Goal: Task Accomplishment & Management: Use online tool/utility

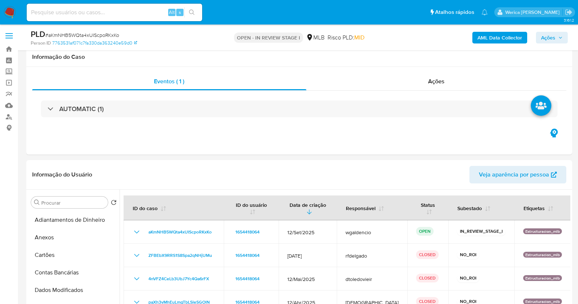
select select "10"
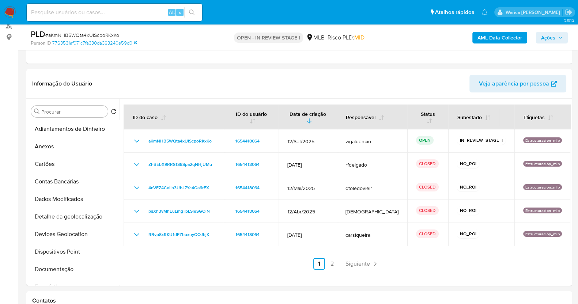
scroll to position [182, 0]
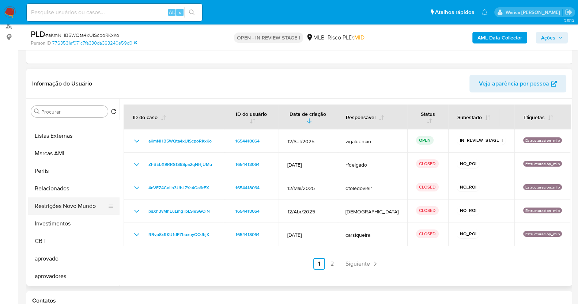
click at [84, 200] on button "Restrições Novo Mundo" at bounding box center [70, 206] width 85 height 18
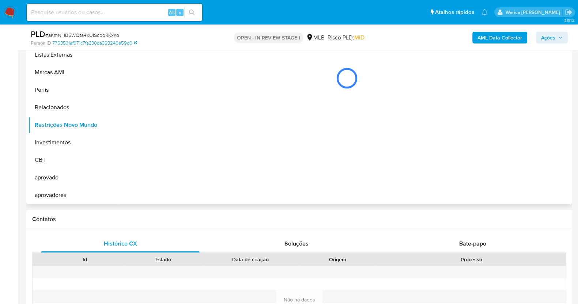
scroll to position [110, 0]
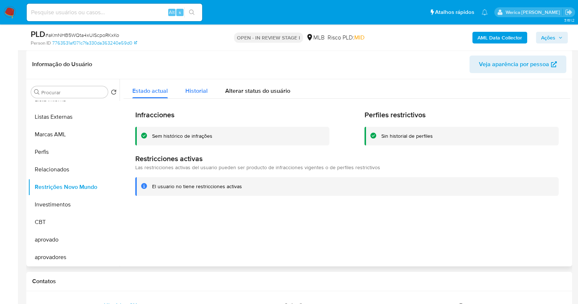
click at [192, 94] on span "Historial" at bounding box center [196, 91] width 22 height 8
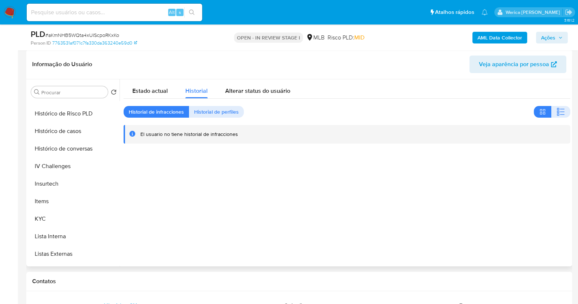
scroll to position [104, 0]
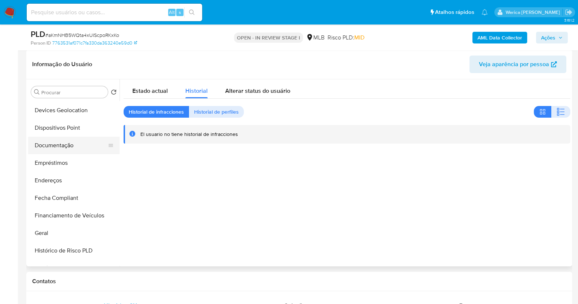
click at [82, 140] on button "Documentação" at bounding box center [70, 146] width 85 height 18
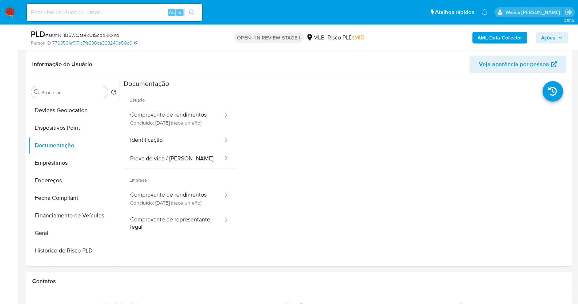
click at [166, 118] on button "Comprovante de rendimentos Concluído: 31/07/2024 (hace un año)" at bounding box center [173, 118] width 100 height 25
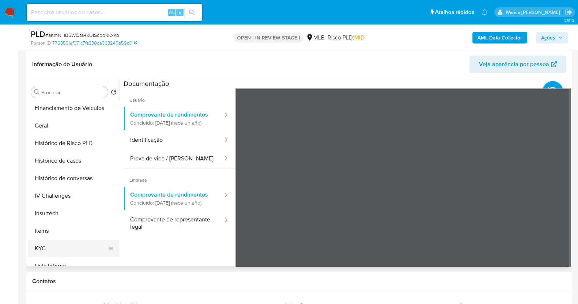
scroll to position [332, 0]
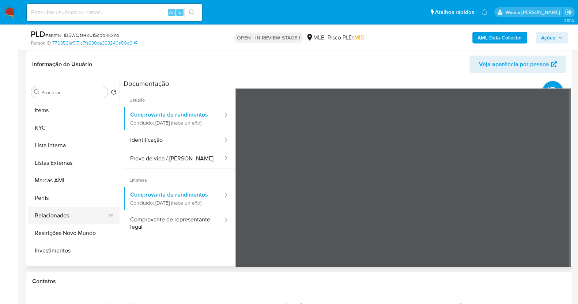
click at [80, 208] on button "Relacionados" at bounding box center [70, 216] width 85 height 18
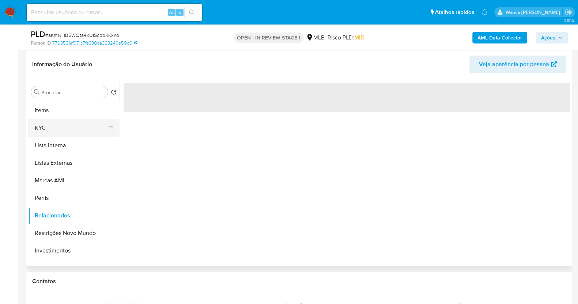
click at [55, 134] on button "KYC" at bounding box center [70, 128] width 85 height 18
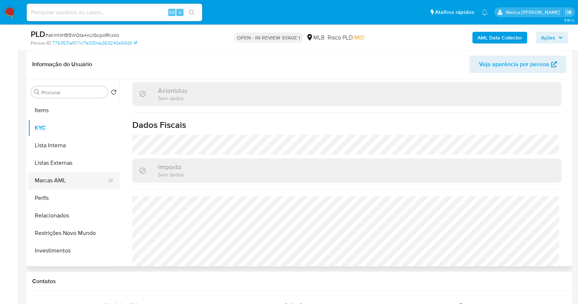
scroll to position [195, 0]
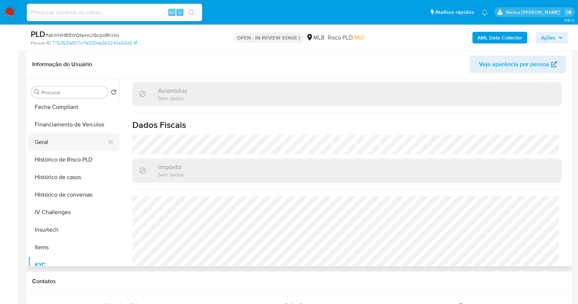
click at [71, 141] on button "Geral" at bounding box center [70, 142] width 85 height 18
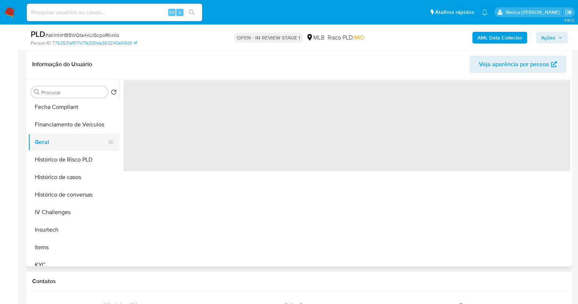
scroll to position [0, 0]
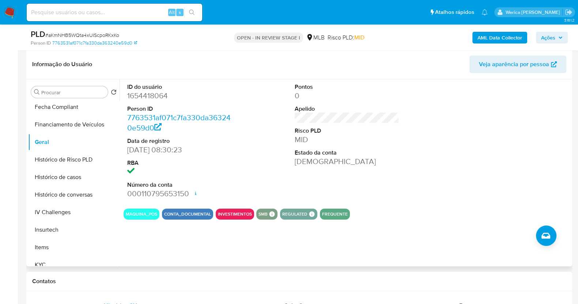
click at [482, 230] on div "ID do usuário 1654418064 Person ID 7763531af071c7fa330da363240e59d0 Data de reg…" at bounding box center [344, 172] width 450 height 187
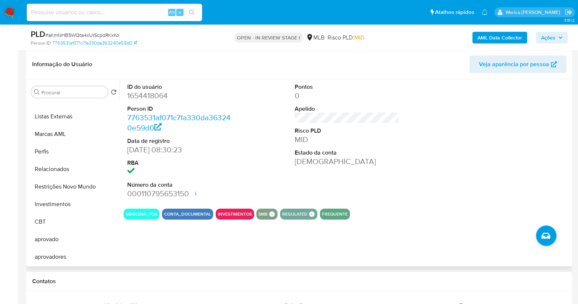
scroll to position [242, 0]
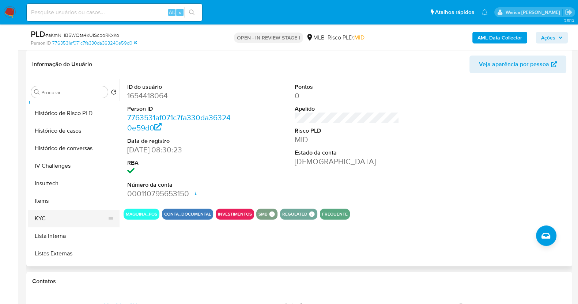
click at [62, 218] on button "KYC" at bounding box center [70, 219] width 85 height 18
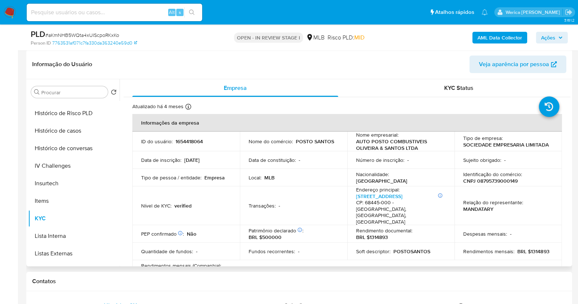
click at [231, 243] on td "Quantidade de fundos : -" at bounding box center [185, 252] width 107 height 18
click at [516, 210] on td "Relação do representante : MANDATARY" at bounding box center [507, 205] width 107 height 39
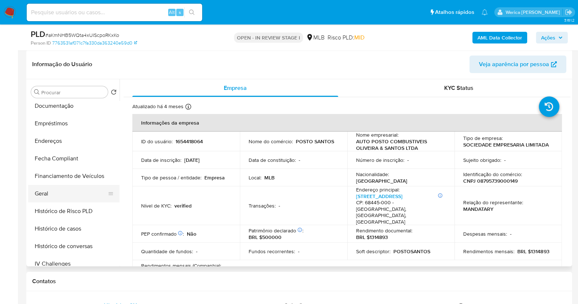
scroll to position [105, 0]
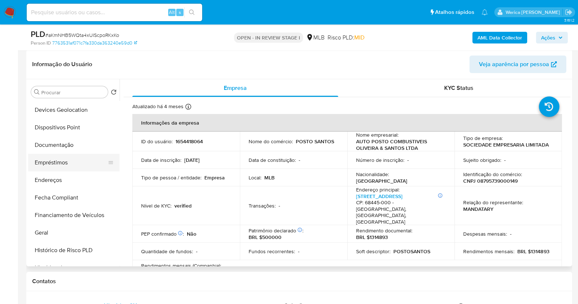
click at [58, 161] on button "Empréstimos" at bounding box center [70, 163] width 85 height 18
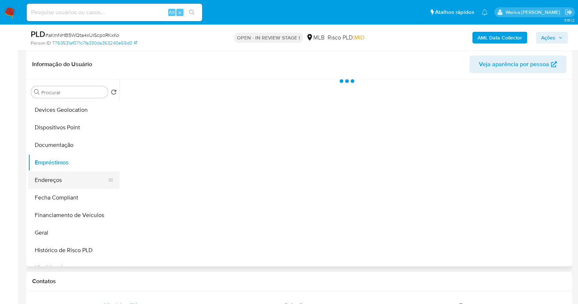
click at [58, 178] on button "Endereços" at bounding box center [70, 180] width 85 height 18
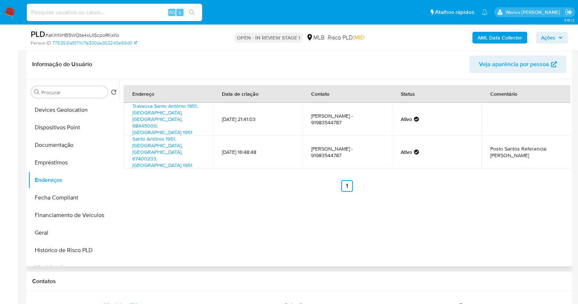
click at [495, 223] on div "Endereço Data de criação Contato Status Comentário Travessa Santo Antônio 1951,…" at bounding box center [344, 172] width 450 height 187
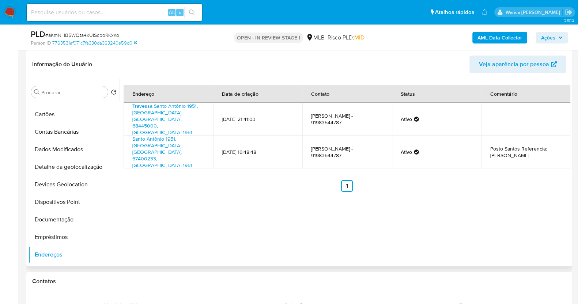
scroll to position [0, 0]
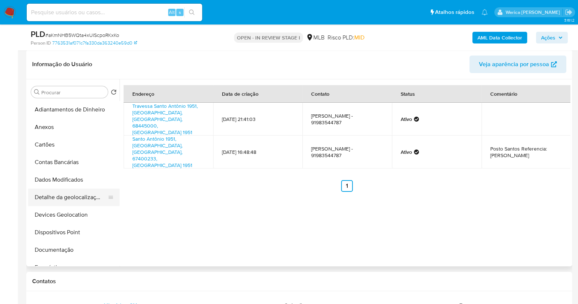
click at [88, 203] on button "Detalhe da geolocalização" at bounding box center [70, 198] width 85 height 18
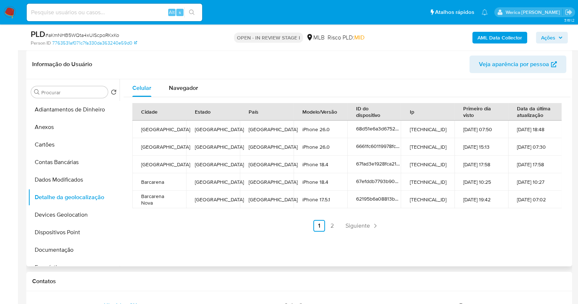
click at [432, 226] on ul "Anterior 1 2 Siguiente" at bounding box center [346, 226] width 429 height 12
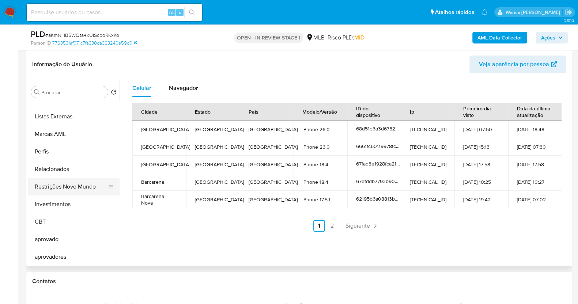
scroll to position [379, 0]
click at [72, 185] on button "Restrições Novo Mundo" at bounding box center [70, 187] width 85 height 18
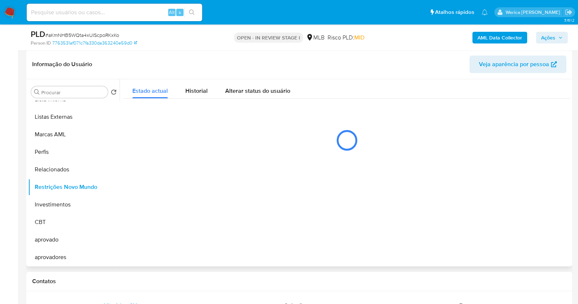
click at [260, 170] on div at bounding box center [344, 172] width 450 height 187
click at [195, 88] on span "Historial" at bounding box center [196, 91] width 22 height 8
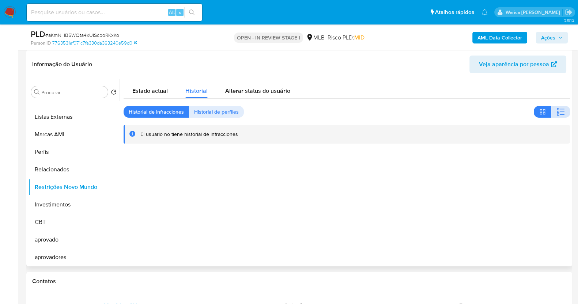
click at [551, 110] on button "button" at bounding box center [560, 112] width 19 height 12
click at [479, 263] on div at bounding box center [344, 172] width 450 height 187
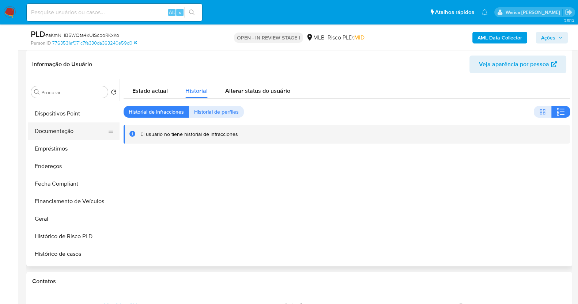
scroll to position [104, 0]
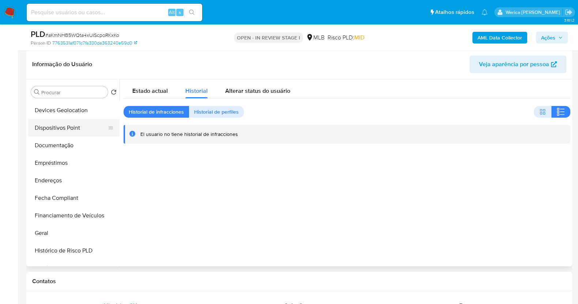
click at [67, 128] on button "Dispositivos Point" at bounding box center [70, 128] width 85 height 18
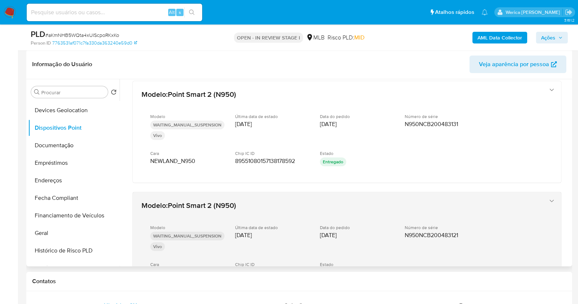
scroll to position [365, 0]
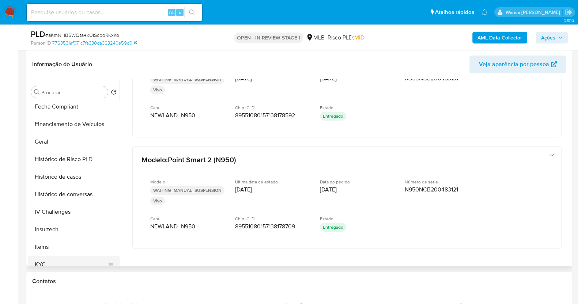
click at [62, 265] on button "KYC" at bounding box center [70, 265] width 85 height 18
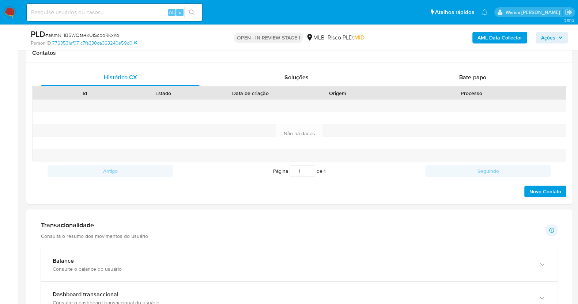
scroll to position [476, 0]
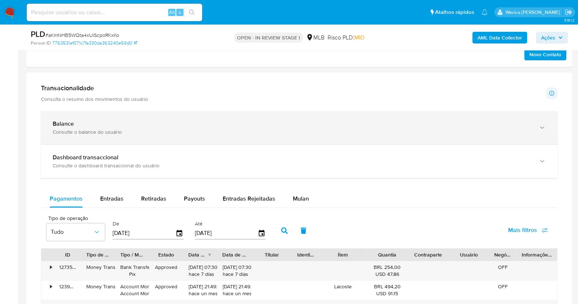
click at [129, 125] on div "Balance" at bounding box center [292, 123] width 478 height 7
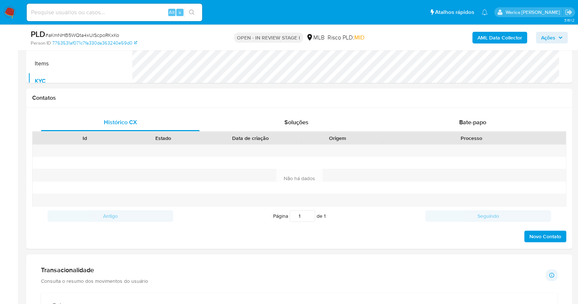
scroll to position [202, 0]
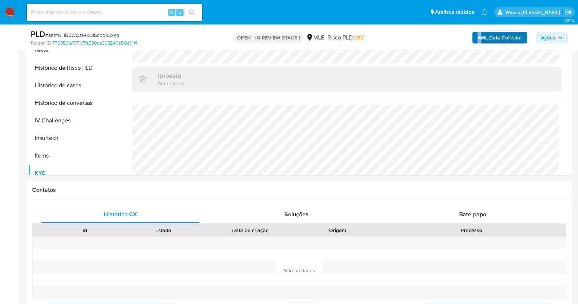
click at [480, 43] on div "AML Data Collector Ações" at bounding box center [479, 37] width 177 height 17
click at [479, 41] on b "AML Data Collector" at bounding box center [499, 38] width 45 height 12
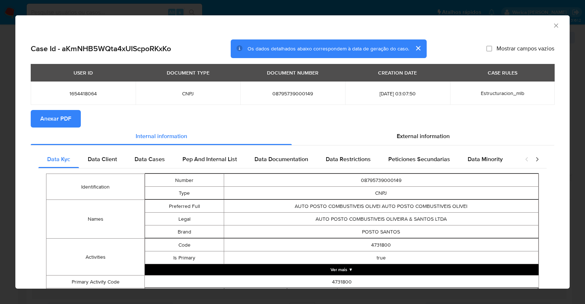
click at [62, 118] on span "Anexar PDF" at bounding box center [55, 119] width 31 height 16
click at [552, 23] on icon "Fechar a janela" at bounding box center [555, 25] width 7 height 7
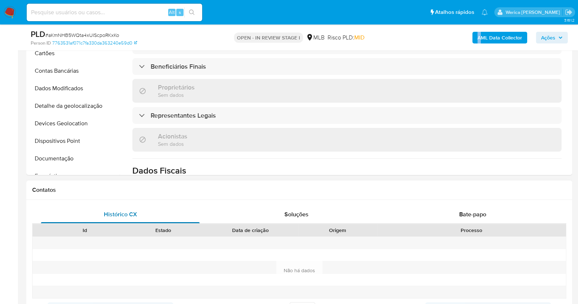
scroll to position [65, 0]
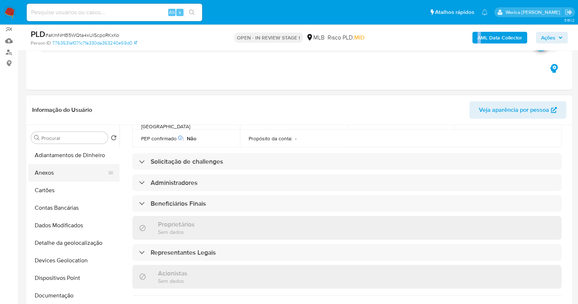
click at [50, 169] on button "Anexos" at bounding box center [70, 173] width 85 height 18
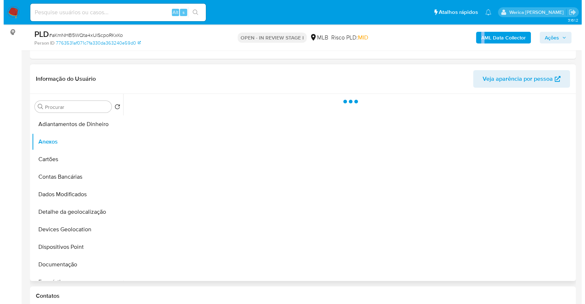
scroll to position [110, 0]
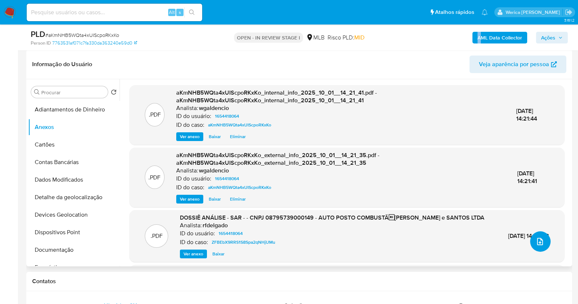
click at [539, 242] on icon "upload-file" at bounding box center [539, 241] width 9 height 9
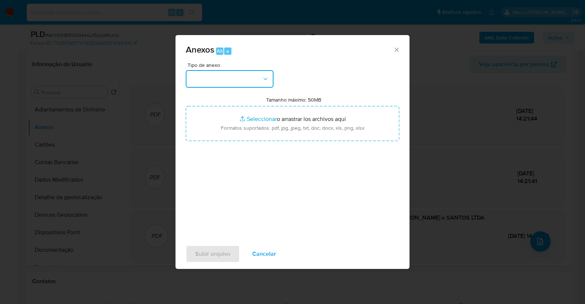
click at [229, 76] on button "button" at bounding box center [230, 79] width 88 height 18
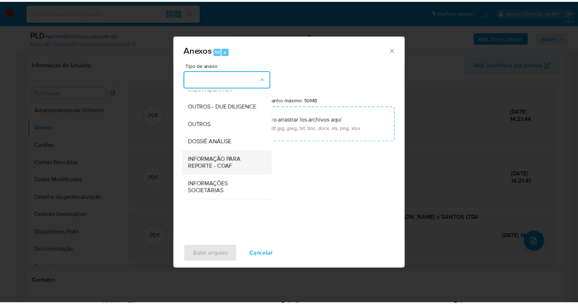
scroll to position [112, 0]
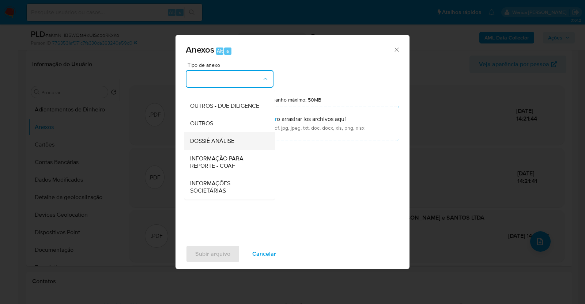
click at [228, 145] on div "DOSSIÊ ANÁLISE" at bounding box center [227, 141] width 75 height 18
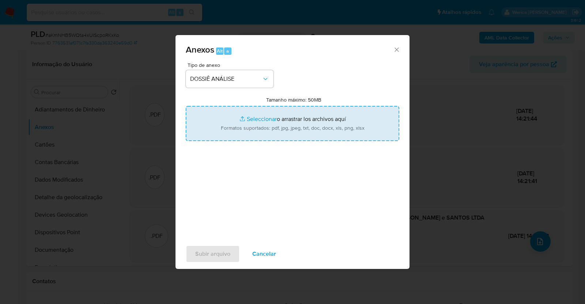
click at [278, 129] on input "Tamanho máximo: 50MB Seleccionar archivos" at bounding box center [292, 123] width 213 height 35
type input "C:\fakepath\Declinio - aKmNHB5WQta4xUIScpoRKxKo - CNPJ 08795739000149 - AUTO PO…"
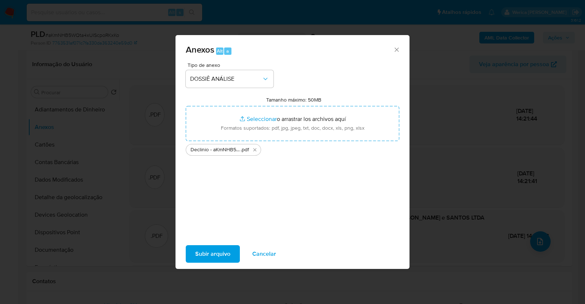
click at [226, 248] on span "Subir arquivo" at bounding box center [212, 254] width 35 height 16
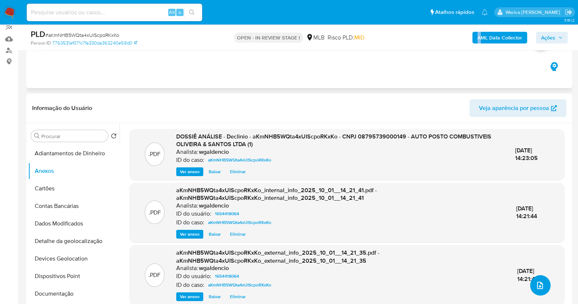
scroll to position [0, 0]
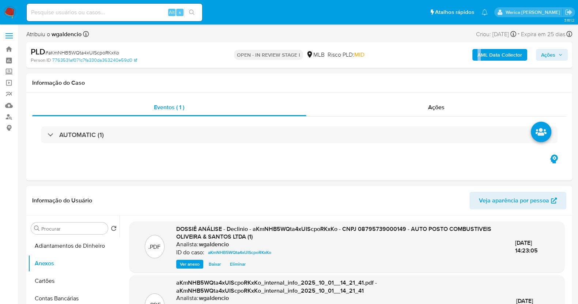
click at [546, 54] on span "Ações" at bounding box center [548, 55] width 14 height 12
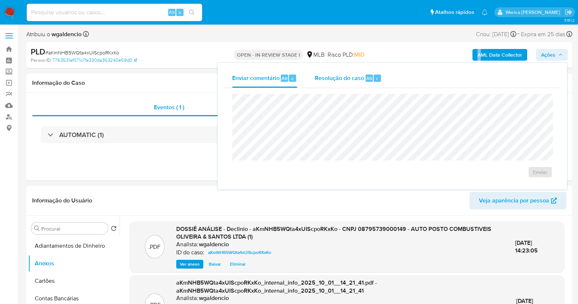
click at [342, 76] on span "Resolução do caso" at bounding box center [339, 78] width 49 height 8
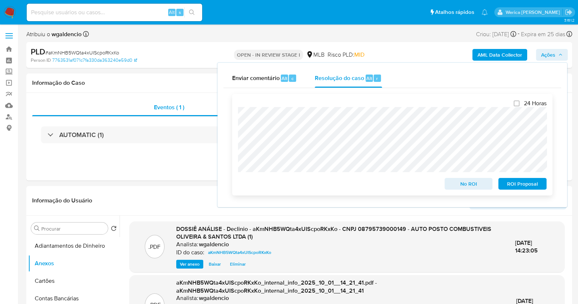
click at [473, 185] on span "No ROI" at bounding box center [468, 184] width 38 height 10
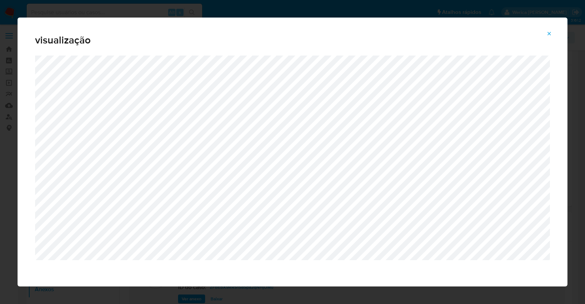
select select "10"
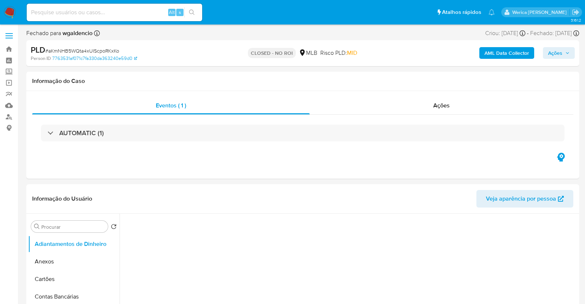
select select "10"
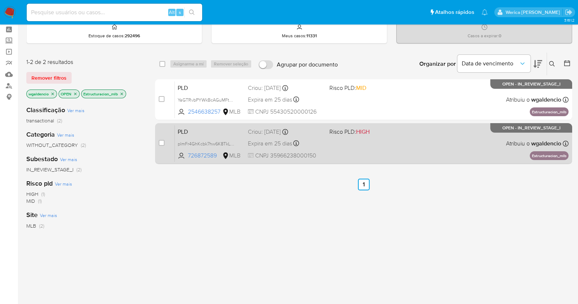
scroll to position [45, 0]
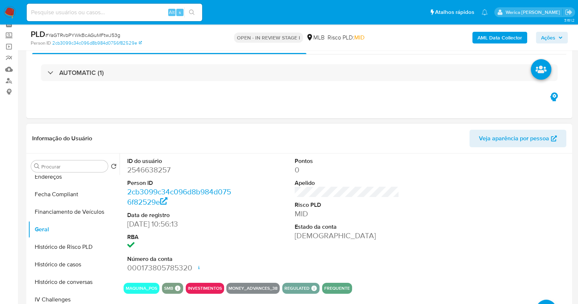
scroll to position [91, 0]
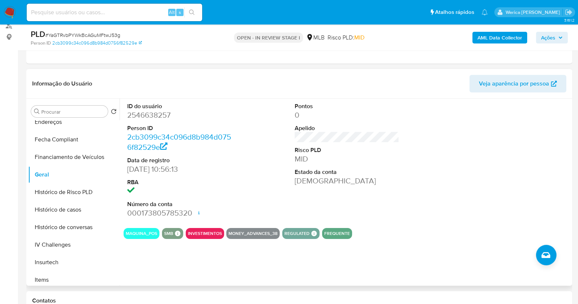
click at [139, 117] on dd "2546638257" at bounding box center [179, 115] width 104 height 10
copy dd "2546638257"
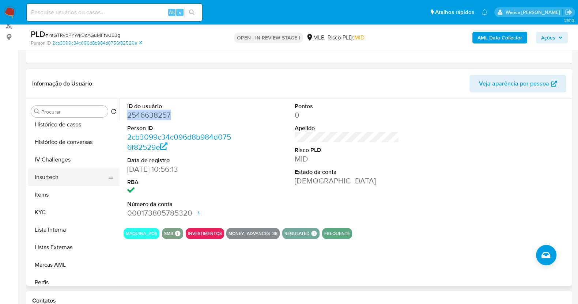
scroll to position [274, 0]
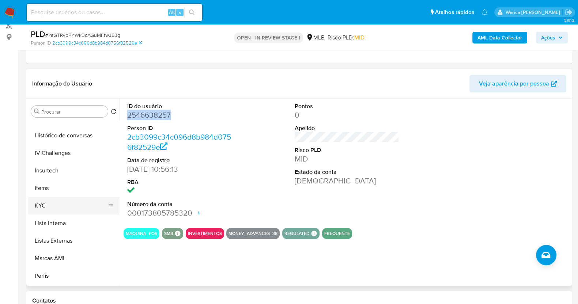
click at [76, 205] on button "KYC" at bounding box center [70, 206] width 85 height 18
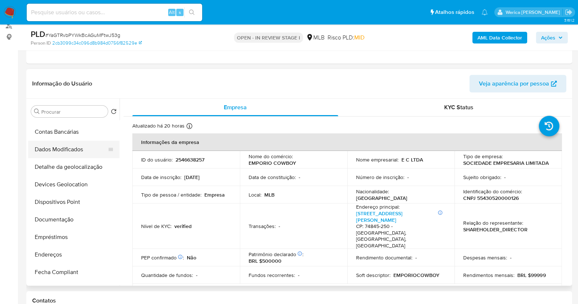
scroll to position [91, 0]
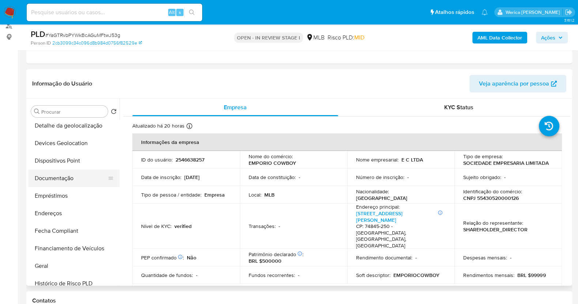
click at [78, 171] on button "Documentação" at bounding box center [70, 179] width 85 height 18
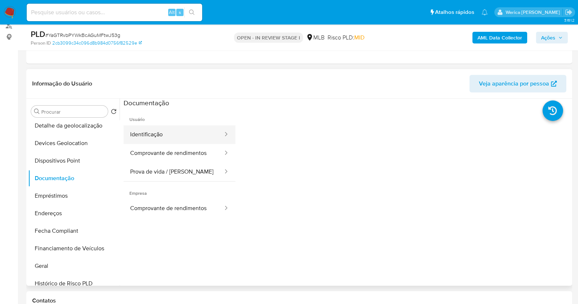
click at [177, 142] on button "Identificação" at bounding box center [173, 134] width 100 height 19
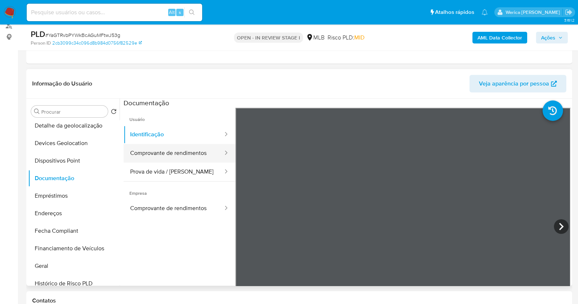
click at [218, 157] on div at bounding box center [224, 153] width 12 height 19
click at [194, 178] on button "Prova de vida / [PERSON_NAME]" at bounding box center [173, 172] width 100 height 19
click at [205, 160] on button "Comprovante de rendimentos" at bounding box center [173, 153] width 100 height 19
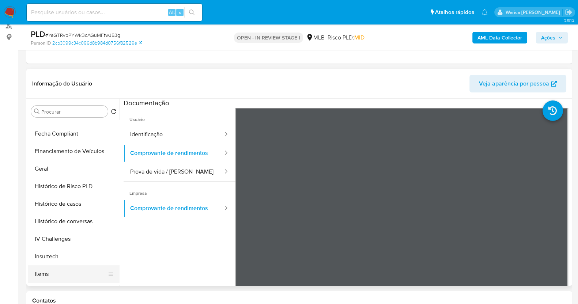
scroll to position [228, 0]
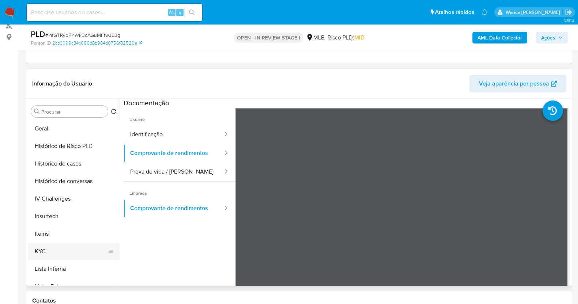
click at [85, 252] on button "KYC" at bounding box center [70, 252] width 85 height 18
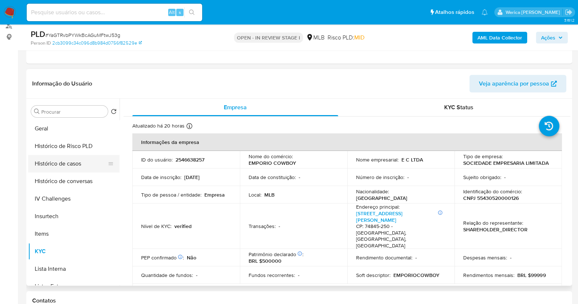
click at [91, 163] on button "Histórico de casos" at bounding box center [70, 164] width 85 height 18
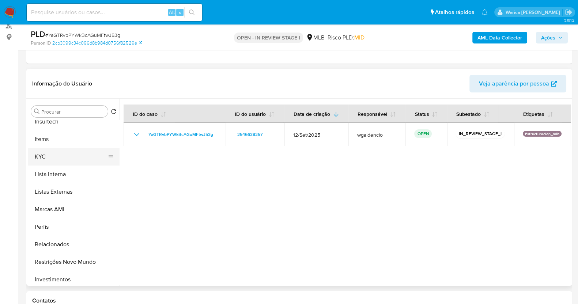
scroll to position [287, 0]
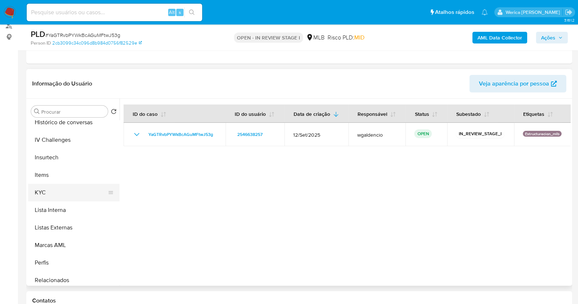
click at [62, 198] on button "KYC" at bounding box center [70, 193] width 85 height 18
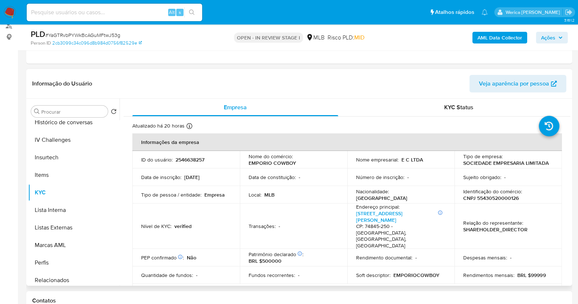
scroll to position [137, 0]
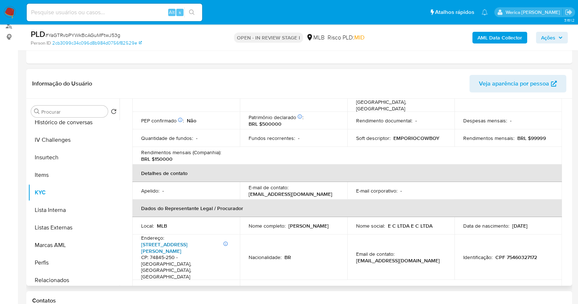
click at [187, 241] on link "Alameda Emílio Póvoa 05, Vila Redenção" at bounding box center [164, 248] width 46 height 14
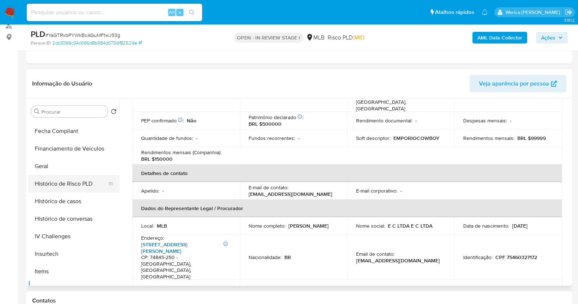
scroll to position [150, 0]
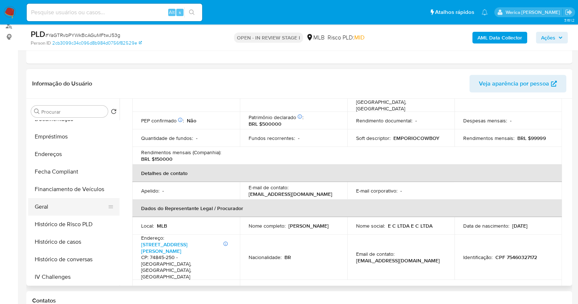
click at [69, 208] on button "Geral" at bounding box center [70, 207] width 85 height 18
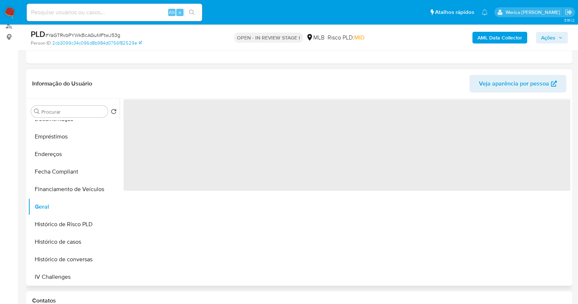
scroll to position [0, 0]
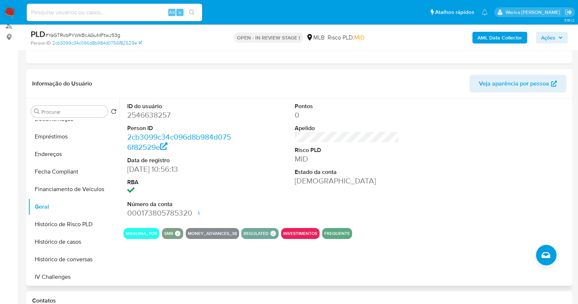
click at [478, 189] on div at bounding box center [515, 160] width 112 height 123
drag, startPoint x: 478, startPoint y: 189, endPoint x: 473, endPoint y: 185, distance: 6.7
click at [478, 189] on div at bounding box center [515, 160] width 112 height 123
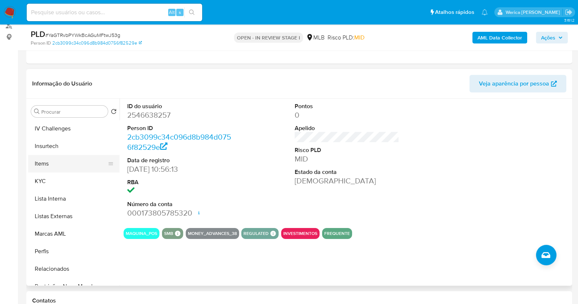
scroll to position [333, 0]
click at [37, 153] on button "KYC" at bounding box center [70, 147] width 85 height 18
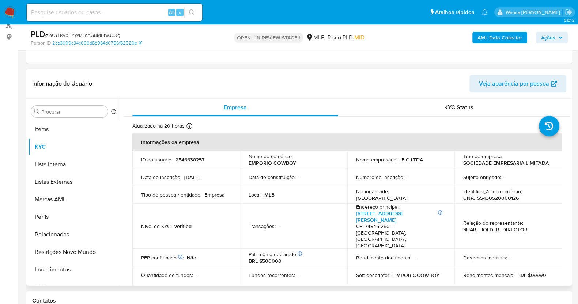
click at [484, 228] on td "Relação do representante : SHAREHOLDER_DIRECTOR" at bounding box center [507, 226] width 107 height 45
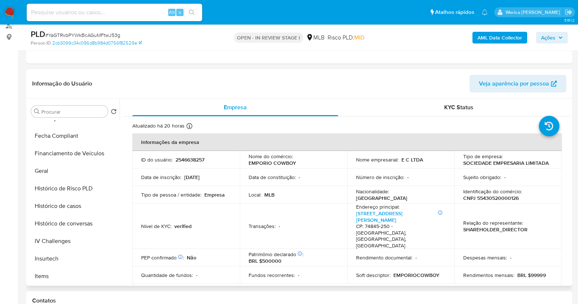
scroll to position [150, 0]
click at [67, 145] on button "Endereços" at bounding box center [70, 154] width 85 height 18
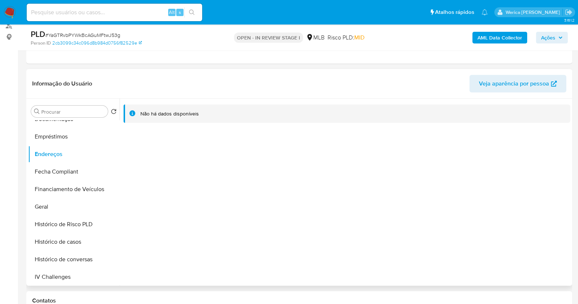
click at [476, 229] on div "Não há dados disponíveis" at bounding box center [344, 192] width 450 height 187
click at [471, 230] on div "Não há dados disponíveis" at bounding box center [344, 192] width 450 height 187
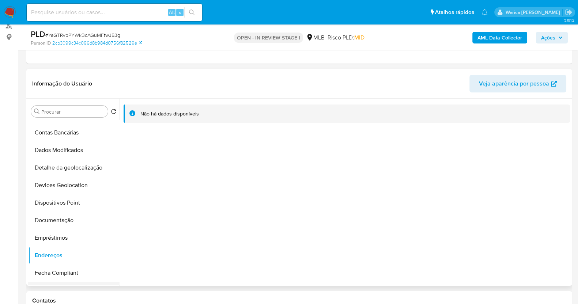
scroll to position [0, 0]
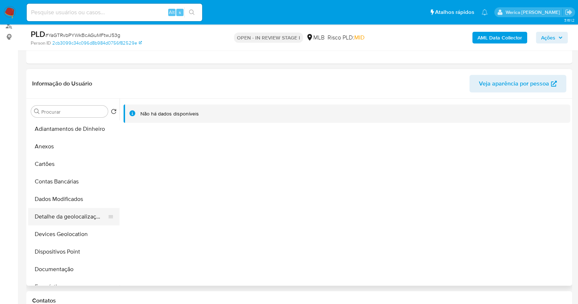
click at [81, 212] on button "Detalhe da geolocalização" at bounding box center [70, 217] width 85 height 18
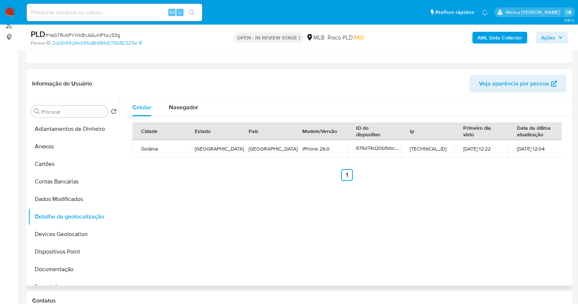
click at [511, 246] on div "Celular Navegador Cidade Estado País Modelo/Versão ID do dispositivo Ip Primeir…" at bounding box center [344, 192] width 450 height 187
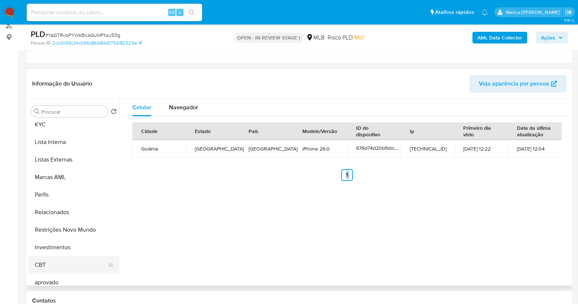
scroll to position [379, 0]
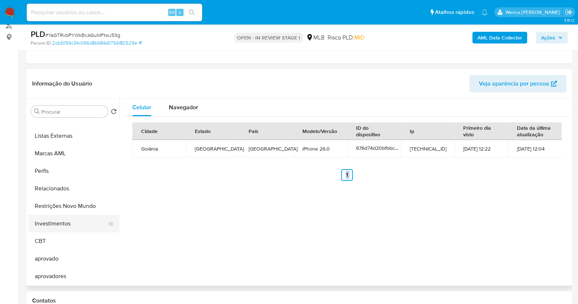
click at [77, 218] on button "Investimentos" at bounding box center [70, 224] width 85 height 18
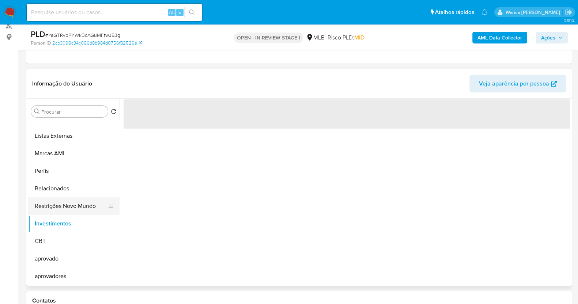
click at [71, 201] on button "Restrições Novo Mundo" at bounding box center [70, 206] width 85 height 18
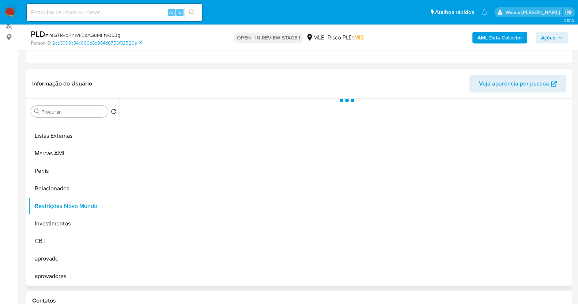
scroll to position [379, 0]
click at [190, 202] on div at bounding box center [344, 192] width 450 height 187
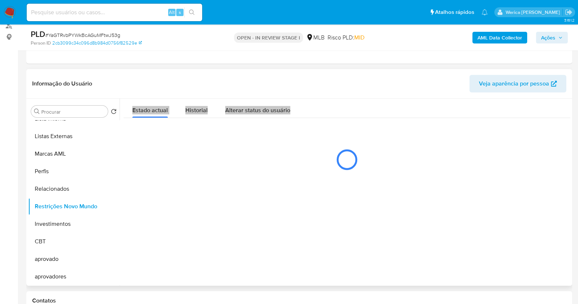
click at [193, 111] on span "Historial" at bounding box center [196, 110] width 22 height 8
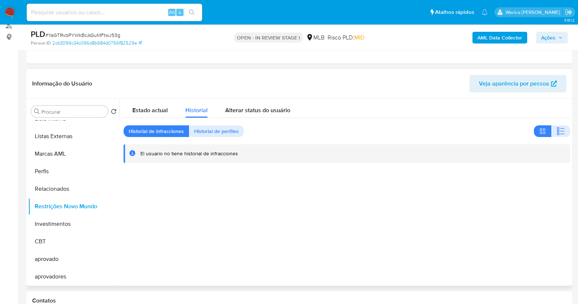
click at [363, 72] on div "Informação do Usuário Veja aparência por pessoa" at bounding box center [298, 84] width 545 height 30
click at [565, 133] on button "button" at bounding box center [560, 131] width 19 height 12
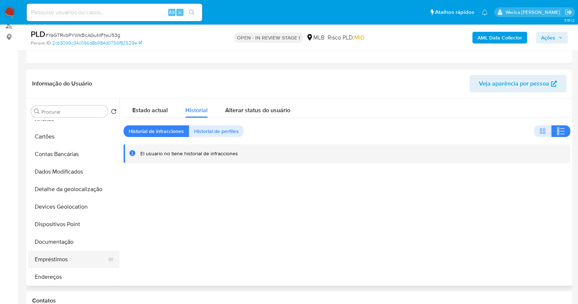
scroll to position [13, 0]
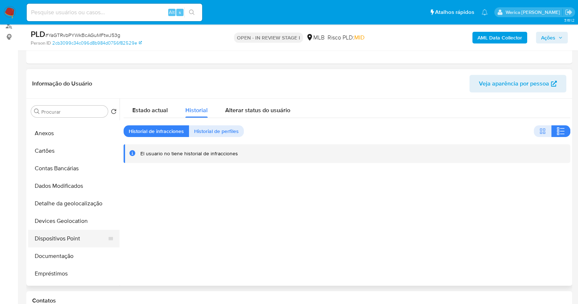
click at [55, 236] on button "Dispositivos Point" at bounding box center [70, 239] width 85 height 18
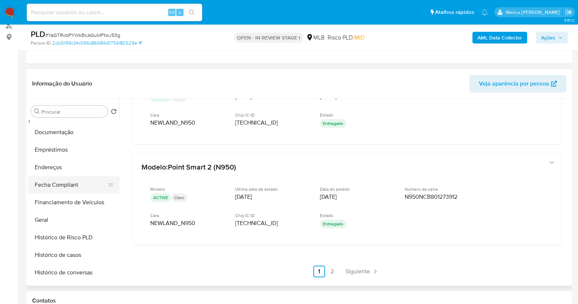
scroll to position [45, 0]
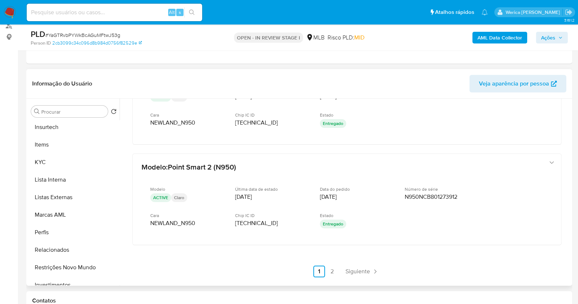
scroll to position [379, 0]
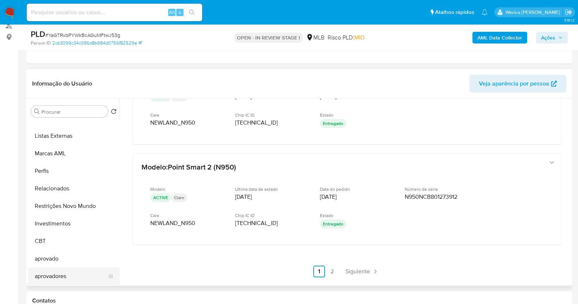
click at [93, 274] on button "aprovadores" at bounding box center [70, 276] width 85 height 18
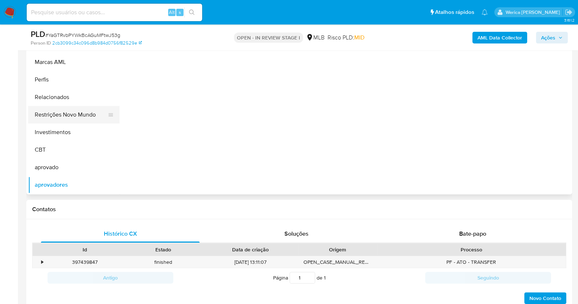
click at [73, 122] on button "Restrições Novo Mundo" at bounding box center [70, 115] width 85 height 18
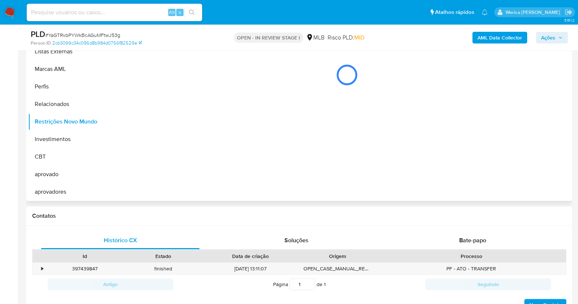
scroll to position [91, 0]
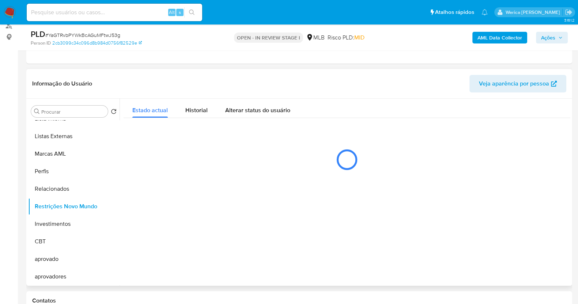
click at [186, 149] on div at bounding box center [346, 159] width 446 height 37
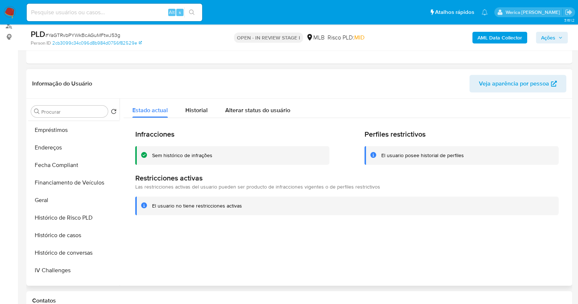
scroll to position [104, 0]
click at [73, 154] on button "Dispositivos Point" at bounding box center [70, 147] width 85 height 18
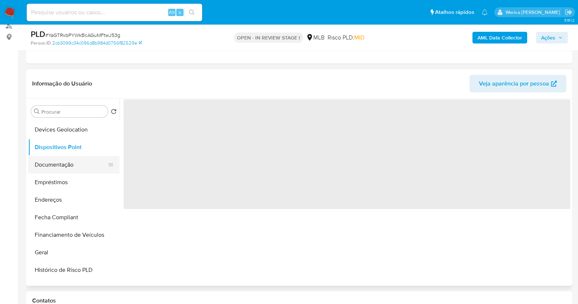
click at [71, 168] on button "Documentação" at bounding box center [70, 165] width 85 height 18
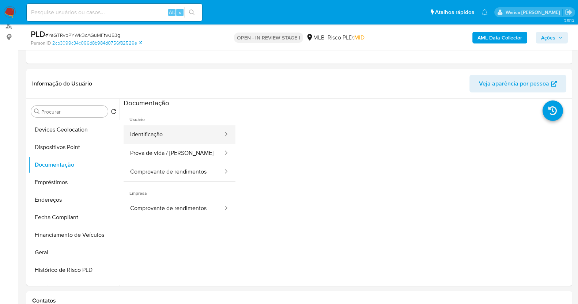
click at [173, 132] on button "Identificação" at bounding box center [173, 134] width 100 height 19
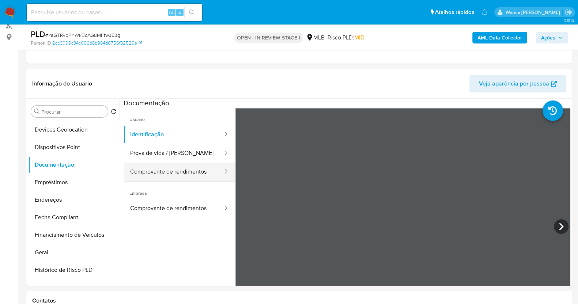
click at [218, 169] on div at bounding box center [224, 172] width 12 height 8
click at [185, 168] on button "Comprovante de rendimentos" at bounding box center [173, 172] width 100 height 19
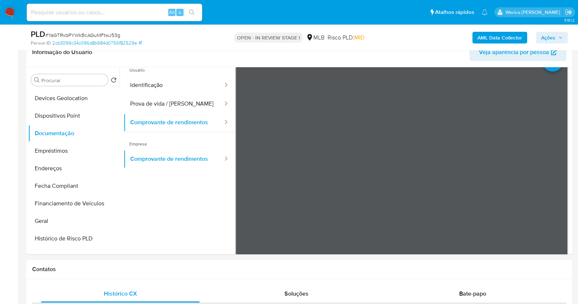
scroll to position [137, 0]
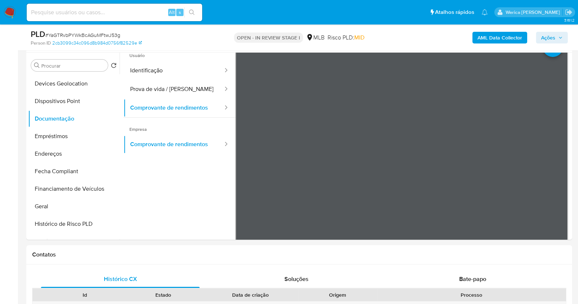
click at [491, 36] on b "AML Data Collector" at bounding box center [499, 38] width 45 height 12
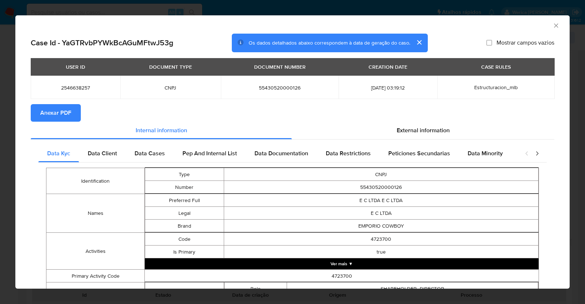
click at [48, 103] on div "USER ID DOCUMENT TYPE DOCUMENT NUMBER CREATION DATE CASE RULES 2546638257 CNPJ …" at bounding box center [292, 81] width 523 height 46
click at [51, 111] on span "Anexar PDF" at bounding box center [55, 113] width 31 height 16
click at [540, 27] on div "AML Data Collector" at bounding box center [286, 24] width 532 height 8
click at [553, 24] on div "AML Data Collector" at bounding box center [292, 24] width 554 height 18
click at [552, 22] on icon "Fechar a janela" at bounding box center [555, 25] width 7 height 7
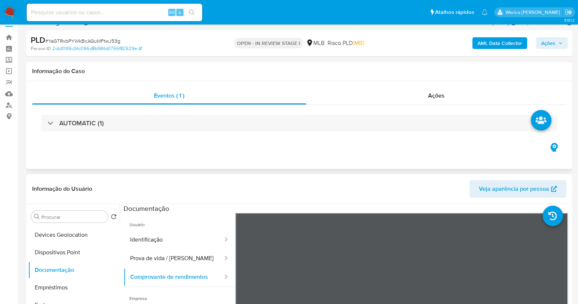
scroll to position [0, 0]
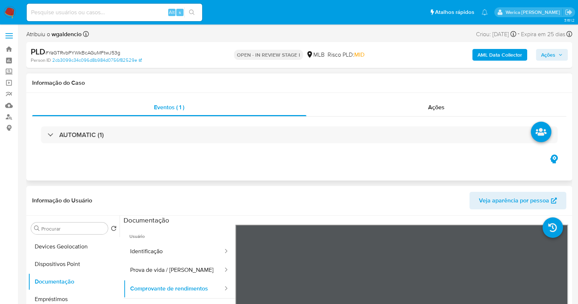
click at [422, 96] on div "Eventos ( 1 ) Ações AUTOMATIC (1)" at bounding box center [298, 137] width 545 height 88
click at [433, 105] on span "Ações" at bounding box center [436, 107] width 16 height 8
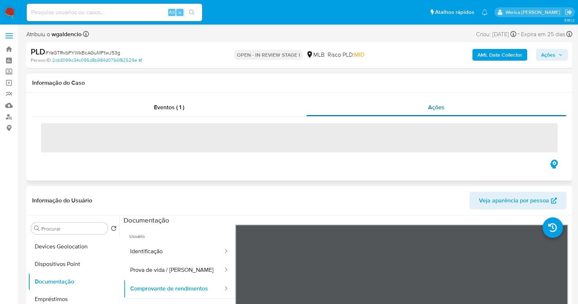
click at [433, 105] on span "Ações" at bounding box center [436, 107] width 16 height 8
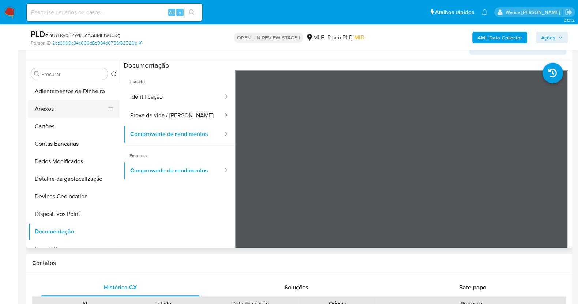
click at [58, 114] on button "Anexos" at bounding box center [70, 109] width 85 height 18
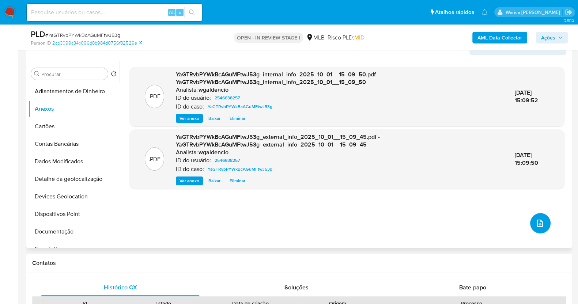
click at [535, 229] on button "upload-file" at bounding box center [540, 223] width 20 height 20
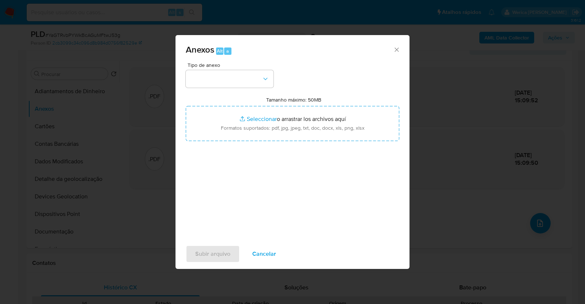
drag, startPoint x: 185, startPoint y: 88, endPoint x: 180, endPoint y: 77, distance: 11.9
click at [180, 79] on div "Tipo de anexo Tamanho máximo: 50MB Seleccionar archivos Seleccionar o arrastrar…" at bounding box center [292, 151] width 234 height 178
click at [198, 76] on button "button" at bounding box center [230, 79] width 88 height 18
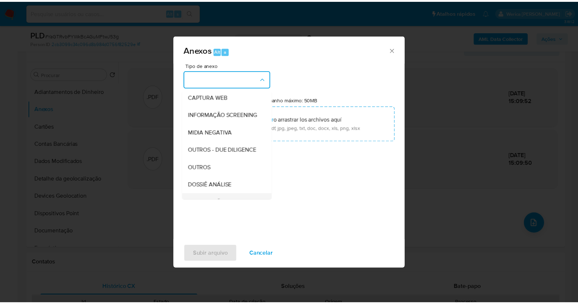
scroll to position [112, 0]
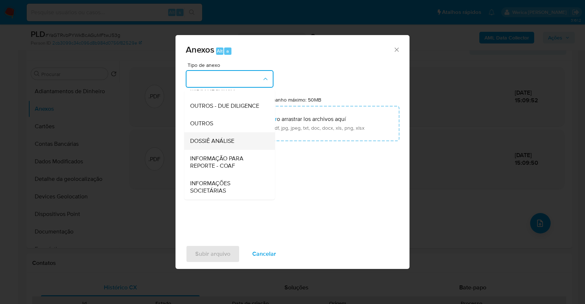
click at [217, 145] on span "DOSSIÊ ANÁLISE" at bounding box center [212, 140] width 44 height 7
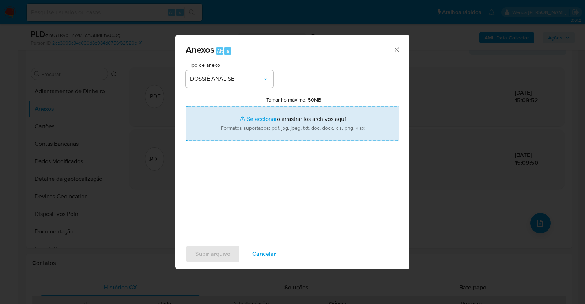
click at [285, 121] on input "Tamanho máximo: 50MB Seleccionar archivos" at bounding box center [292, 123] width 213 height 35
type input "C:\fakepath\SAR - XXXX - CNPJ 55430520000126 - E C LTDA.pdf"
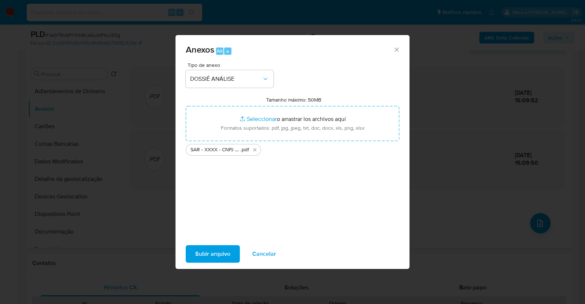
click at [224, 250] on span "Subir arquivo" at bounding box center [212, 254] width 35 height 16
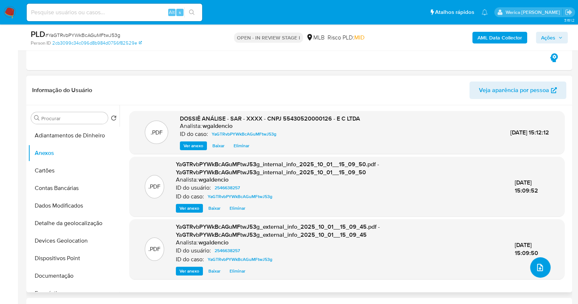
scroll to position [182, 0]
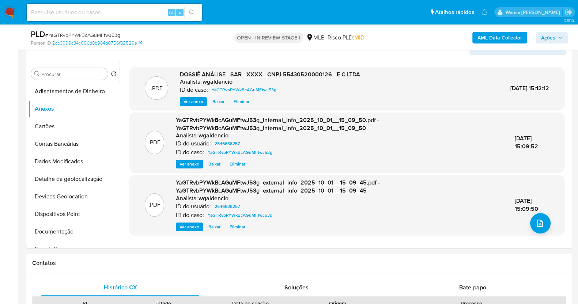
click at [557, 35] on span "Ações" at bounding box center [552, 38] width 22 height 10
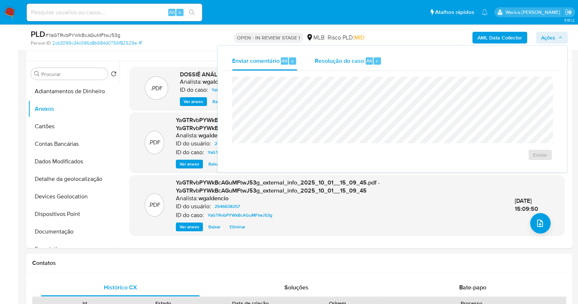
click at [371, 58] on div "Alt r" at bounding box center [372, 60] width 15 height 7
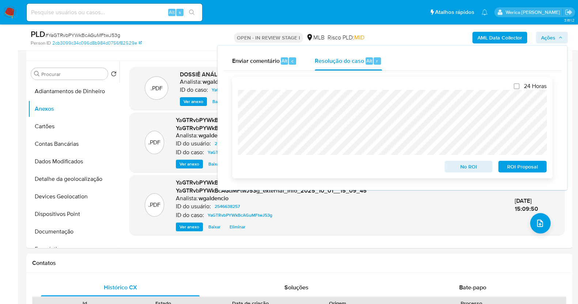
click at [506, 166] on span "ROI Proposal" at bounding box center [522, 166] width 38 height 10
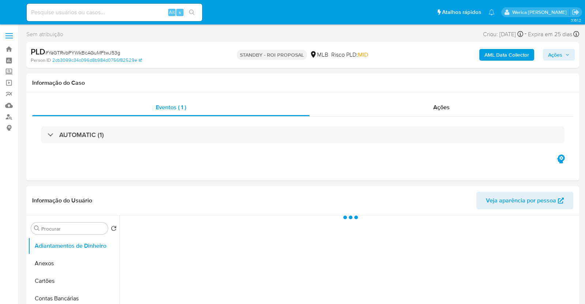
select select "10"
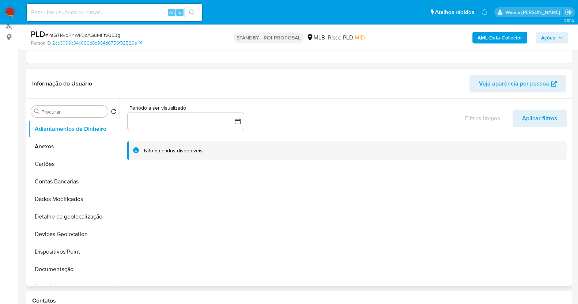
scroll to position [91, 0]
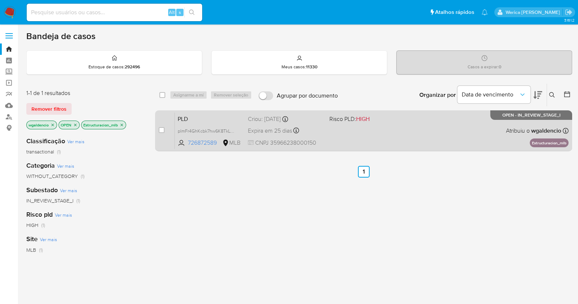
click at [340, 136] on div "PLD plmFr4GhKcbk7hw6K8TkLOPU 726872589 MLB Risco PLD: HIGH Criou: [DATE] Criou:…" at bounding box center [371, 130] width 393 height 37
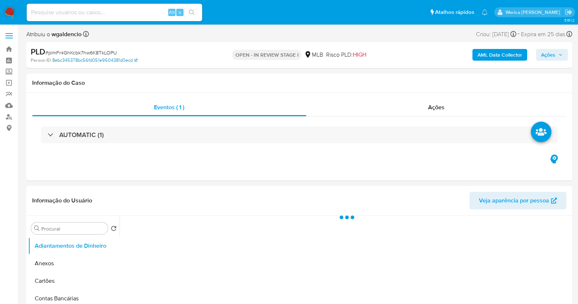
select select "10"
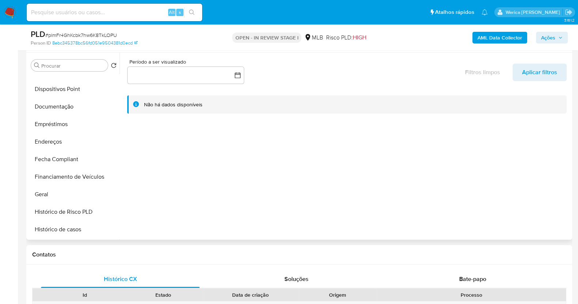
scroll to position [182, 0]
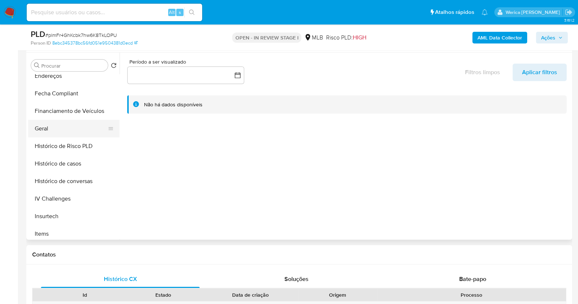
click at [63, 123] on button "Geral" at bounding box center [70, 129] width 85 height 18
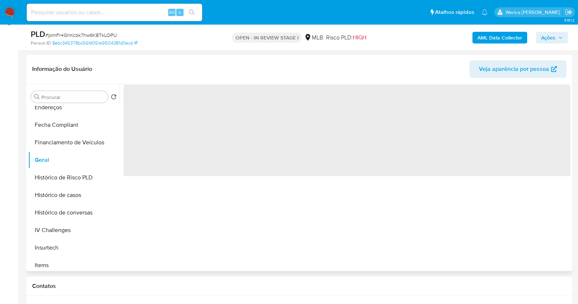
scroll to position [91, 0]
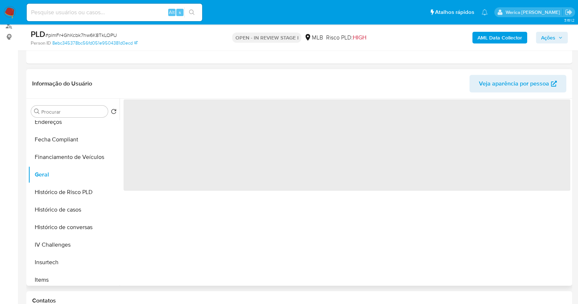
click at [167, 119] on span "‌" at bounding box center [346, 144] width 446 height 91
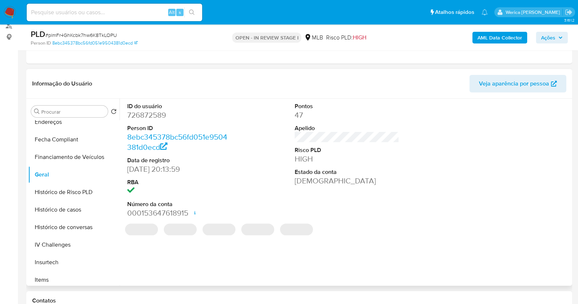
click at [167, 119] on dd "726872589" at bounding box center [179, 115] width 104 height 10
click at [159, 114] on dd "726872589" at bounding box center [179, 115] width 104 height 10
copy dd "726872589"
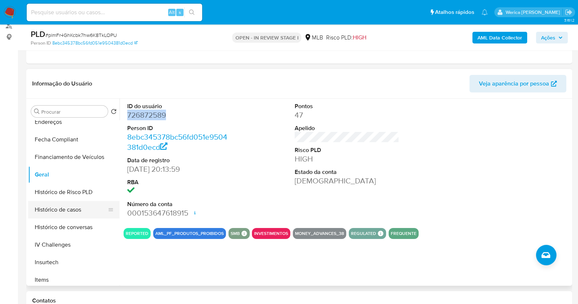
click at [73, 212] on button "Histórico de casos" at bounding box center [70, 210] width 85 height 18
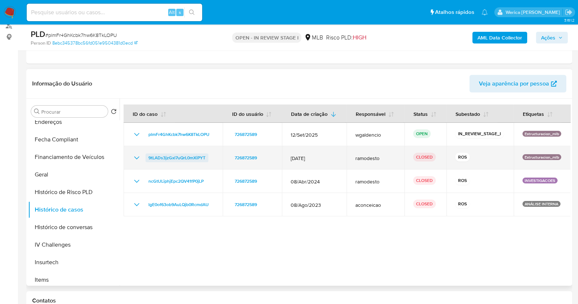
click at [164, 161] on span "9tLADs3jzGxl7uQrL0mXiPYT" at bounding box center [176, 157] width 57 height 9
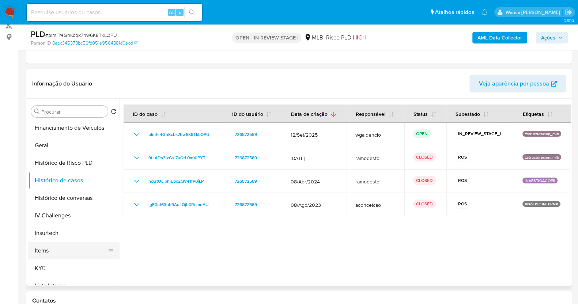
scroll to position [365, 0]
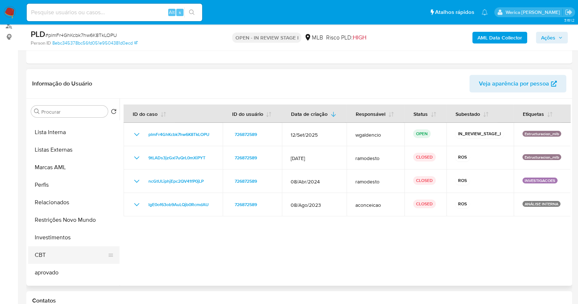
click at [80, 247] on button "CBT" at bounding box center [70, 255] width 85 height 18
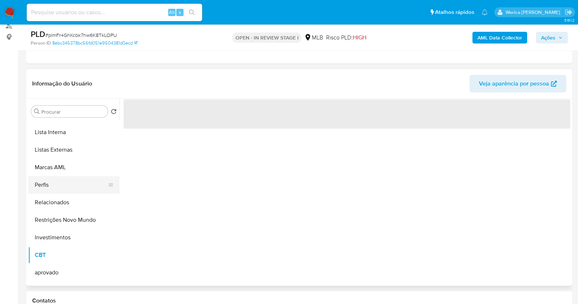
click at [74, 183] on button "Perfis" at bounding box center [70, 185] width 85 height 18
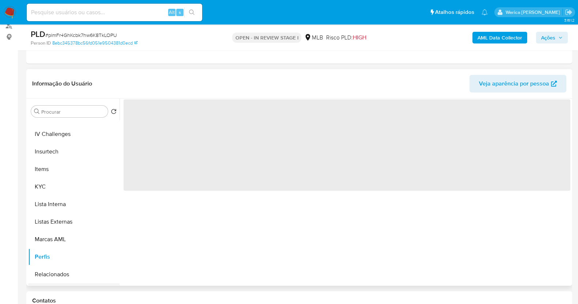
scroll to position [196, 0]
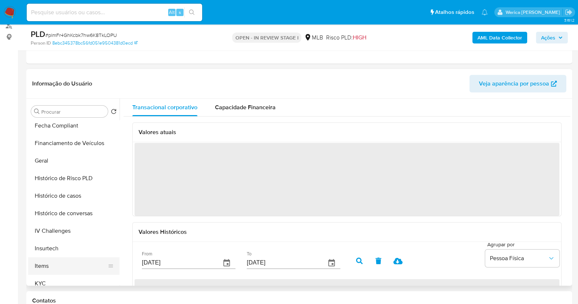
click at [48, 259] on button "Items" at bounding box center [70, 266] width 85 height 18
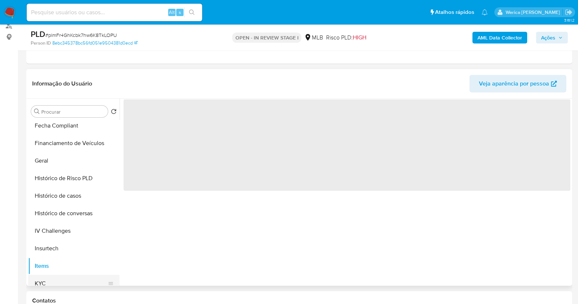
click at [53, 276] on button "KYC" at bounding box center [70, 284] width 85 height 18
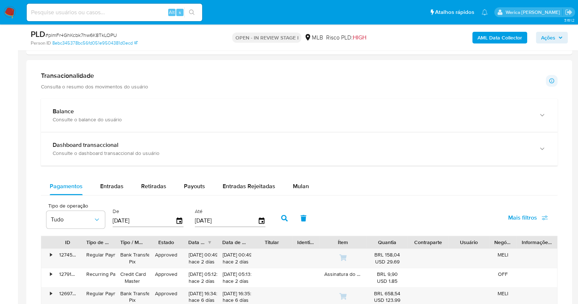
scroll to position [502, 0]
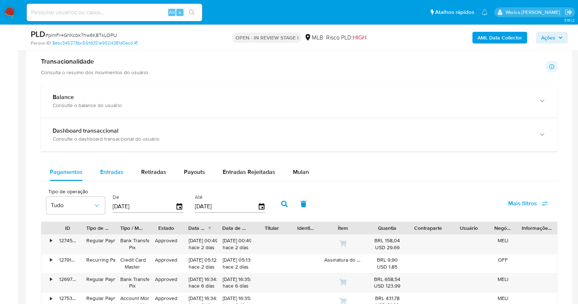
click at [113, 175] on div "Entradas" at bounding box center [111, 172] width 23 height 18
select select "10"
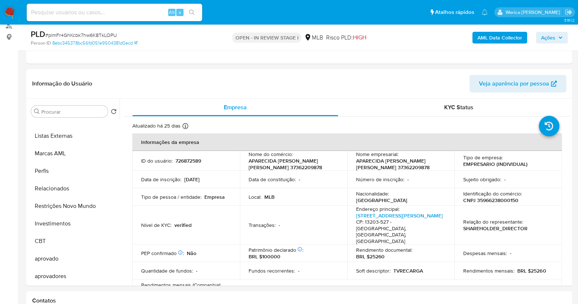
scroll to position [379, 0]
click at [290, 169] on p "APARECIDA CRISTINA FERNANDES PINTO 37362209878" at bounding box center [291, 163] width 87 height 13
click at [507, 201] on p "CNPJ 35966238000150" at bounding box center [490, 200] width 55 height 7
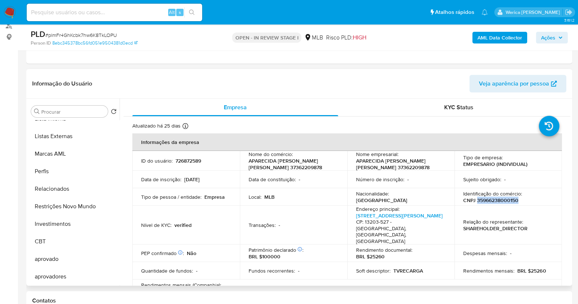
copy p "35966238000150"
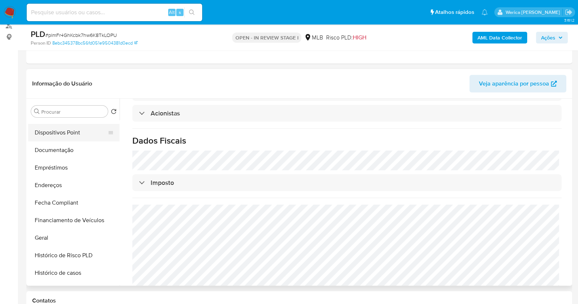
scroll to position [105, 0]
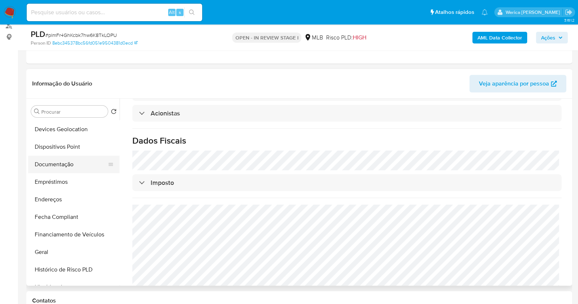
click at [68, 161] on button "Documentação" at bounding box center [70, 165] width 85 height 18
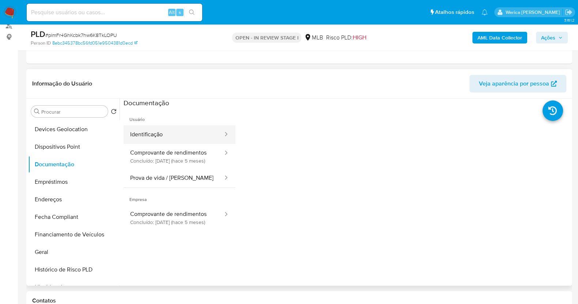
click at [182, 140] on button "Identificação" at bounding box center [173, 134] width 100 height 19
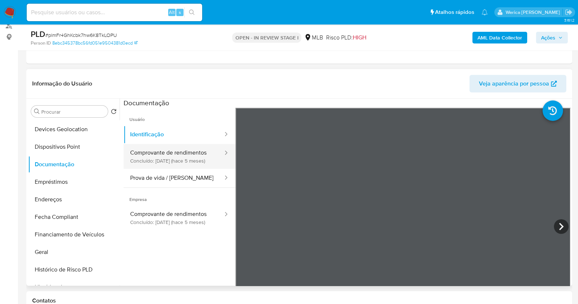
click at [186, 153] on button "Comprovante de rendimentos Concluído: 14/05/2025 (hace 5 meses)" at bounding box center [173, 156] width 100 height 25
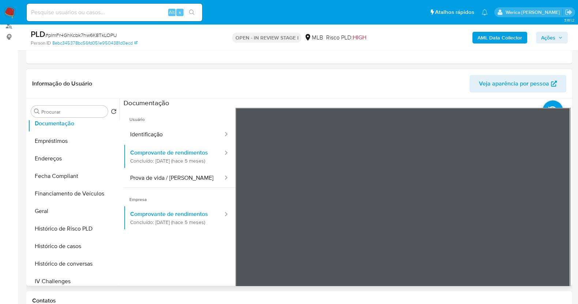
scroll to position [288, 0]
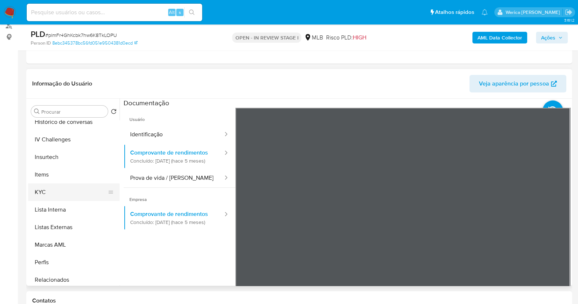
click at [46, 189] on button "KYC" at bounding box center [70, 192] width 85 height 18
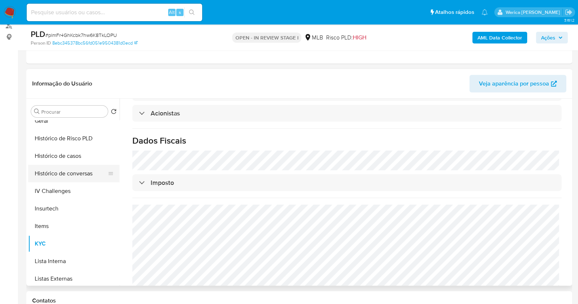
scroll to position [196, 0]
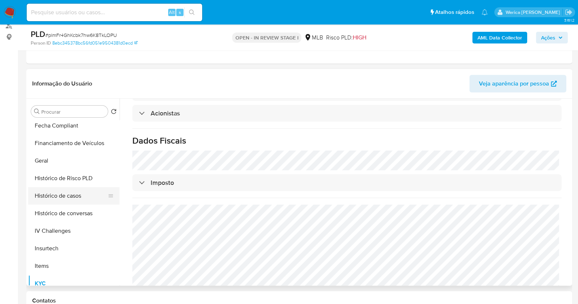
click at [75, 192] on button "Histórico de casos" at bounding box center [70, 196] width 85 height 18
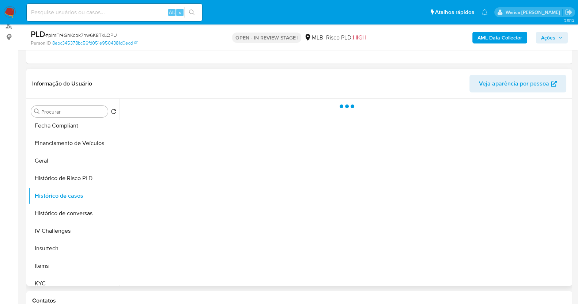
click at [406, 202] on div at bounding box center [344, 192] width 450 height 187
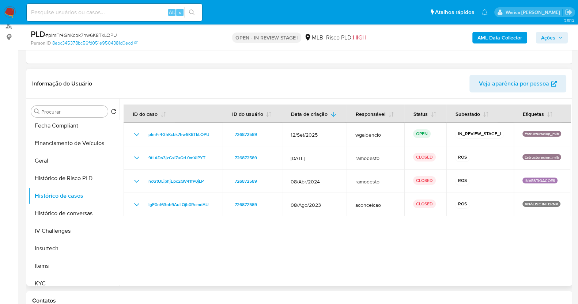
click at [519, 260] on div at bounding box center [344, 192] width 450 height 187
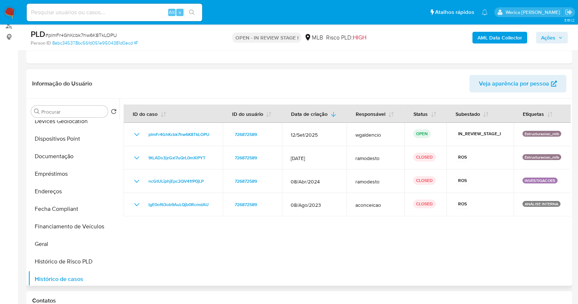
scroll to position [59, 0]
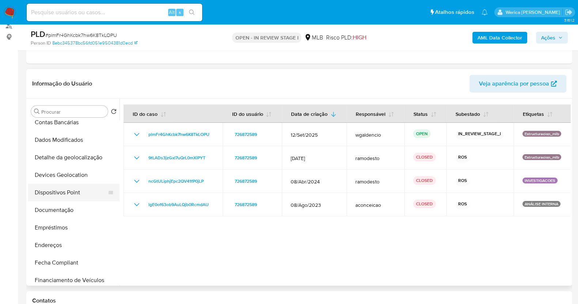
click at [70, 188] on button "Dispositivos Point" at bounding box center [70, 193] width 85 height 18
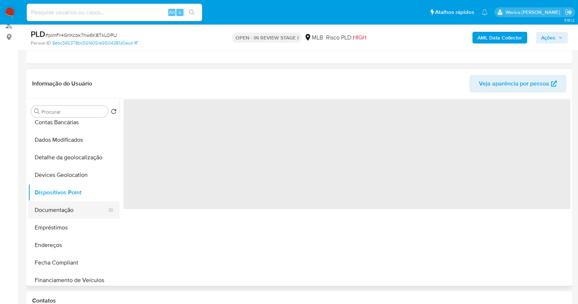
click at [70, 208] on button "Documentação" at bounding box center [70, 210] width 85 height 18
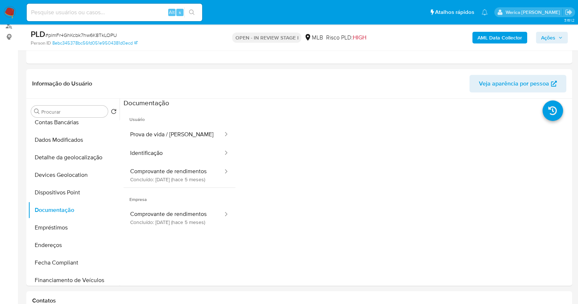
click at [137, 153] on button "Identificação" at bounding box center [173, 153] width 100 height 19
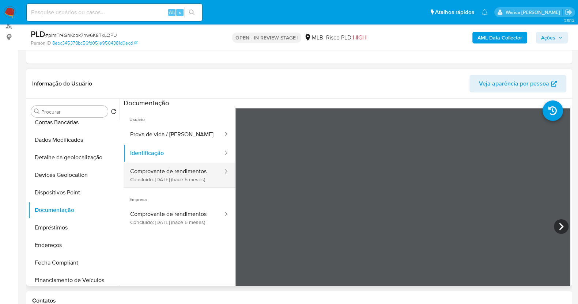
click at [154, 170] on button "Comprovante de rendimentos Concluído: 14/05/2025 (hace 5 meses)" at bounding box center [173, 175] width 100 height 25
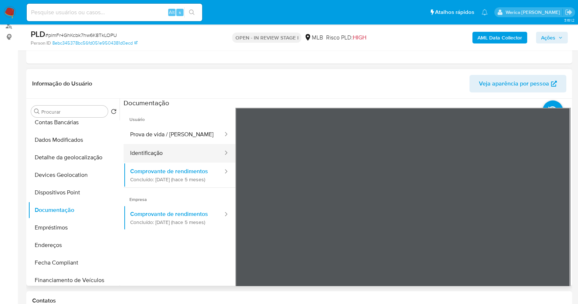
click at [155, 145] on button "Identificação" at bounding box center [173, 153] width 100 height 19
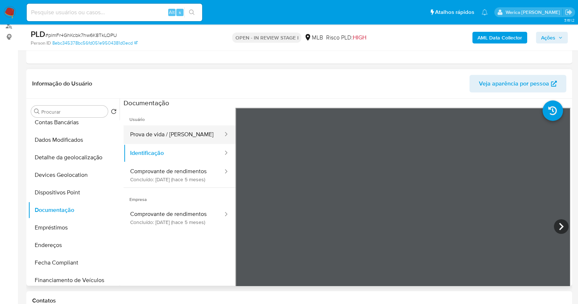
click at [191, 129] on button "Prova de vida / Selfie" at bounding box center [173, 134] width 100 height 19
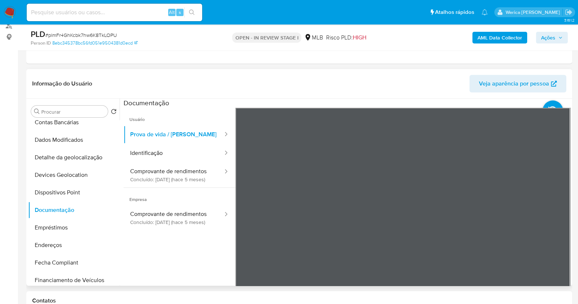
scroll to position [23, 0]
click at [147, 142] on button "Prova de vida / Selfie" at bounding box center [173, 134] width 100 height 19
click at [149, 153] on button "Identificação" at bounding box center [173, 153] width 100 height 19
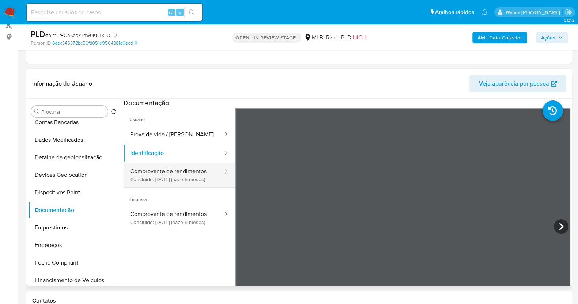
click at [187, 170] on button "Comprovante de rendimentos Concluído: 14/05/2025 (hace 5 meses)" at bounding box center [173, 175] width 100 height 25
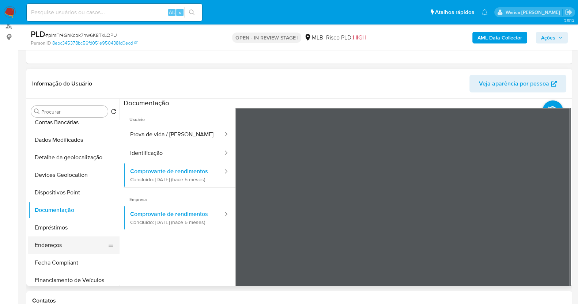
scroll to position [242, 0]
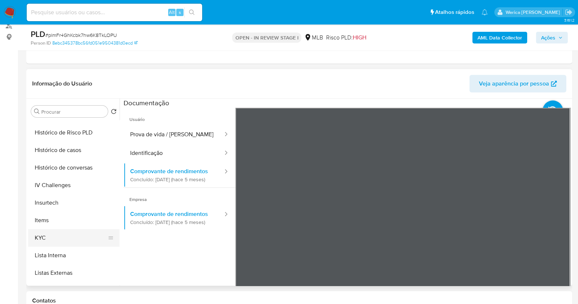
click at [64, 241] on button "KYC" at bounding box center [70, 238] width 85 height 18
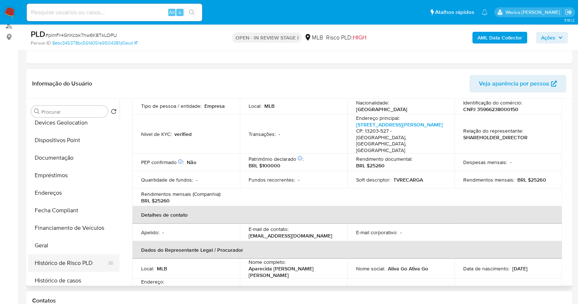
scroll to position [151, 0]
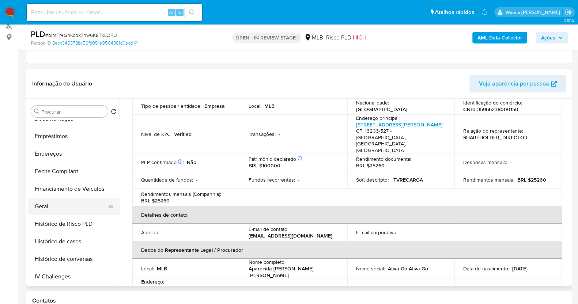
click at [55, 202] on button "Geral" at bounding box center [70, 207] width 85 height 18
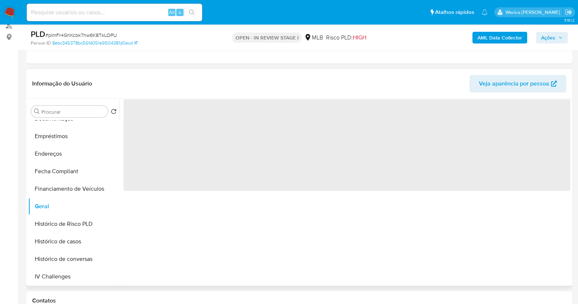
scroll to position [0, 0]
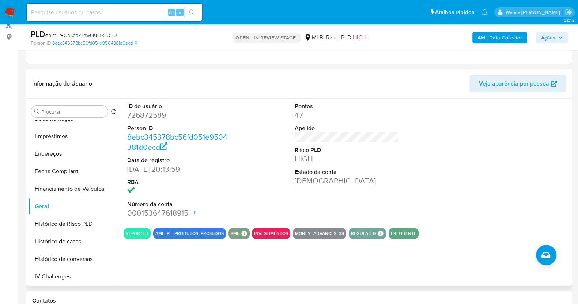
click at [484, 195] on div at bounding box center [515, 160] width 112 height 123
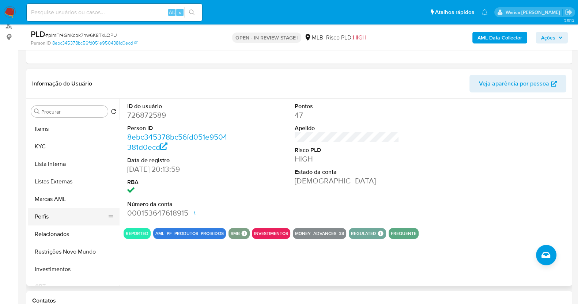
scroll to position [333, 0]
click at [66, 135] on button "Items" at bounding box center [70, 130] width 85 height 18
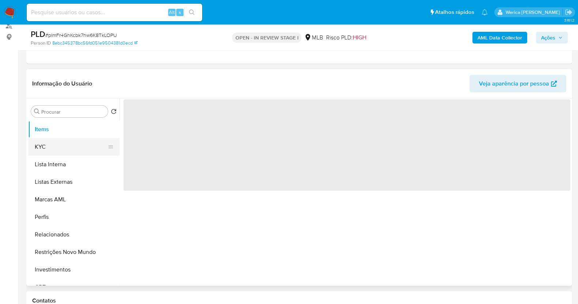
click at [69, 150] on button "KYC" at bounding box center [70, 147] width 85 height 18
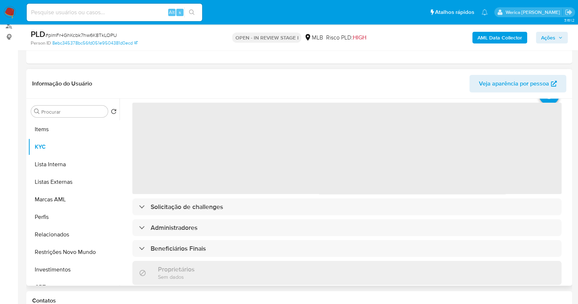
scroll to position [45, 0]
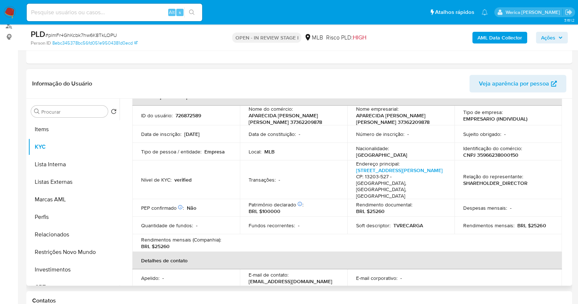
click at [195, 71] on div "Informação do Usuário Veja aparência por pessoa" at bounding box center [298, 84] width 545 height 30
click at [446, 261] on th "Detalhes de contato" at bounding box center [346, 261] width 429 height 18
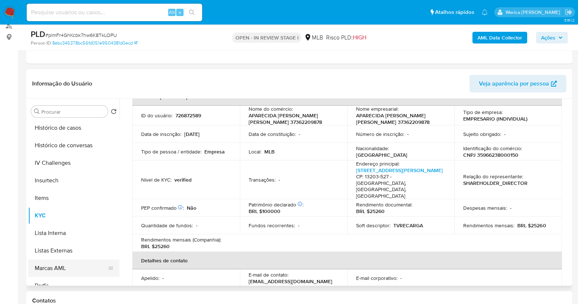
scroll to position [150, 0]
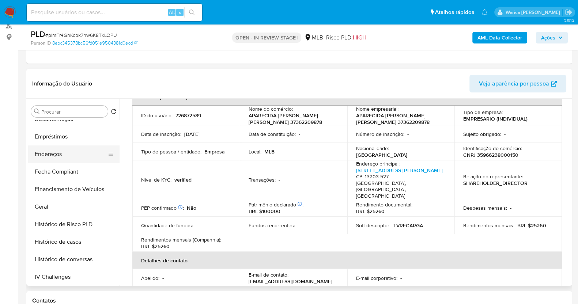
click at [61, 151] on button "Endereços" at bounding box center [70, 154] width 85 height 18
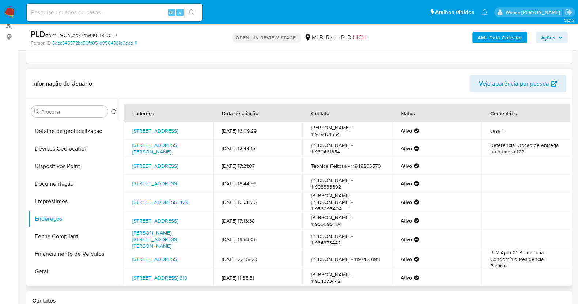
scroll to position [59, 0]
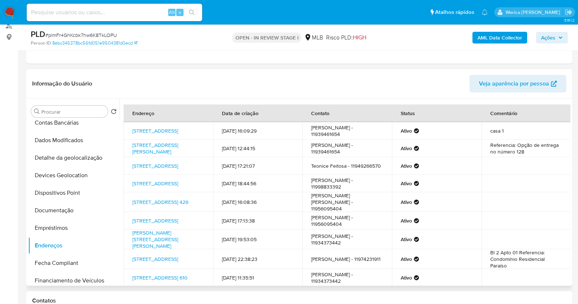
click at [544, 192] on td at bounding box center [526, 184] width 90 height 18
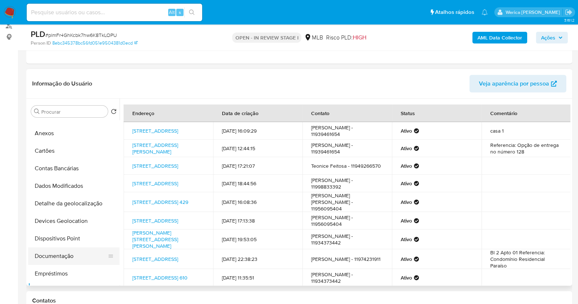
scroll to position [0, 0]
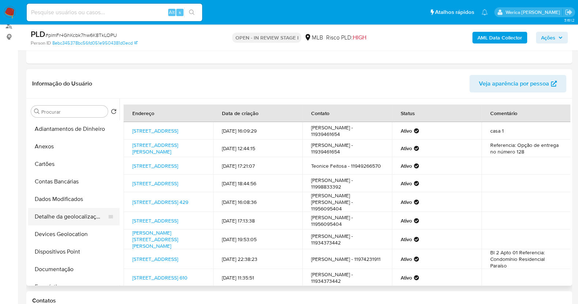
click at [69, 223] on button "Detalhe da geolocalização" at bounding box center [70, 217] width 85 height 18
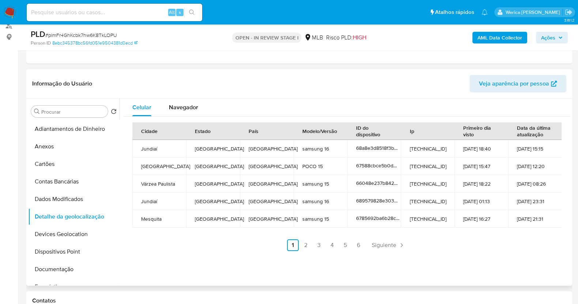
click at [524, 266] on div "Celular Navegador Cidade Estado País Modelo/Versão ID do dispositivo Ip Primeir…" at bounding box center [344, 192] width 450 height 187
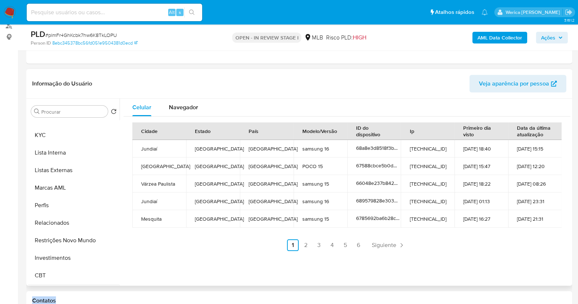
scroll to position [365, 0]
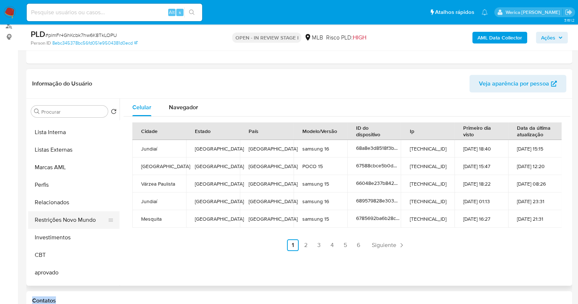
click at [85, 217] on button "Restrições Novo Mundo" at bounding box center [70, 220] width 85 height 18
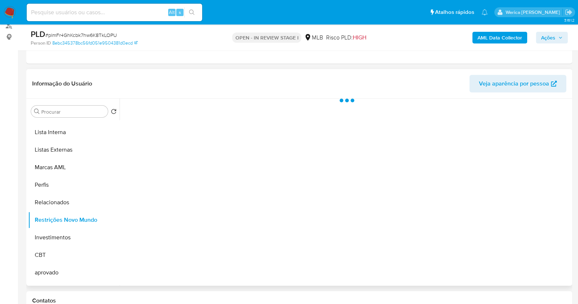
click at [165, 147] on div at bounding box center [344, 192] width 450 height 187
click at [166, 147] on div at bounding box center [344, 192] width 450 height 187
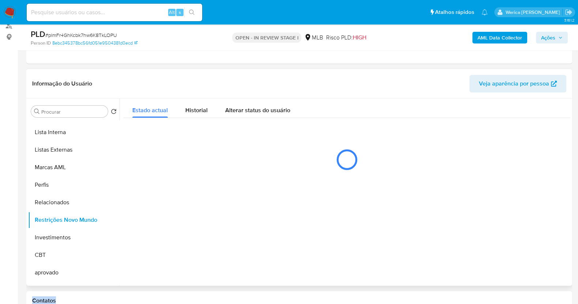
click at [166, 147] on div at bounding box center [346, 159] width 446 height 37
click at [210, 104] on button "Historial" at bounding box center [196, 108] width 40 height 19
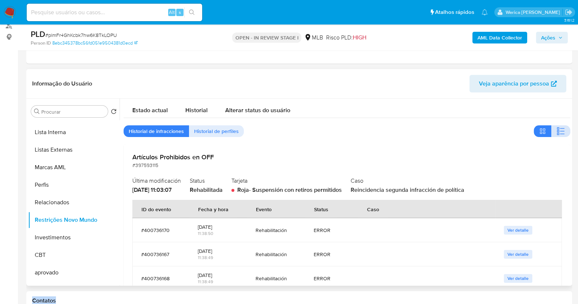
click at [552, 132] on button "button" at bounding box center [560, 131] width 19 height 12
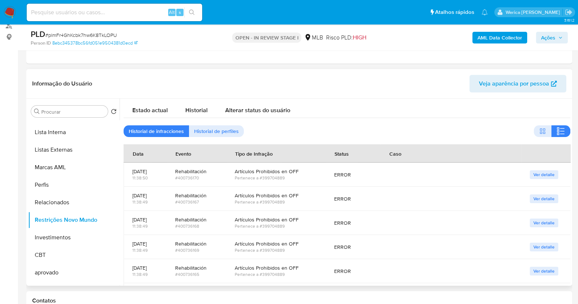
click at [418, 209] on td at bounding box center [450, 199] width 141 height 24
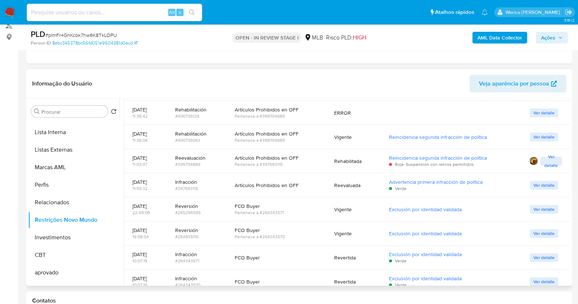
scroll to position [845, 0]
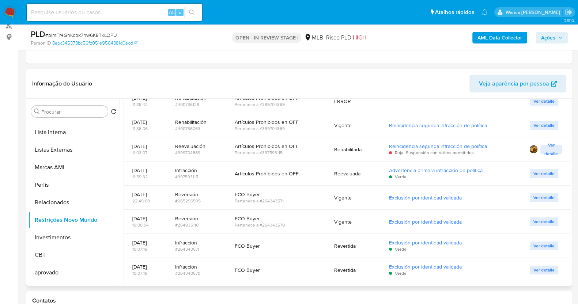
click at [316, 264] on div "FCO Buyer" at bounding box center [276, 270] width 82 height 18
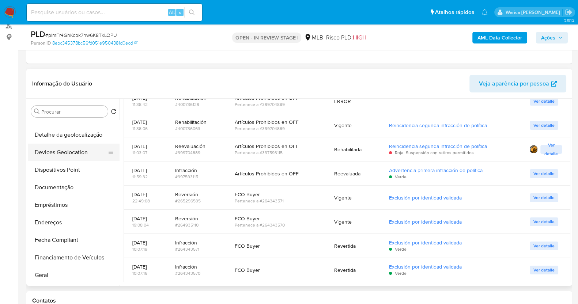
scroll to position [45, 0]
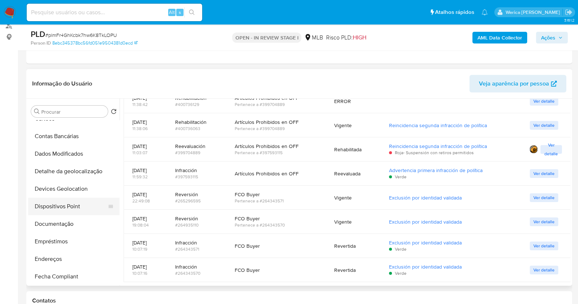
click at [71, 209] on button "Dispositivos Point" at bounding box center [70, 207] width 85 height 18
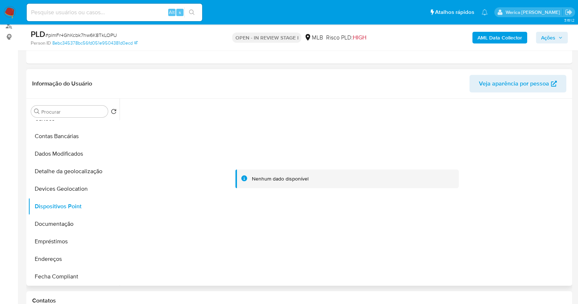
click at [388, 212] on div at bounding box center [346, 179] width 446 height 161
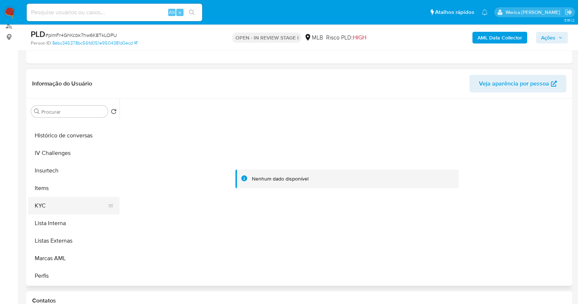
click at [52, 200] on button "KYC" at bounding box center [70, 206] width 85 height 18
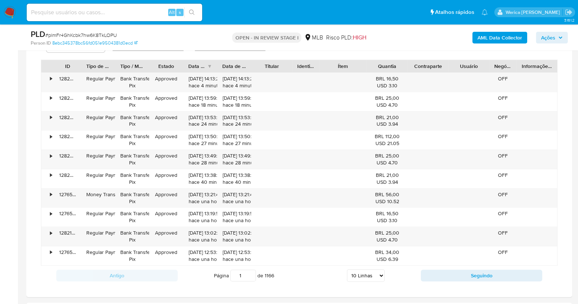
scroll to position [776, 0]
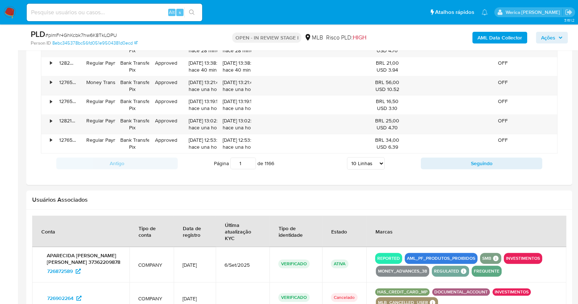
click at [372, 157] on select "5 Linhas 10 Linhas 20 Linhas 25 Linhas 50 Linhas 100 Linhas" at bounding box center [366, 163] width 38 height 12
select select "100"
click at [347, 157] on select "5 Linhas 10 Linhas 20 Linhas 25 Linhas 50 Linhas 100 Linhas" at bounding box center [366, 163] width 38 height 12
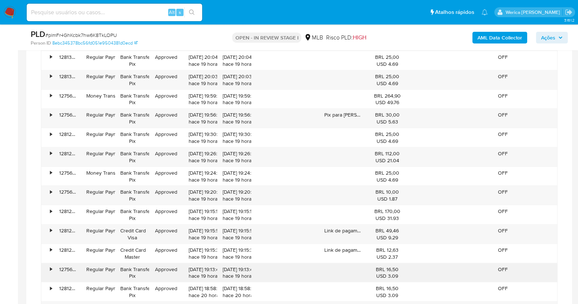
scroll to position [1690, 0]
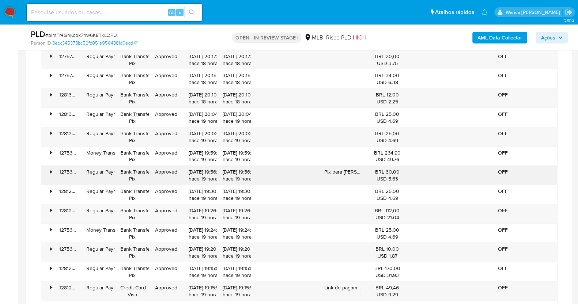
click at [351, 166] on div "Pix para APARECIDA PINTO" at bounding box center [342, 175] width 47 height 19
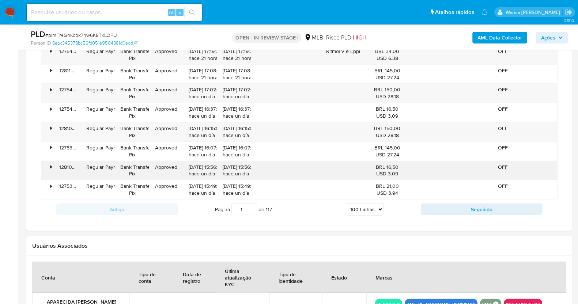
scroll to position [2420, 0]
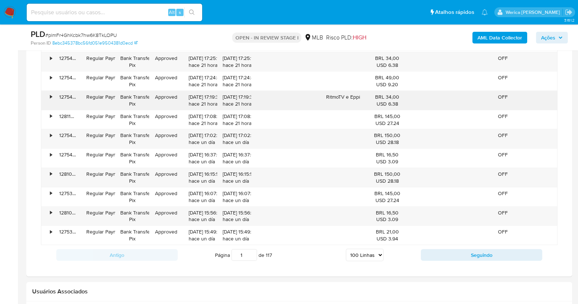
click at [337, 91] on div "RitmoTV e Eppi" at bounding box center [342, 100] width 47 height 19
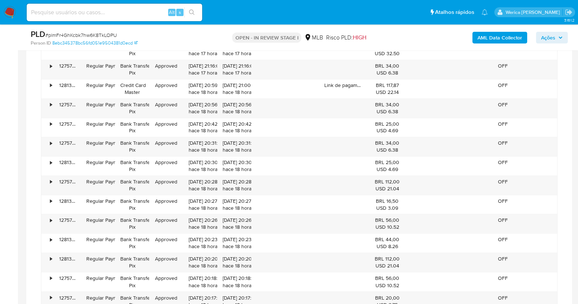
scroll to position [1370, 0]
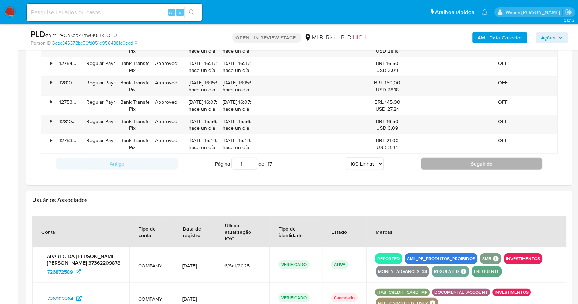
click at [441, 158] on button "Seguindo" at bounding box center [481, 164] width 121 height 12
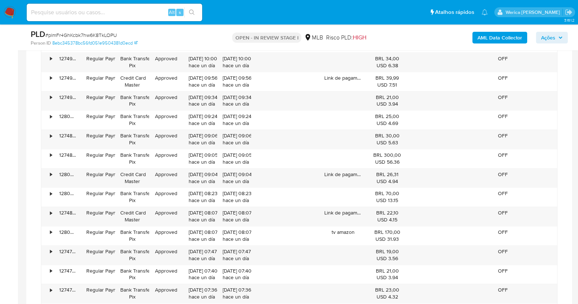
scroll to position [1345, 0]
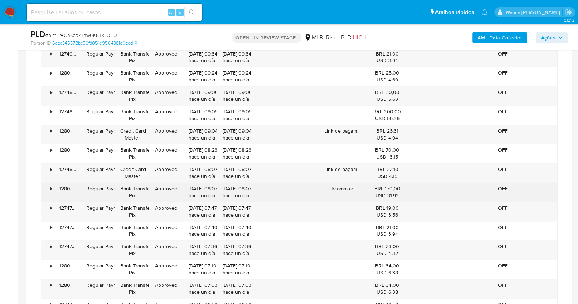
click at [339, 183] on div "tv amazon" at bounding box center [342, 192] width 47 height 19
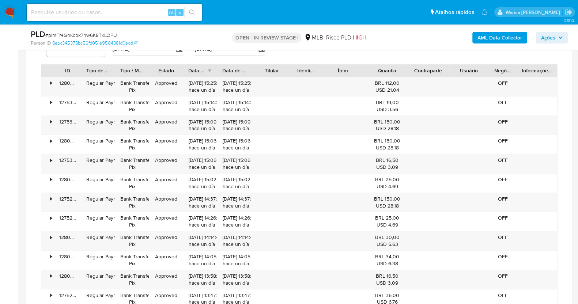
scroll to position [431, 0]
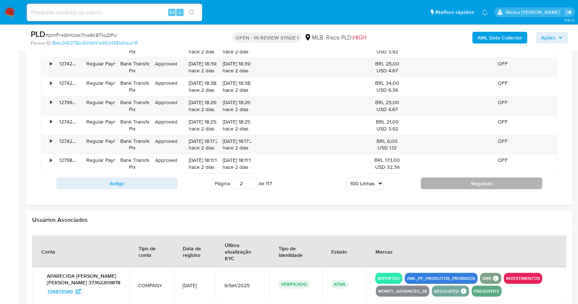
click at [455, 178] on button "Seguindo" at bounding box center [481, 184] width 121 height 12
type input "3"
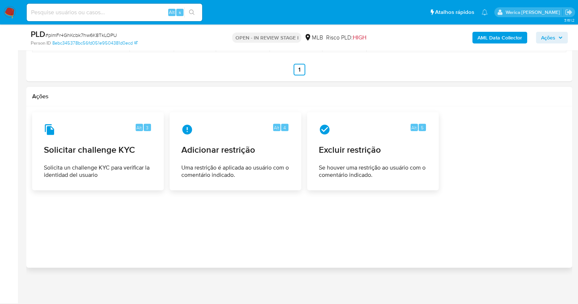
scroll to position [2076, 0]
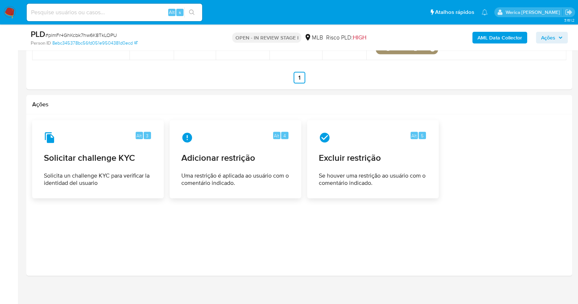
drag, startPoint x: 577, startPoint y: 278, endPoint x: 580, endPoint y: 237, distance: 41.4
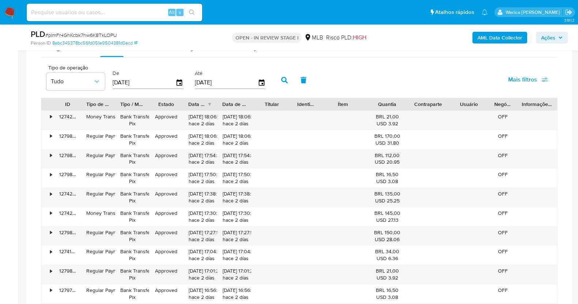
scroll to position [799, 0]
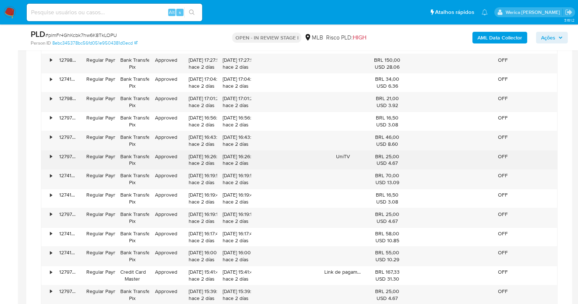
click at [341, 151] on div "UniTV" at bounding box center [342, 160] width 47 height 19
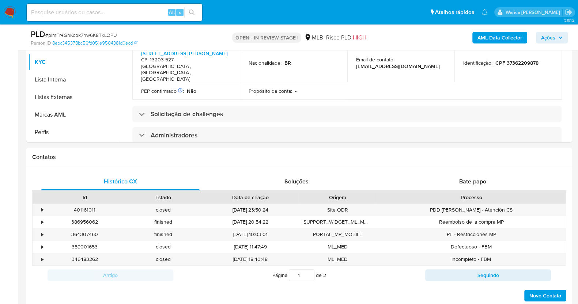
scroll to position [0, 0]
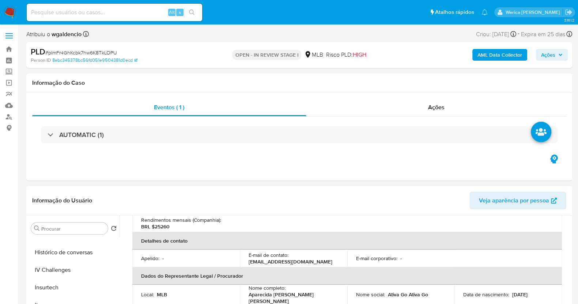
click at [486, 51] on b "AML Data Collector" at bounding box center [499, 55] width 45 height 12
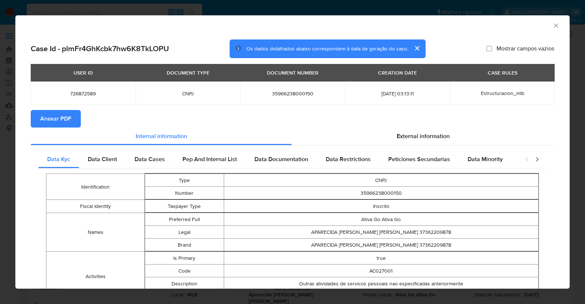
click at [45, 115] on span "Anexar PDF" at bounding box center [55, 119] width 31 height 16
click at [552, 23] on icon "Fechar a janela" at bounding box center [555, 25] width 7 height 7
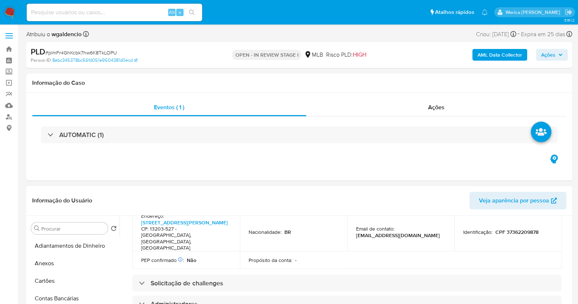
click at [59, 256] on button "Anexos" at bounding box center [73, 264] width 91 height 18
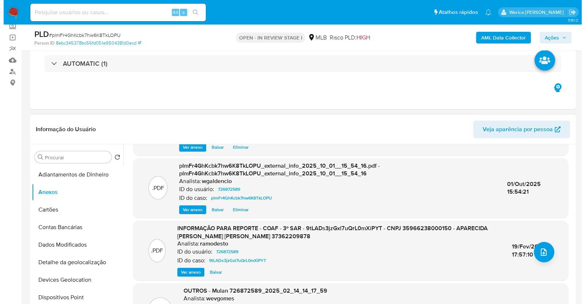
scroll to position [85, 0]
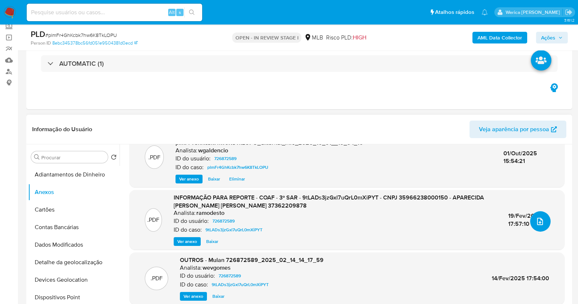
click at [546, 221] on button "upload-file" at bounding box center [540, 221] width 20 height 20
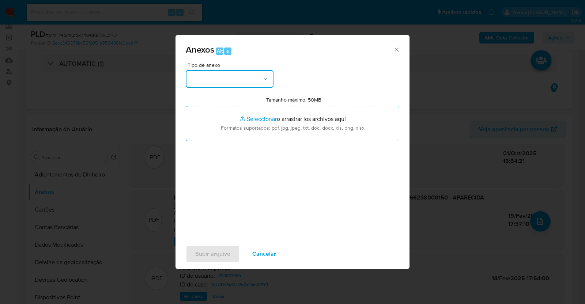
click at [228, 73] on button "button" at bounding box center [230, 79] width 88 height 18
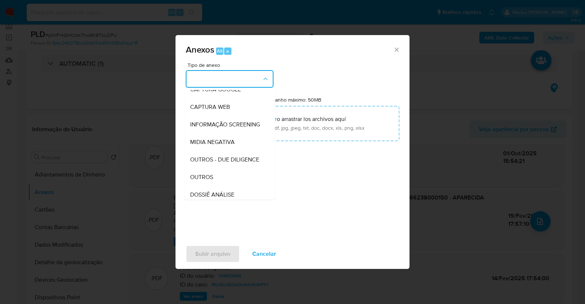
scroll to position [112, 0]
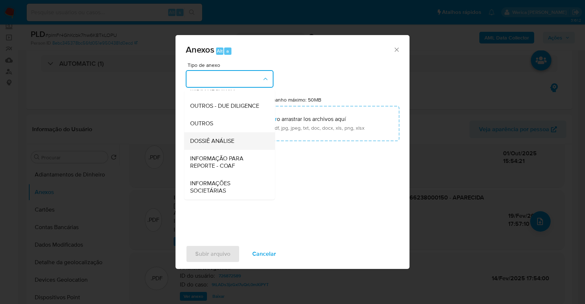
click at [230, 144] on span "DOSSIÊ ANÁLISE" at bounding box center [212, 140] width 44 height 7
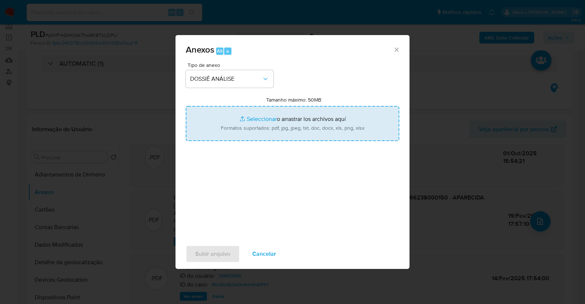
click at [279, 117] on input "Tamanho máximo: 50MB Seleccionar archivos" at bounding box center [292, 123] width 213 height 35
type input "C:\fakepath\4° SAR - XXXXX - CNPJ 35966238000150 - APARECIDA CRISTINA FERNANDES…"
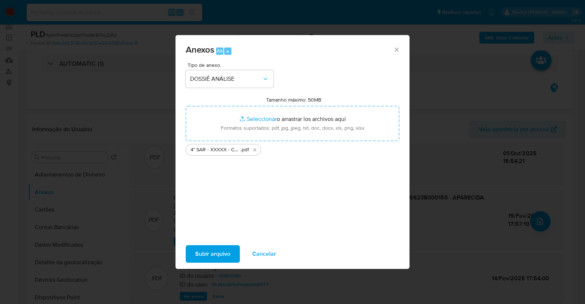
drag, startPoint x: 279, startPoint y: 117, endPoint x: 207, endPoint y: 257, distance: 157.5
click at [207, 257] on span "Subir arquivo" at bounding box center [212, 254] width 35 height 16
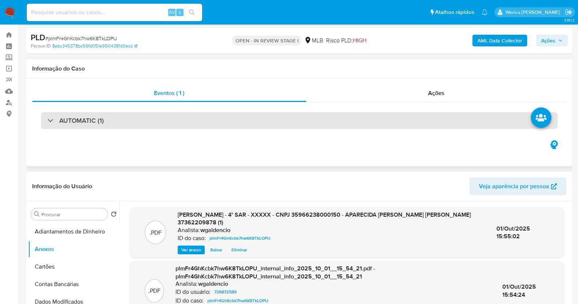
scroll to position [0, 0]
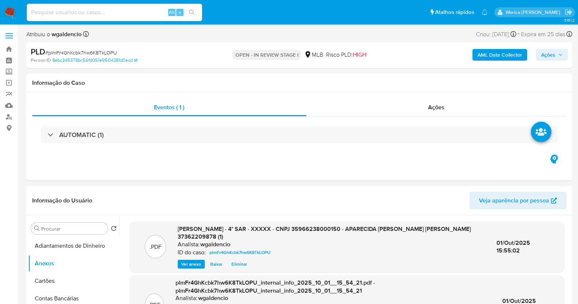
click at [541, 52] on span "Ações" at bounding box center [548, 55] width 14 height 12
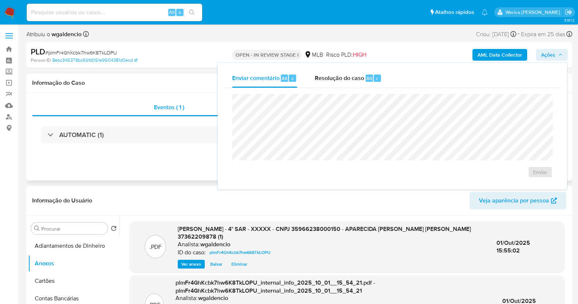
click at [189, 156] on div "Eventos ( 1 ) Ações AUTOMATIC (1)" at bounding box center [298, 137] width 545 height 88
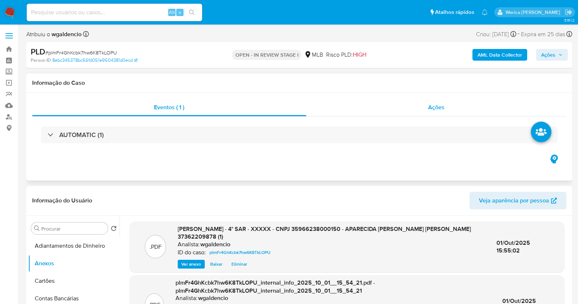
click at [429, 100] on div "Ações" at bounding box center [436, 108] width 260 height 18
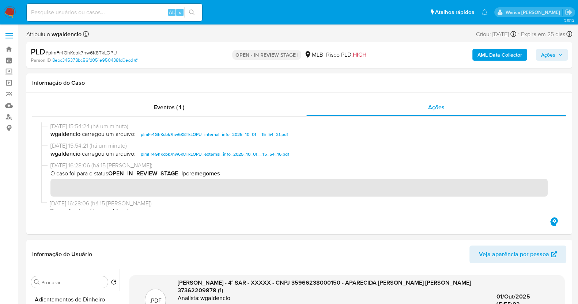
click at [549, 54] on span "Ações" at bounding box center [548, 55] width 14 height 12
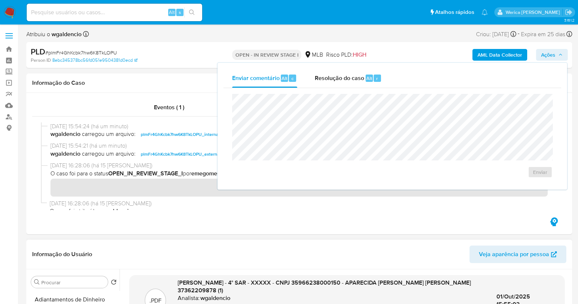
click at [269, 247] on header "Informação do Usuário Veja aparência por pessoa" at bounding box center [299, 255] width 534 height 18
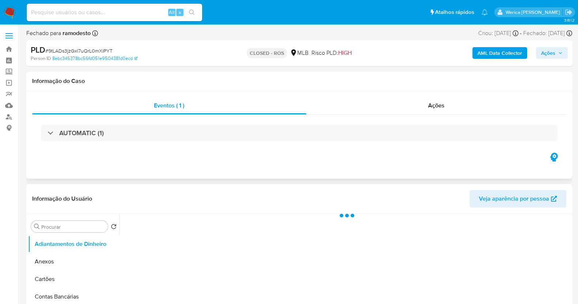
click at [416, 115] on div "AUTOMATIC (1)" at bounding box center [299, 133] width 534 height 37
select select "10"
click at [415, 106] on div "Ações" at bounding box center [436, 106] width 260 height 18
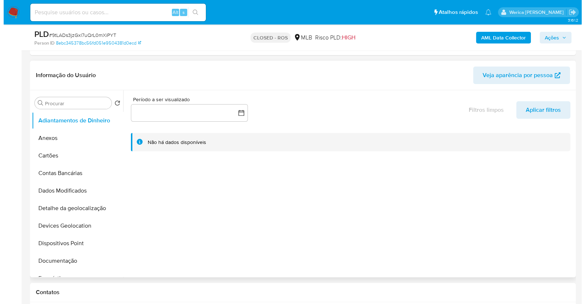
scroll to position [137, 0]
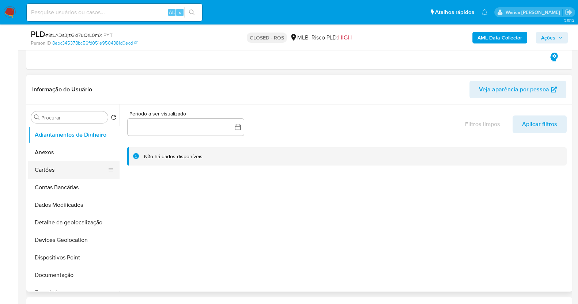
drag, startPoint x: 54, startPoint y: 105, endPoint x: 72, endPoint y: 161, distance: 59.5
click at [61, 132] on div "Procurar Retornar ao pedido padrão Adiantamentos de Dinheiro Anexos Cartões Con…" at bounding box center [73, 199] width 91 height 186
click at [70, 156] on button "Anexos" at bounding box center [70, 153] width 85 height 18
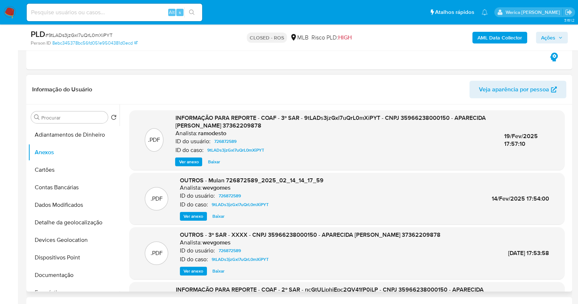
click at [192, 160] on span "Ver anexo" at bounding box center [189, 161] width 20 height 7
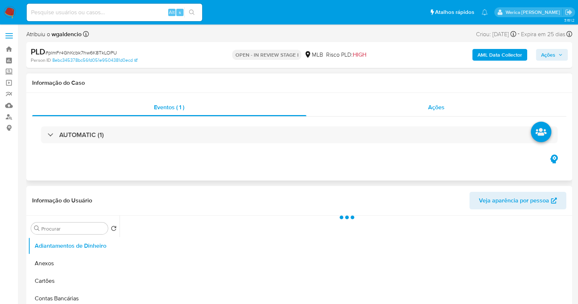
select select "10"
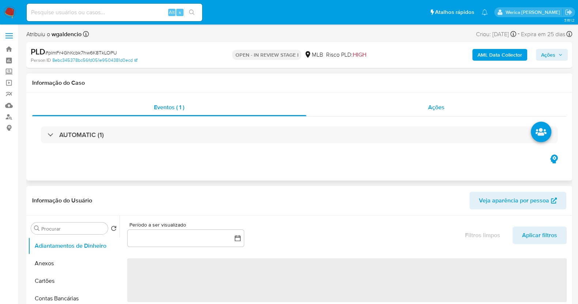
click at [420, 109] on div "Ações" at bounding box center [436, 108] width 260 height 18
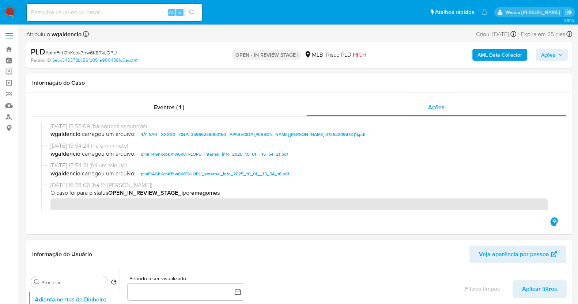
click at [566, 56] on button "Ações" at bounding box center [552, 55] width 32 height 12
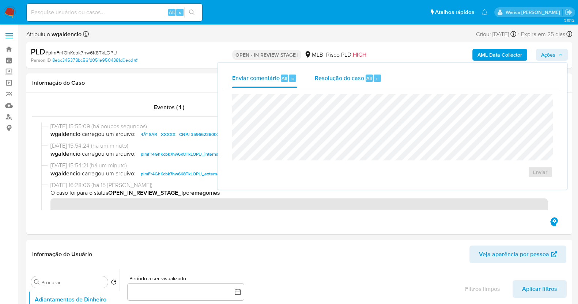
click at [336, 87] on div "Resolução do caso Alt r" at bounding box center [348, 78] width 67 height 19
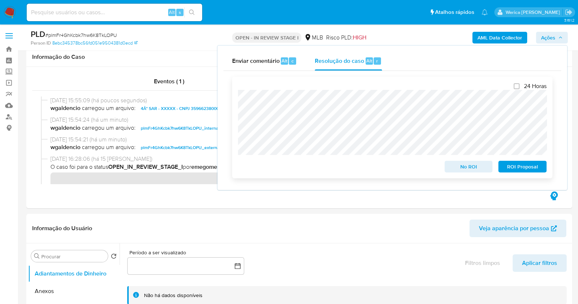
scroll to position [45, 0]
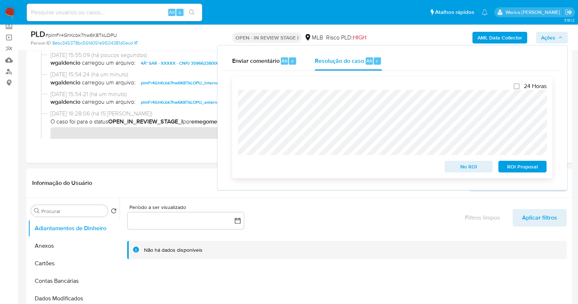
click at [529, 170] on span "ROI Proposal" at bounding box center [522, 166] width 38 height 10
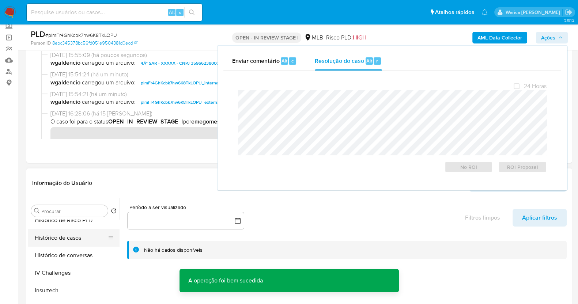
scroll to position [273, 0]
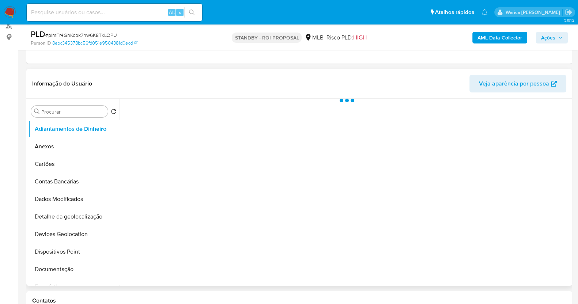
scroll to position [9, 0]
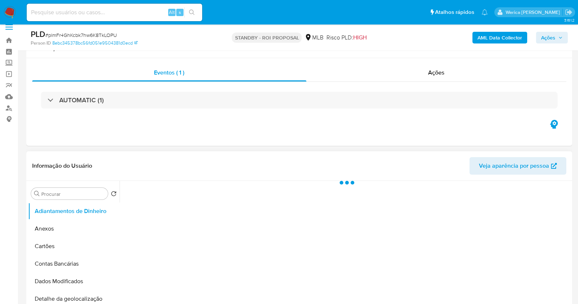
select select "10"
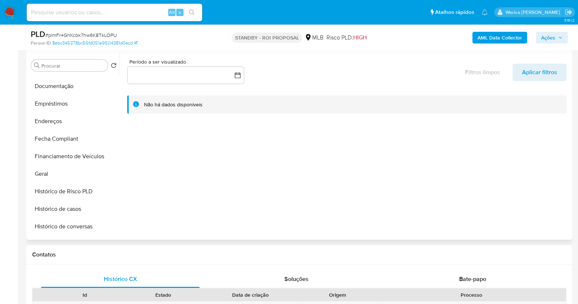
scroll to position [137, 0]
click at [88, 202] on button "Histórico de casos" at bounding box center [70, 210] width 85 height 18
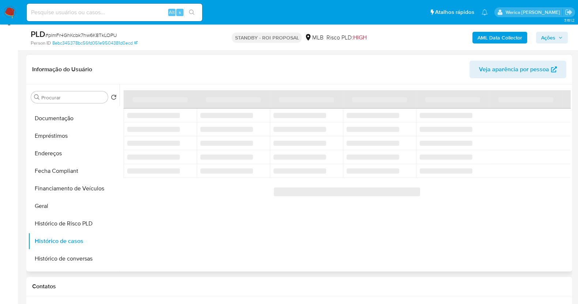
scroll to position [91, 0]
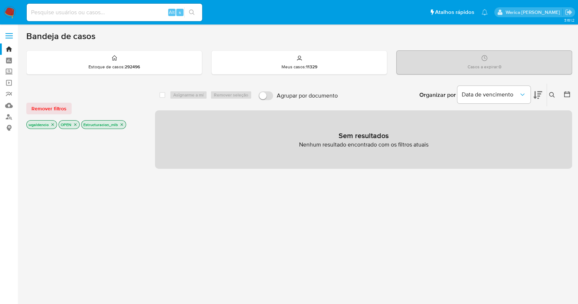
click at [122, 123] on icon "close-filter" at bounding box center [121, 124] width 4 height 4
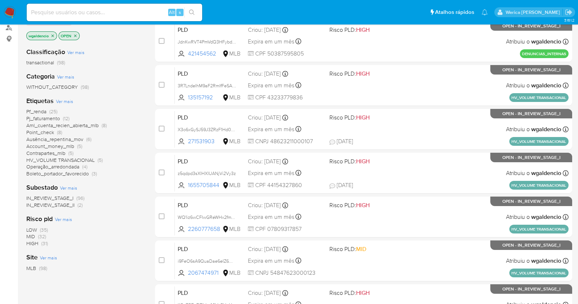
scroll to position [91, 0]
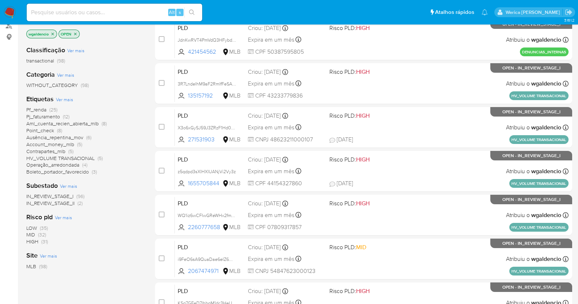
click at [59, 116] on span "Pj_faturamento" at bounding box center [43, 116] width 34 height 7
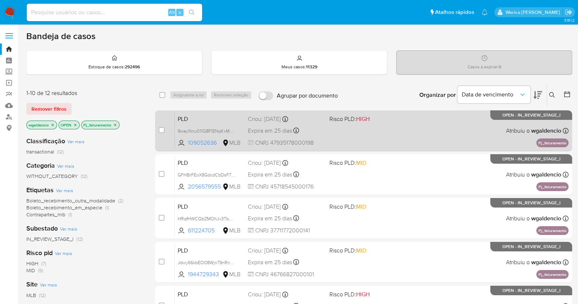
click at [383, 137] on div "PLD 9weyNnu011Q8FlENqKxMB3Fh 109052636 MLB Risco PLD: HIGH Criou: [DATE] Criou:…" at bounding box center [371, 130] width 393 height 37
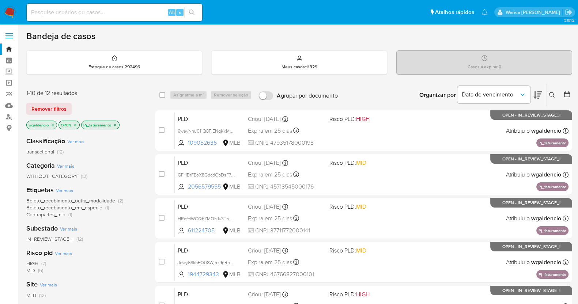
click at [38, 261] on span "HIGH" at bounding box center [32, 263] width 12 height 7
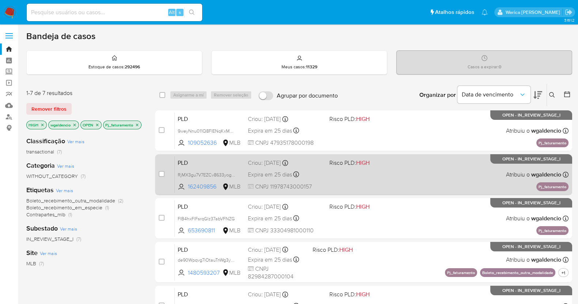
click at [424, 162] on div "PLD RjMX3gu7V7EZCv8633yogyPt 162409856 MLB Risco PLD: HIGH Criou: 12/09/2025 Cr…" at bounding box center [371, 174] width 393 height 37
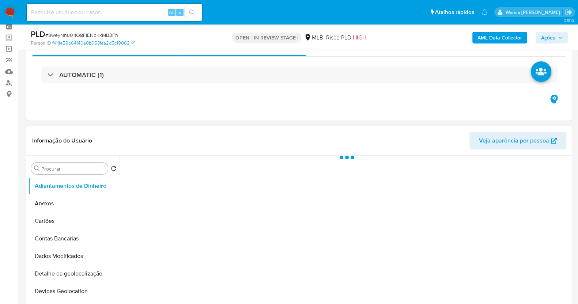
scroll to position [137, 0]
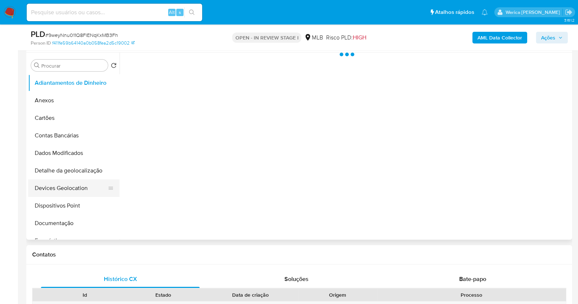
select select "10"
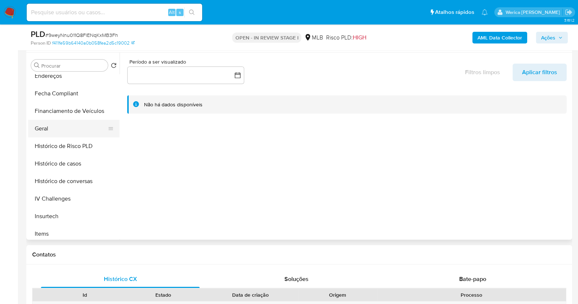
click at [54, 126] on button "Geral" at bounding box center [70, 129] width 85 height 18
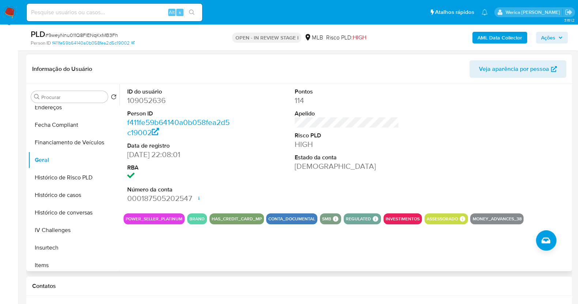
scroll to position [91, 0]
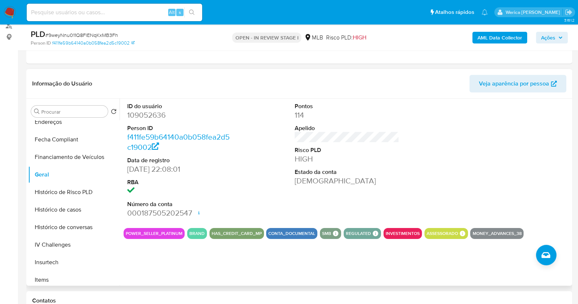
click at [146, 121] on dl "ID do usuário 109052636 Person ID f411fe59b64140a0b058fea2d5c19002 Data de regi…" at bounding box center [179, 160] width 104 height 116
click at [138, 117] on dd "109052636" at bounding box center [179, 115] width 104 height 10
copy dd "109052636"
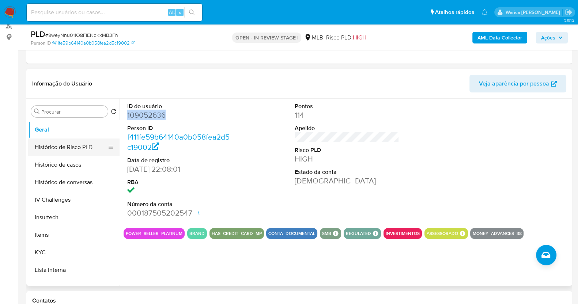
scroll to position [182, 0]
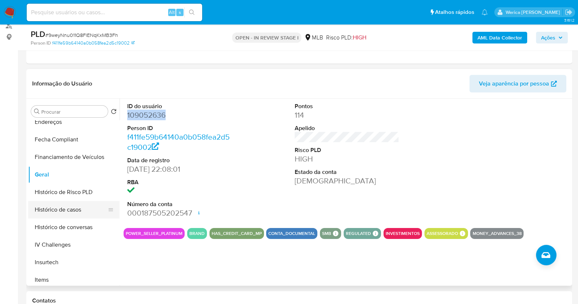
click at [73, 204] on button "Histórico de casos" at bounding box center [70, 210] width 85 height 18
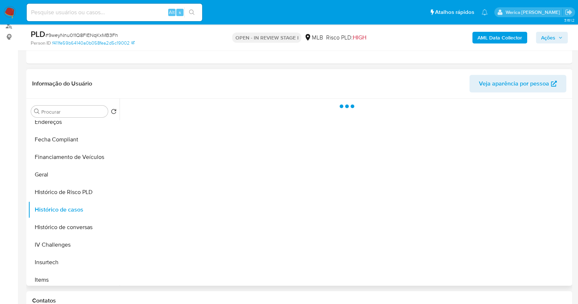
click at [281, 166] on div at bounding box center [344, 192] width 450 height 187
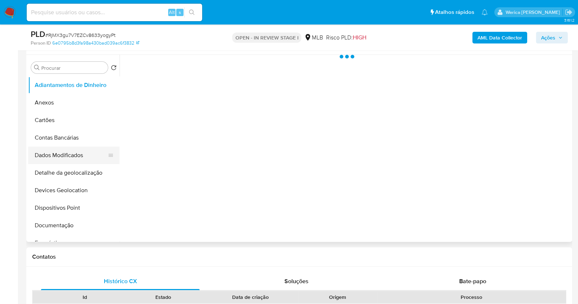
select select "10"
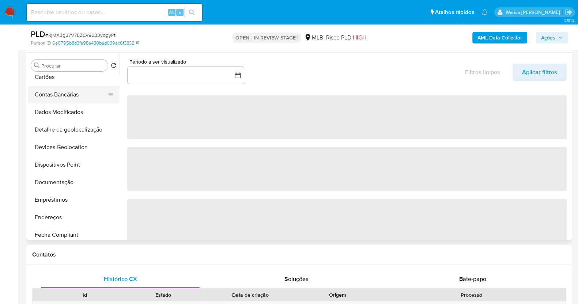
scroll to position [91, 0]
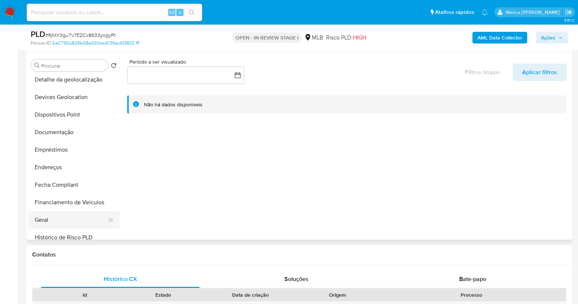
click at [64, 219] on button "Geral" at bounding box center [70, 220] width 85 height 18
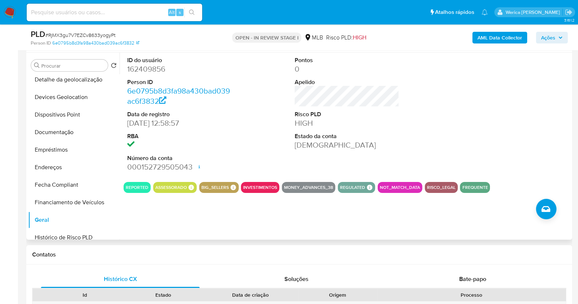
click at [147, 72] on dd "162409856" at bounding box center [179, 69] width 104 height 10
copy dd "162409856"
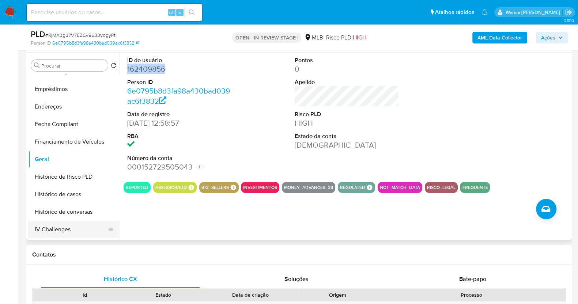
scroll to position [182, 0]
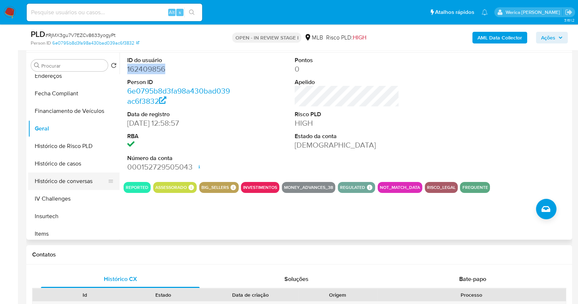
click at [85, 178] on button "Histórico de conversas" at bounding box center [70, 181] width 85 height 18
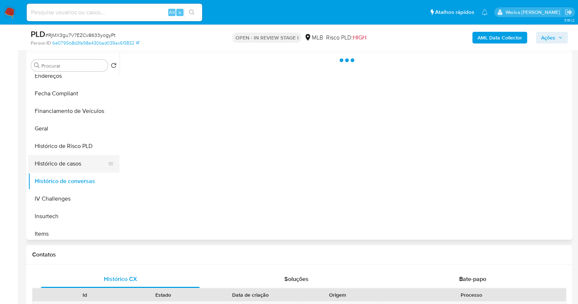
click at [75, 166] on button "Histórico de casos" at bounding box center [70, 164] width 85 height 18
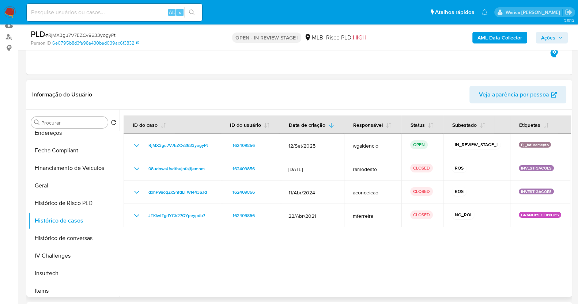
scroll to position [91, 0]
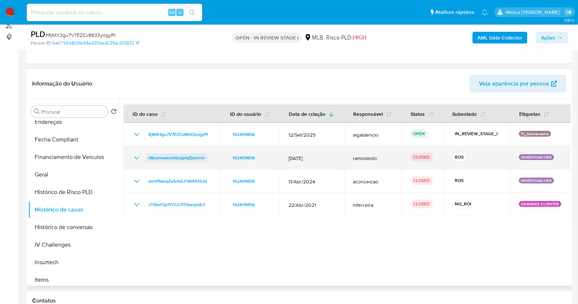
click at [190, 156] on span "08udnwaUvdtbujpfajfjemnm" at bounding box center [176, 157] width 56 height 9
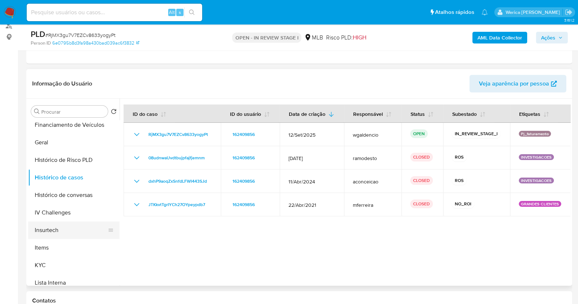
scroll to position [228, 0]
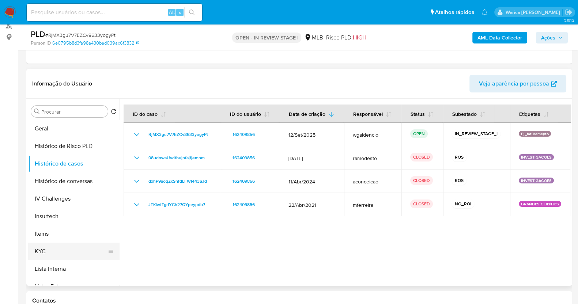
click at [46, 250] on button "KYC" at bounding box center [70, 252] width 85 height 18
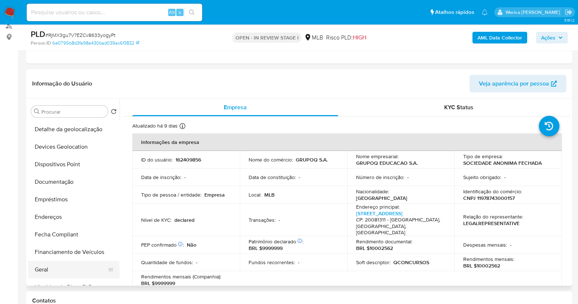
scroll to position [137, 0]
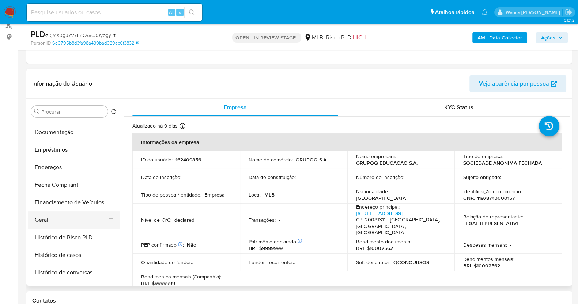
click at [70, 220] on button "Geral" at bounding box center [70, 220] width 85 height 18
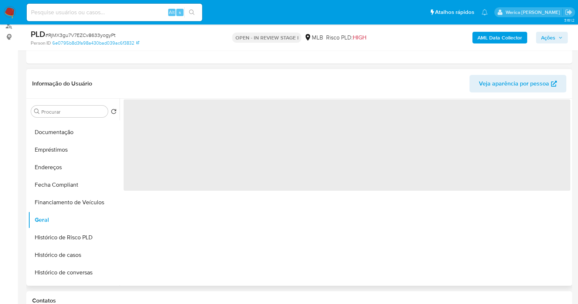
click at [185, 208] on div "‌" at bounding box center [344, 192] width 450 height 187
click at [185, 215] on div "‌" at bounding box center [344, 192] width 450 height 187
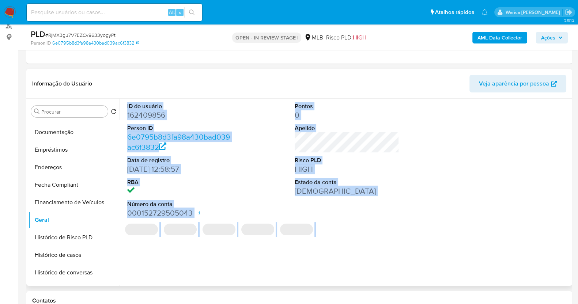
click at [274, 237] on div "ID do usuário 162409856 Person ID 6e0795b8d3fa98a430bad039ac6f3832 Data de regi…" at bounding box center [344, 192] width 450 height 187
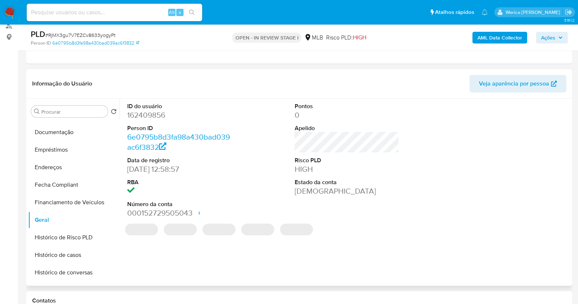
click at [269, 167] on div "ID do usuário 162409856 Person ID 6e0795b8d3fa98a430bad039ac6f3832 Data de regi…" at bounding box center [346, 160] width 446 height 123
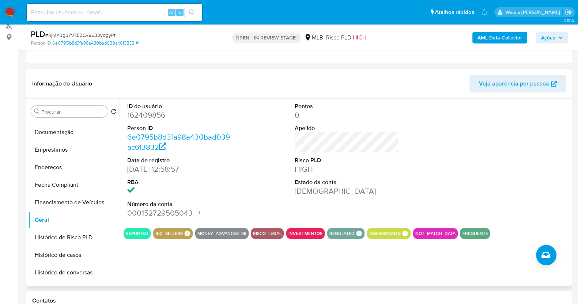
click at [494, 160] on div at bounding box center [515, 160] width 112 height 123
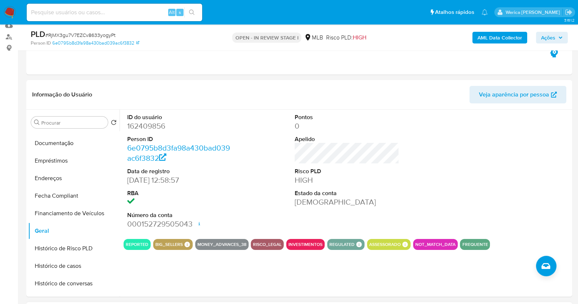
scroll to position [0, 0]
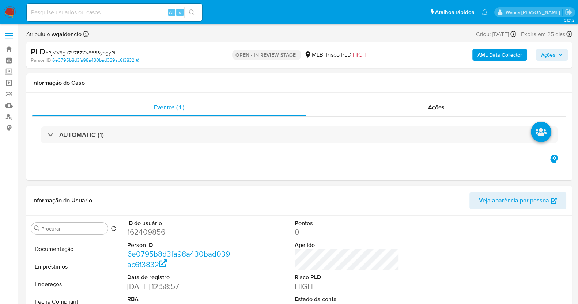
click at [133, 238] on dl "ID do usuário 162409856 Person ID 6e0795b8d3fa98a430bad039ac6f3832 Data de regi…" at bounding box center [179, 277] width 104 height 116
click at [133, 234] on dd "162409856" at bounding box center [179, 232] width 104 height 10
click at [133, 233] on dd "162409856" at bounding box center [179, 232] width 104 height 10
copy dd "162409856"
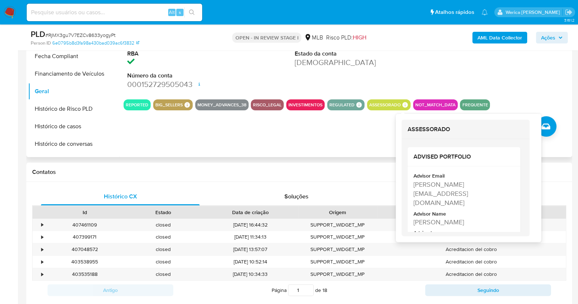
scroll to position [228, 0]
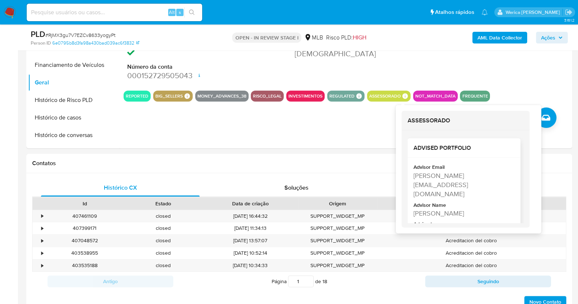
click at [429, 209] on div "[PERSON_NAME] [PERSON_NAME]" at bounding box center [463, 213] width 100 height 9
copy div "[PERSON_NAME] [PERSON_NAME]"
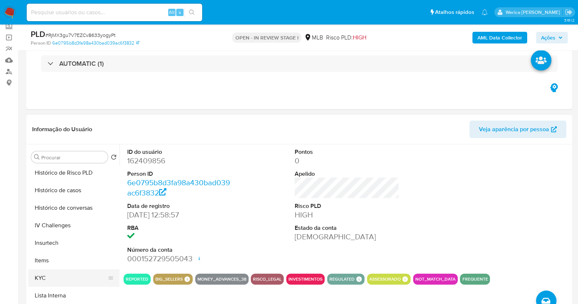
scroll to position [274, 0]
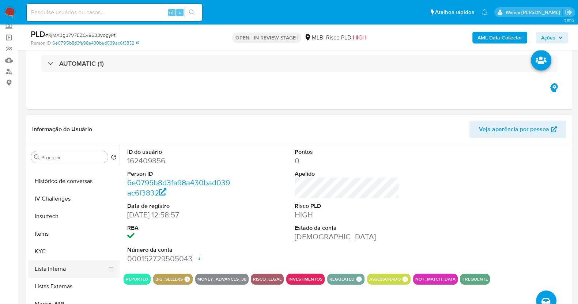
click at [74, 260] on button "Lista Interna" at bounding box center [70, 269] width 85 height 18
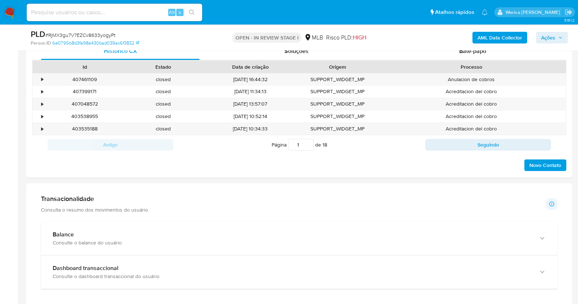
scroll to position [182, 0]
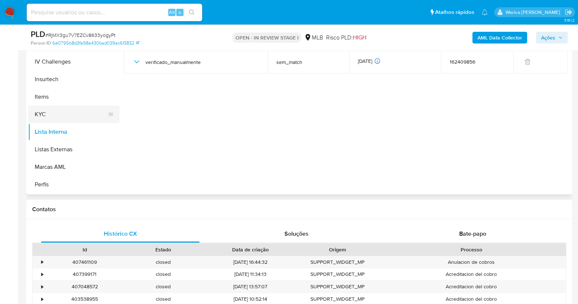
click at [77, 106] on button "KYC" at bounding box center [70, 115] width 85 height 18
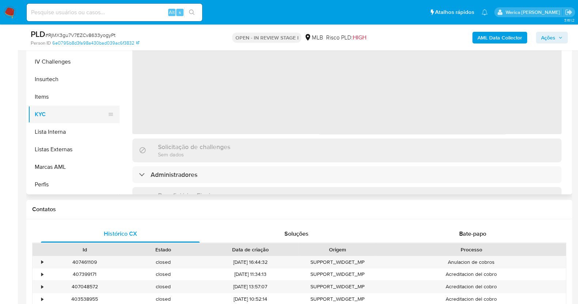
click at [77, 112] on button "KYC" at bounding box center [70, 115] width 85 height 18
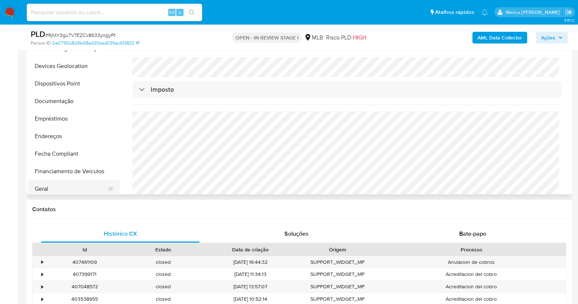
scroll to position [91, 0]
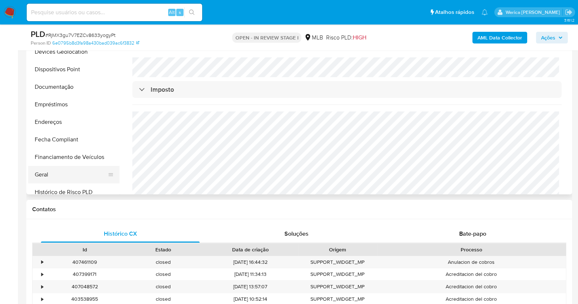
click at [60, 176] on button "Geral" at bounding box center [70, 175] width 85 height 18
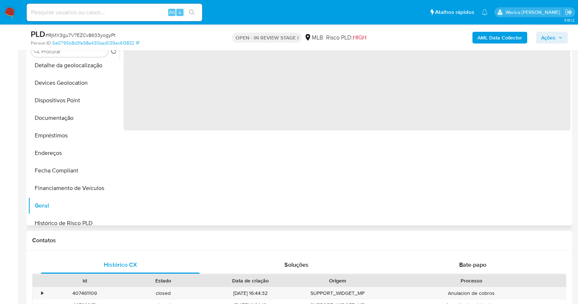
scroll to position [137, 0]
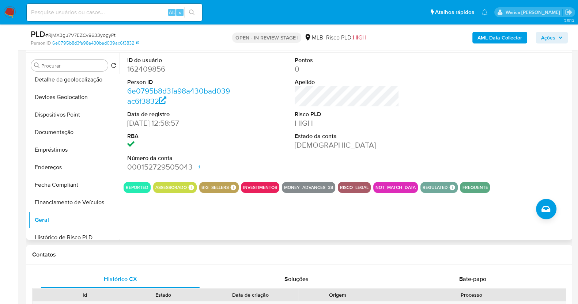
click at [466, 143] on div at bounding box center [515, 114] width 112 height 123
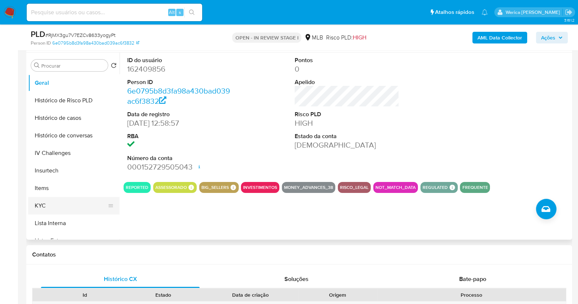
click at [77, 202] on button "KYC" at bounding box center [70, 206] width 85 height 18
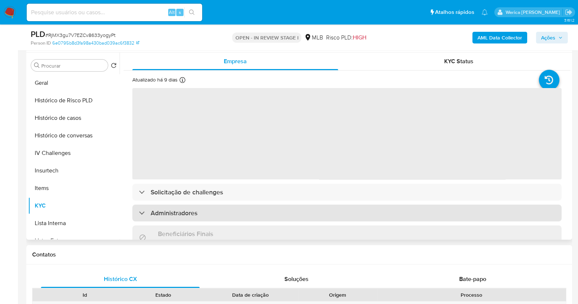
click at [336, 214] on div "Administradores" at bounding box center [346, 213] width 429 height 17
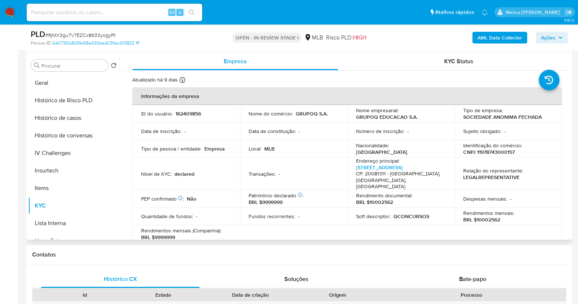
click at [533, 232] on table "Informações da empresa ID do usuário : 162409856 Nome do comércio : GRUPOQ S.A.…" at bounding box center [346, 224] width 429 height 275
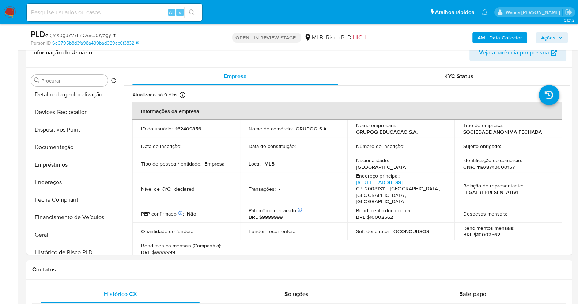
scroll to position [182, 0]
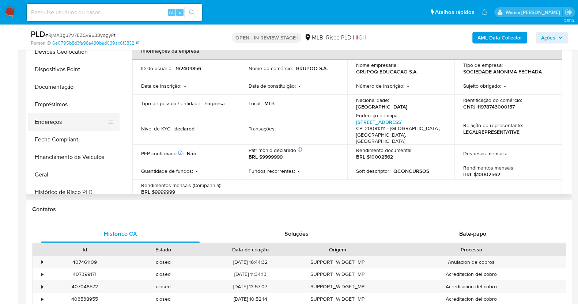
click at [71, 123] on button "Endereços" at bounding box center [70, 122] width 85 height 18
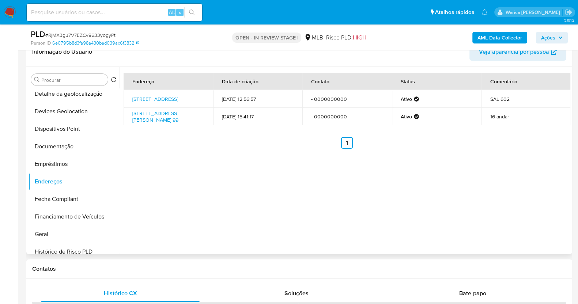
scroll to position [137, 0]
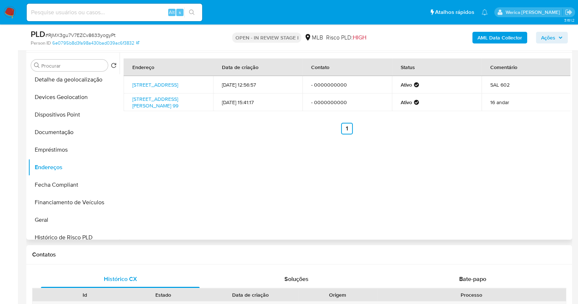
click at [475, 168] on div "Endereço Data de criação Contato Status Comentário Avenida Venezuela 00043, Rio…" at bounding box center [344, 146] width 450 height 187
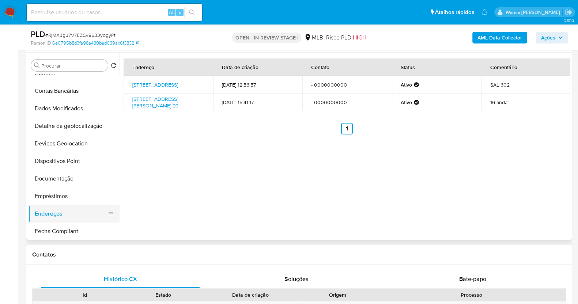
scroll to position [0, 0]
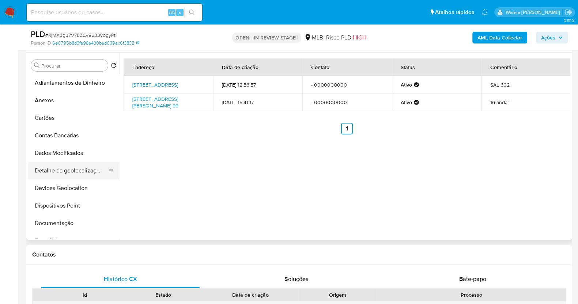
click at [62, 176] on button "Detalhe da geolocalização" at bounding box center [70, 171] width 85 height 18
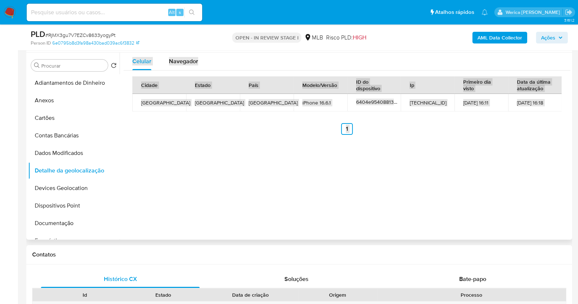
click at [460, 222] on div "Celular Navegador Cidade Estado País Modelo/Versão ID do dispositivo Ip Primeir…" at bounding box center [344, 146] width 450 height 187
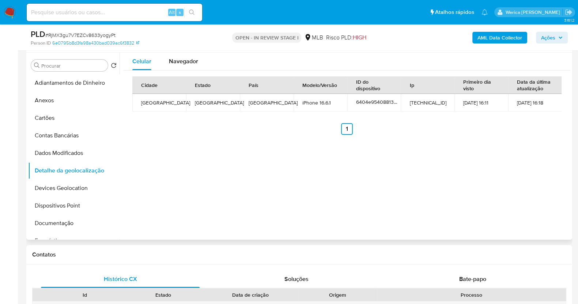
click at [460, 222] on div "Celular Navegador Cidade Estado País Modelo/Versão ID do dispositivo Ip Primeir…" at bounding box center [344, 146] width 450 height 187
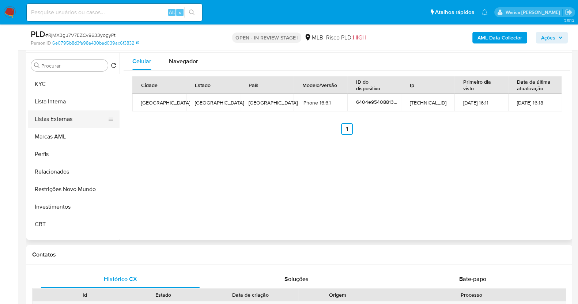
scroll to position [379, 0]
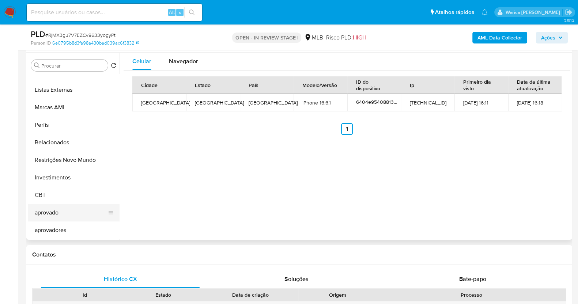
click at [83, 219] on button "aprovado" at bounding box center [70, 213] width 85 height 18
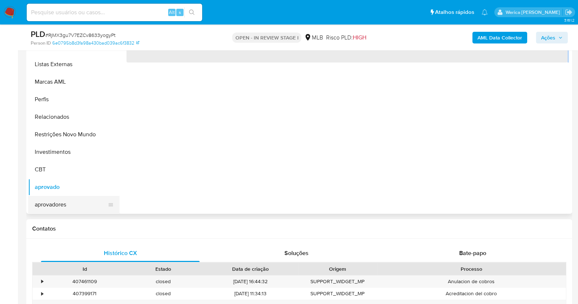
scroll to position [137, 0]
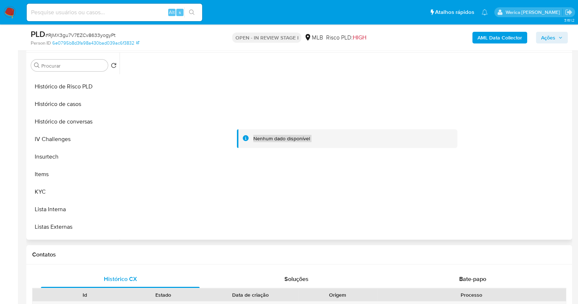
click at [78, 231] on ul "Adiantamentos de Dinheiro Anexos Cartões Contas Bancárias Dados Modificados Det…" at bounding box center [73, 156] width 91 height 165
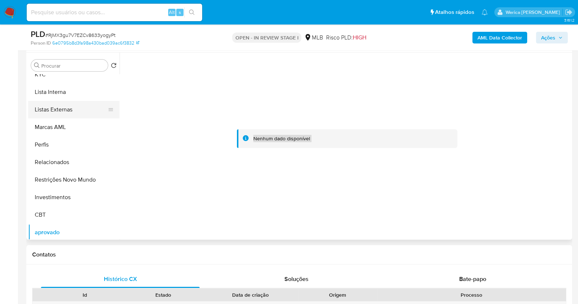
scroll to position [379, 0]
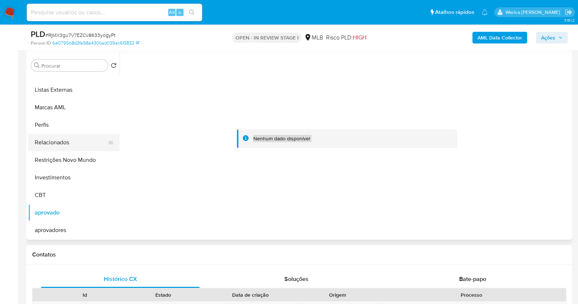
click at [79, 145] on button "Relacionados" at bounding box center [70, 143] width 85 height 18
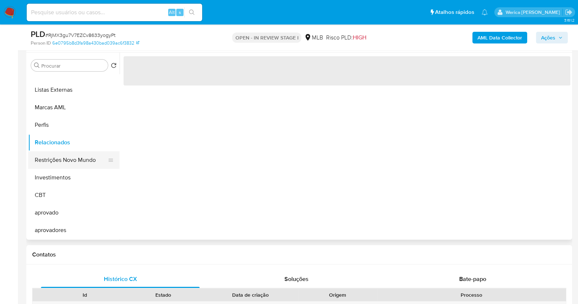
click at [85, 157] on button "Restrições Novo Mundo" at bounding box center [70, 160] width 85 height 18
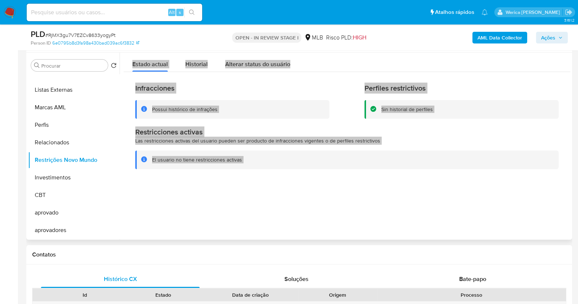
scroll to position [379, 0]
click at [166, 185] on div at bounding box center [344, 146] width 450 height 187
click at [199, 70] on div "Historial" at bounding box center [196, 62] width 22 height 19
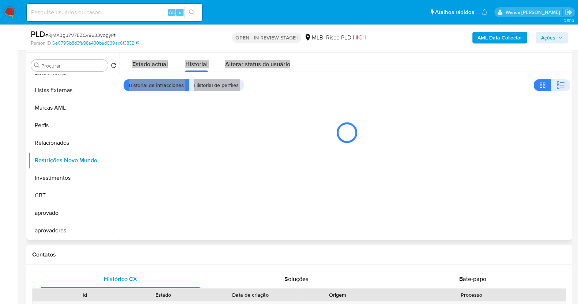
click at [197, 66] on span "Historial" at bounding box center [196, 64] width 22 height 8
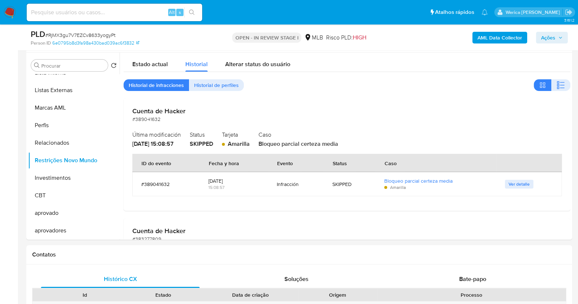
click at [565, 81] on button "button" at bounding box center [560, 85] width 19 height 12
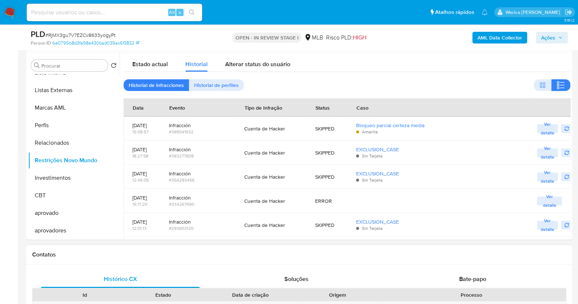
click at [411, 249] on div "Contatos" at bounding box center [298, 254] width 545 height 19
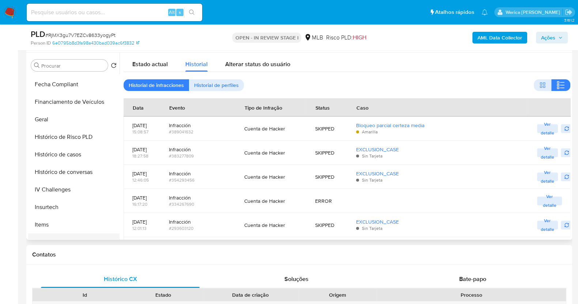
scroll to position [104, 0]
click at [68, 102] on button "Dispositivos Point" at bounding box center [70, 101] width 85 height 18
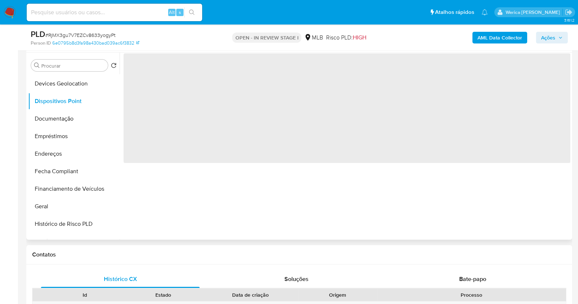
click at [361, 227] on div "‌" at bounding box center [344, 146] width 450 height 187
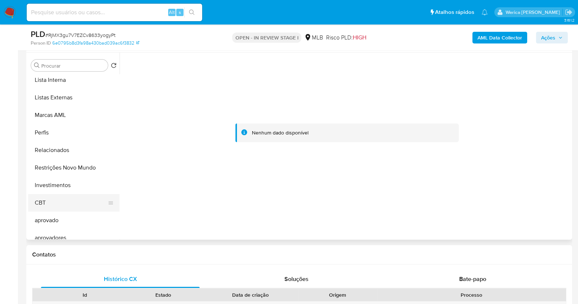
scroll to position [379, 0]
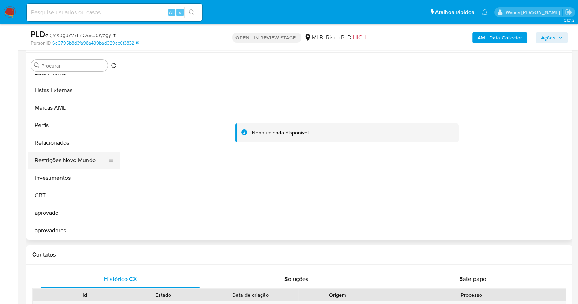
click at [51, 159] on button "Restrições Novo Mundo" at bounding box center [70, 161] width 85 height 18
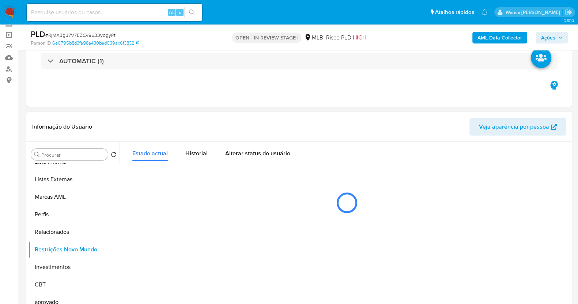
scroll to position [45, 0]
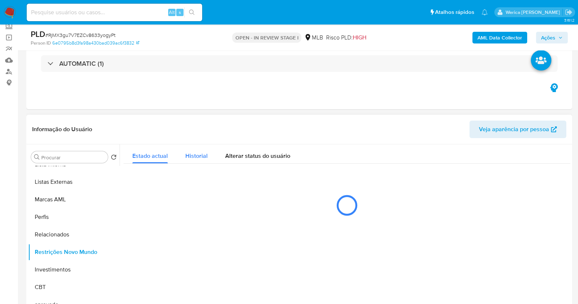
click at [191, 148] on div "Historial" at bounding box center [196, 153] width 22 height 19
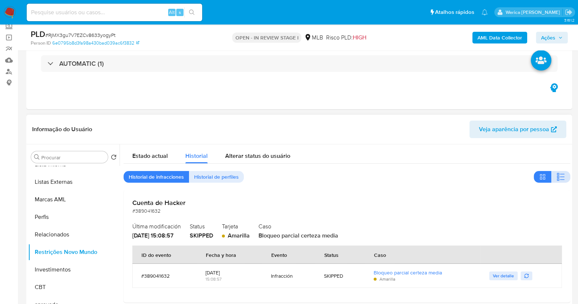
click at [556, 175] on icon "button" at bounding box center [560, 176] width 9 height 9
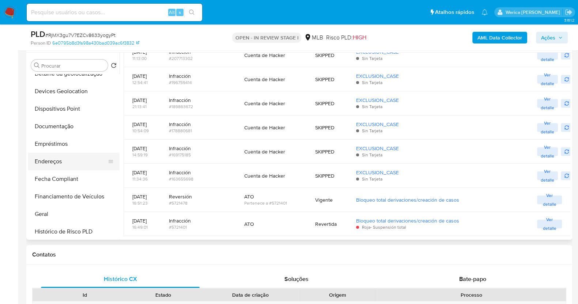
scroll to position [59, 0]
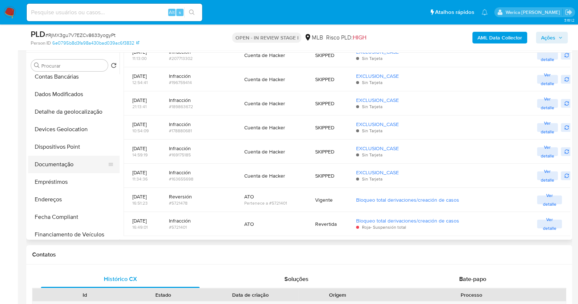
click at [60, 167] on button "Documentação" at bounding box center [70, 165] width 85 height 18
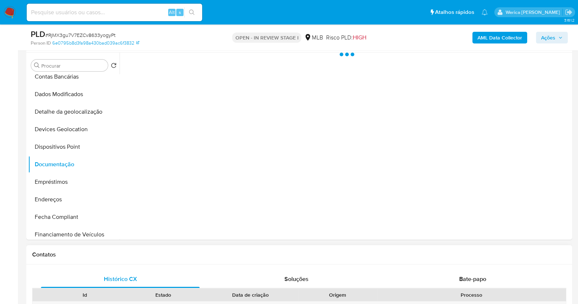
scroll to position [0, 0]
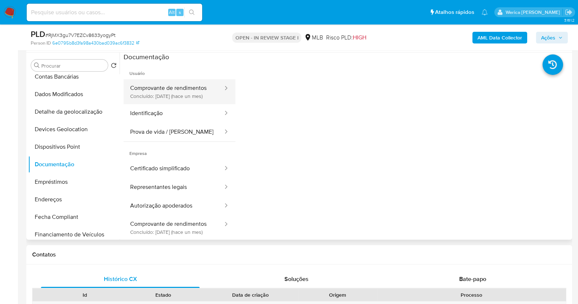
click at [155, 104] on button "Comprovante de rendimentos Concluído: 19/08/2025 (hace un mes)" at bounding box center [173, 91] width 100 height 25
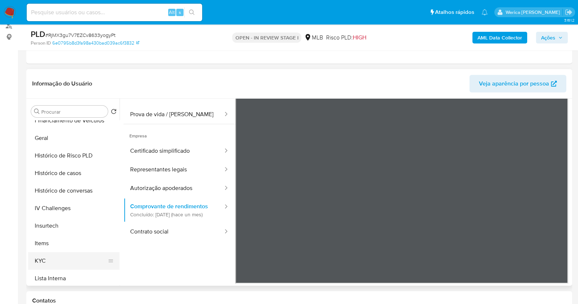
scroll to position [242, 0]
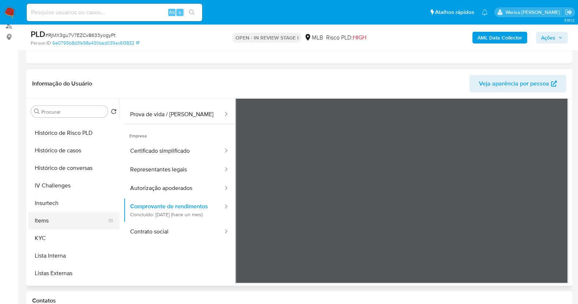
click at [58, 228] on button "Items" at bounding box center [70, 221] width 85 height 18
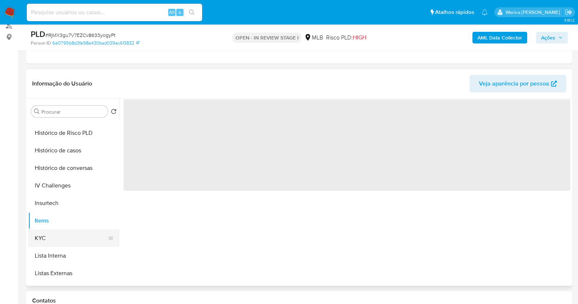
click at [60, 233] on button "KYC" at bounding box center [70, 238] width 85 height 18
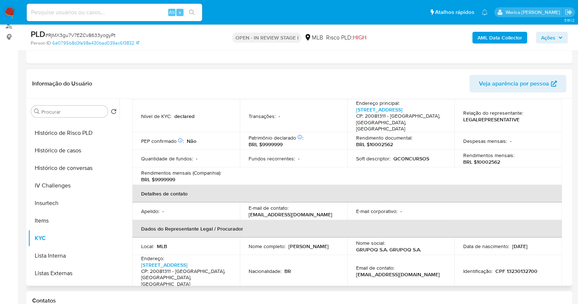
scroll to position [65, 0]
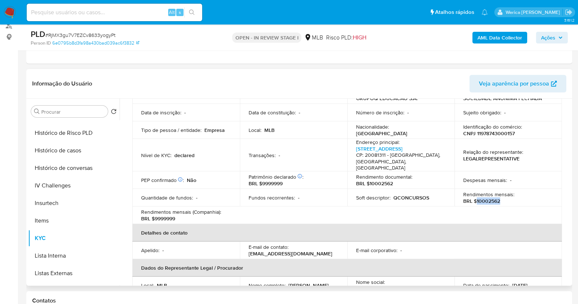
drag, startPoint x: 475, startPoint y: 195, endPoint x: 499, endPoint y: 196, distance: 23.8
click at [499, 196] on div "Rendimentos mensais : BRL $10002562" at bounding box center [508, 197] width 90 height 13
copy p "10002562"
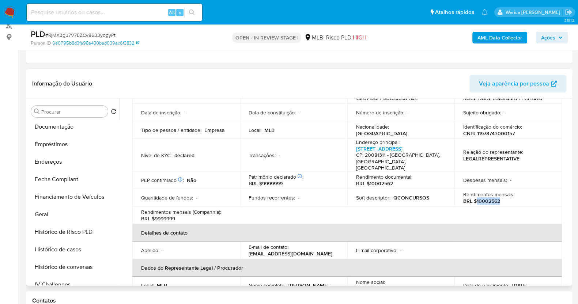
scroll to position [59, 0]
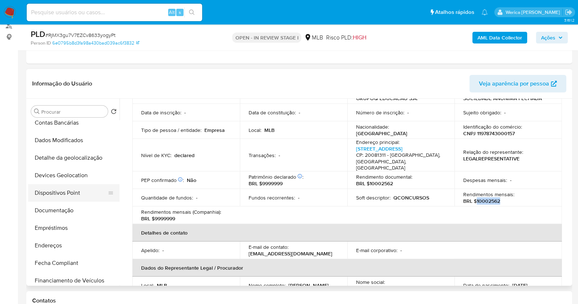
click at [68, 196] on button "Dispositivos Point" at bounding box center [70, 193] width 85 height 18
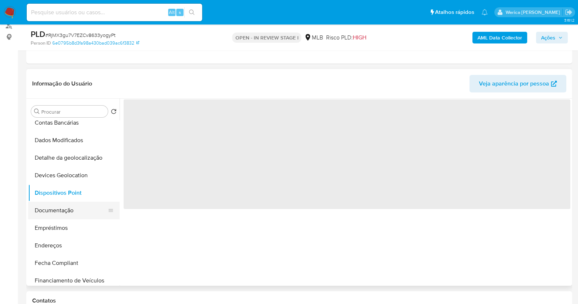
click at [68, 218] on button "Documentação" at bounding box center [70, 211] width 85 height 18
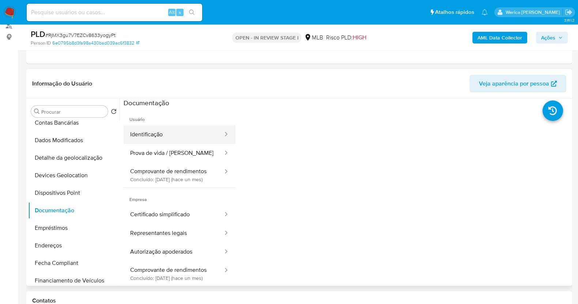
click at [191, 138] on button "Identificação" at bounding box center [173, 134] width 100 height 19
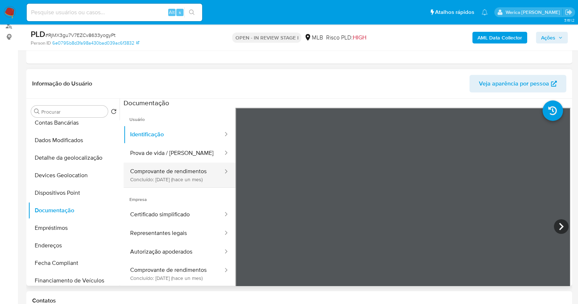
click at [199, 173] on button "Comprovante de rendimentos Concluído: 19/08/2025 (hace un mes)" at bounding box center [173, 175] width 100 height 25
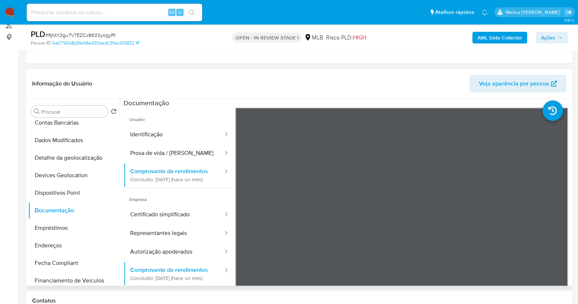
scroll to position [274, 0]
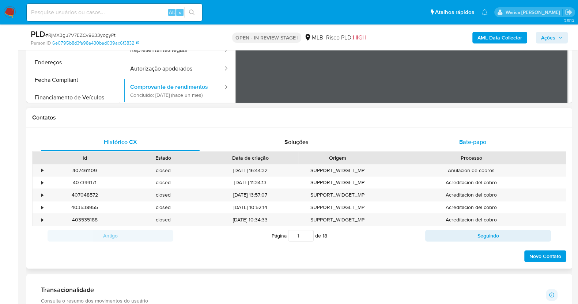
click at [466, 140] on span "Bate-papo" at bounding box center [472, 142] width 27 height 8
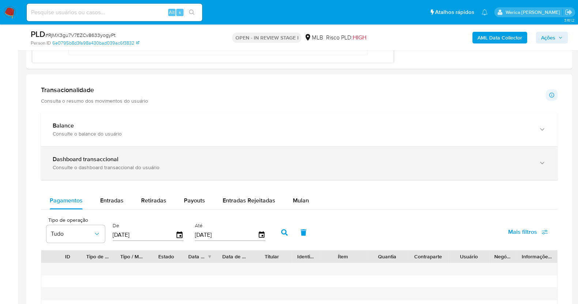
scroll to position [579, 0]
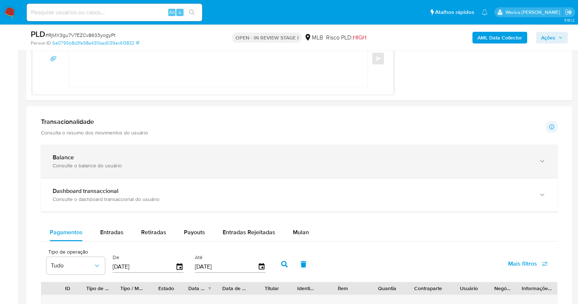
click at [164, 164] on div "Consulte o balance do usuário" at bounding box center [292, 165] width 478 height 7
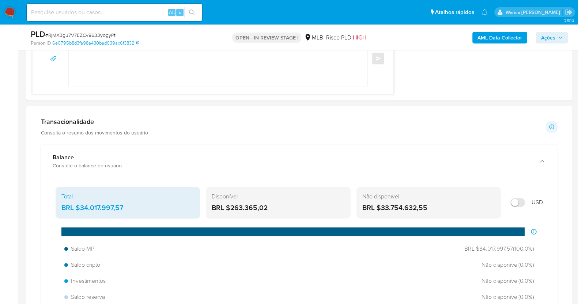
drag, startPoint x: 81, startPoint y: 205, endPoint x: 126, endPoint y: 208, distance: 45.0
click at [126, 208] on div "BRL $34.017.997,57" at bounding box center [127, 207] width 133 height 9
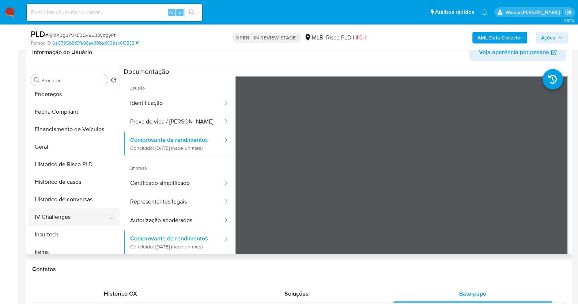
scroll to position [196, 0]
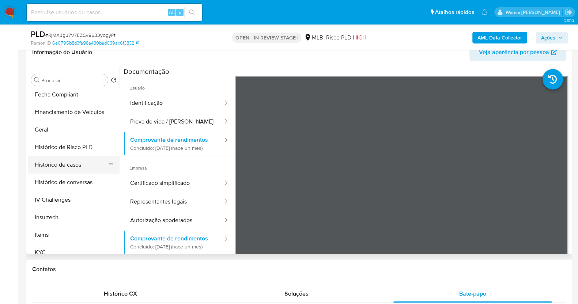
click at [79, 165] on button "Histórico de casos" at bounding box center [70, 165] width 85 height 18
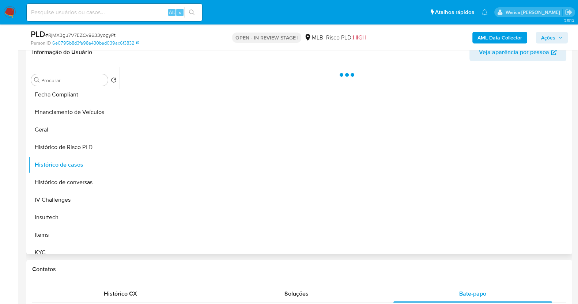
click at [349, 149] on div at bounding box center [344, 160] width 450 height 187
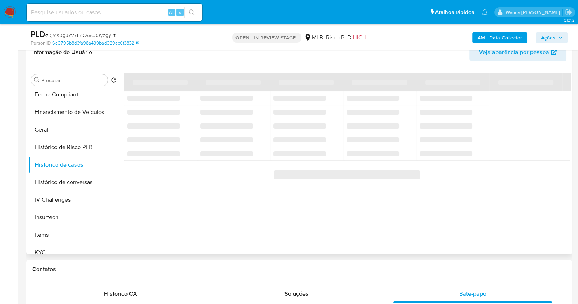
click at [349, 149] on td "‌" at bounding box center [379, 154] width 73 height 14
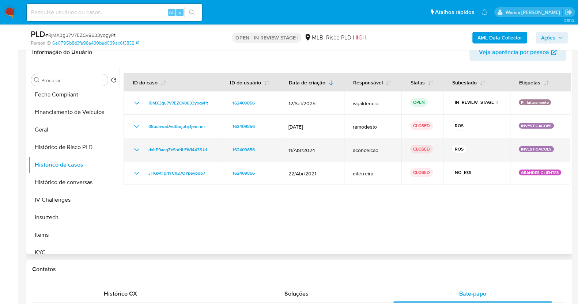
drag, startPoint x: 474, startPoint y: 151, endPoint x: 448, endPoint y: 152, distance: 25.2
click at [444, 156] on td "ROS" at bounding box center [476, 149] width 67 height 23
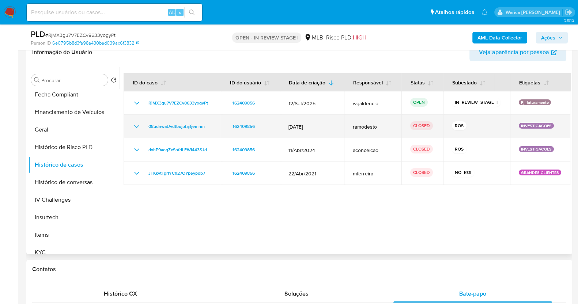
drag, startPoint x: 463, startPoint y: 127, endPoint x: 448, endPoint y: 129, distance: 15.5
click at [447, 129] on td "ROS" at bounding box center [476, 126] width 67 height 23
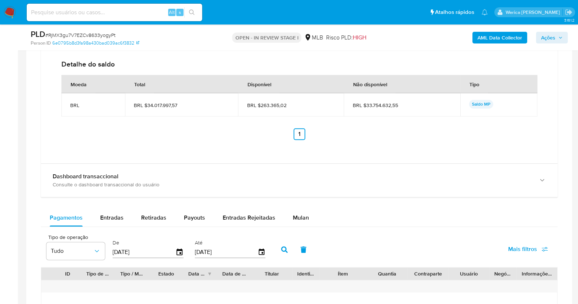
scroll to position [907, 0]
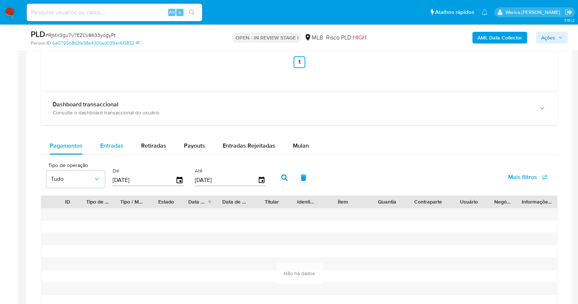
click at [102, 151] on div "Entradas" at bounding box center [111, 146] width 23 height 18
select select "10"
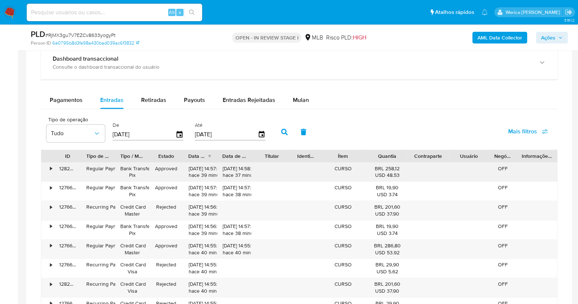
scroll to position [1044, 0]
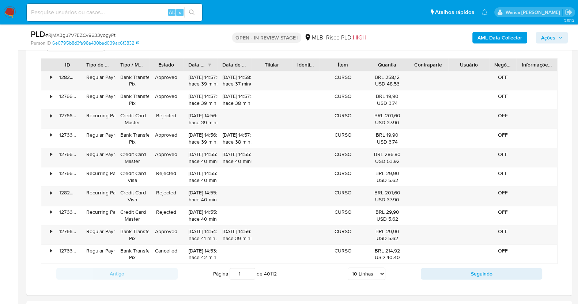
drag, startPoint x: 358, startPoint y: 59, endPoint x: 384, endPoint y: 54, distance: 26.1
click at [385, 54] on div "Tipo de operação Tudo De 04/07/2025 Até 01/10/2025 Mais filtros ID Tipo de oper…" at bounding box center [299, 153] width 516 height 262
drag, startPoint x: 360, startPoint y: 58, endPoint x: 374, endPoint y: 58, distance: 13.5
click at [374, 58] on div "ID Tipo de operação Tipo / Método Estado Data de criação Data de aprovação Titu…" at bounding box center [299, 64] width 516 height 12
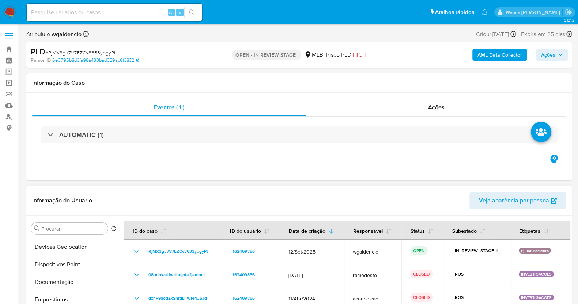
scroll to position [13, 0]
click at [70, 257] on button "Anexos" at bounding box center [70, 251] width 85 height 18
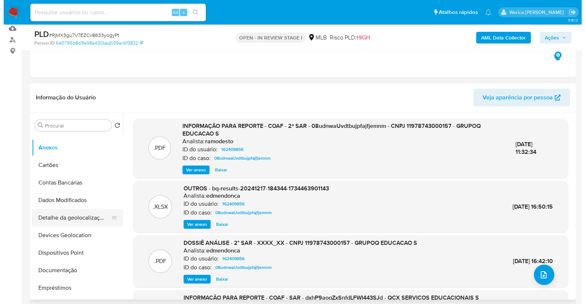
scroll to position [137, 0]
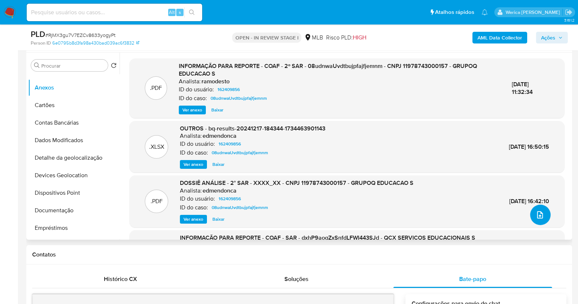
click at [530, 217] on button "upload-file" at bounding box center [540, 215] width 20 height 20
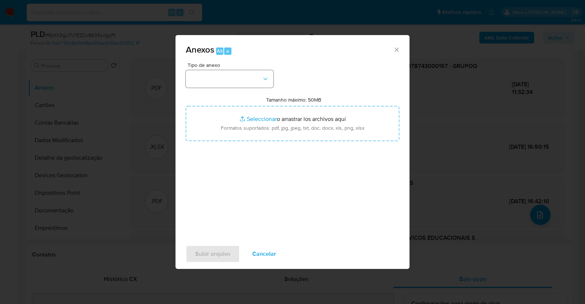
click at [208, 71] on div "Tipo de anexo" at bounding box center [230, 74] width 88 height 25
click at [213, 76] on button "button" at bounding box center [230, 79] width 88 height 18
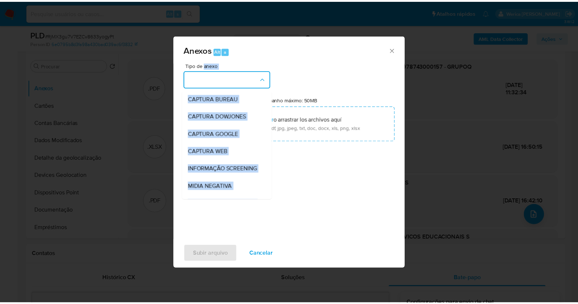
scroll to position [112, 0]
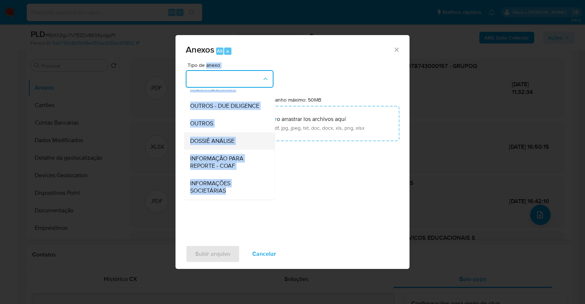
click at [239, 140] on div "DOSSIÊ ANÁLISE" at bounding box center [227, 141] width 75 height 18
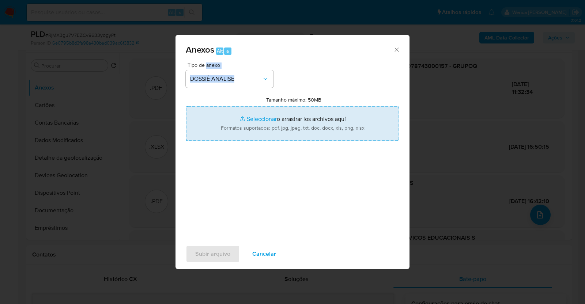
click at [320, 121] on input "Tamanho máximo: 50MB Seleccionar archivos" at bounding box center [292, 123] width 213 height 35
type input "C:\fakepath\Declinio - RjMX3gu7V7EZCv8633yogyPt - CNPJ 11978743000157 - GRUPOQ …"
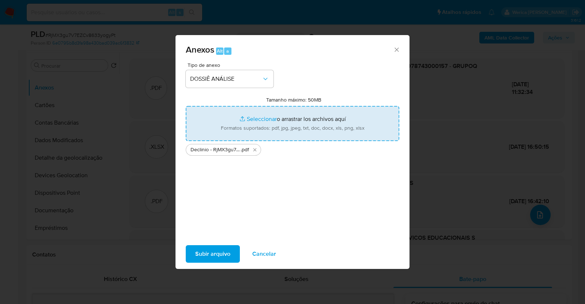
click at [227, 240] on div "Subir arquivo Cancelar" at bounding box center [292, 254] width 234 height 28
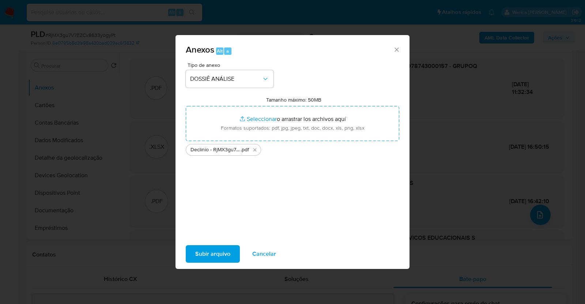
click at [223, 252] on span "Subir arquivo" at bounding box center [212, 254] width 35 height 16
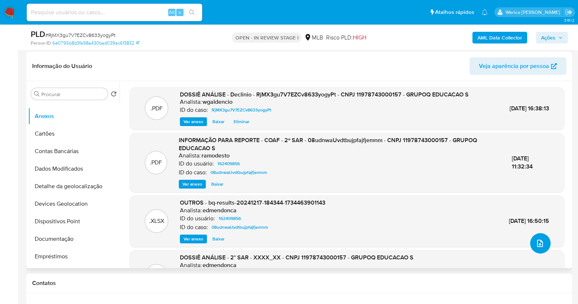
scroll to position [0, 0]
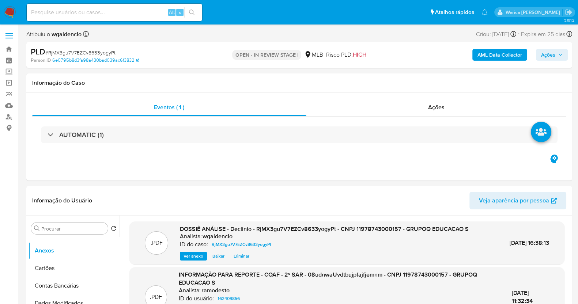
drag, startPoint x: 482, startPoint y: 66, endPoint x: 484, endPoint y: 62, distance: 5.2
click at [482, 66] on div "PLD # RjMX3gu7V7EZCv8633yogyPt Person ID 6e0795b8d3fa98a430bad039ac6f3832 OPEN …" at bounding box center [298, 55] width 545 height 26
click at [485, 60] on b "AML Data Collector" at bounding box center [499, 55] width 45 height 12
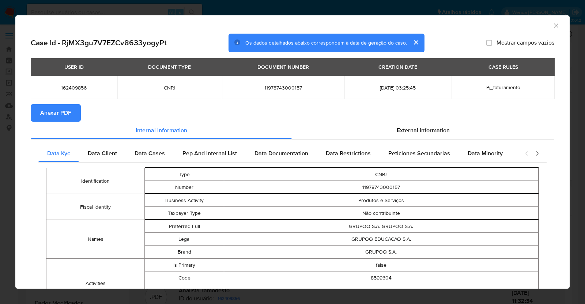
click at [76, 114] on button "Anexar PDF" at bounding box center [56, 113] width 50 height 18
click at [552, 26] on icon "Fechar a janela" at bounding box center [555, 25] width 7 height 7
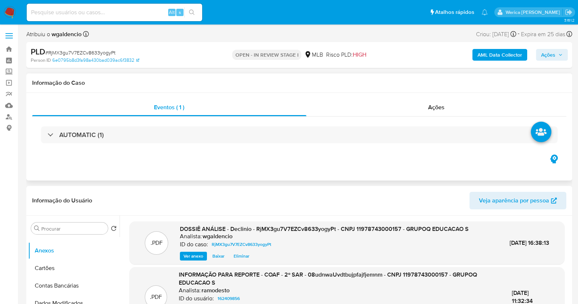
click at [431, 122] on div "AUTOMATIC (1)" at bounding box center [299, 135] width 534 height 37
click at [426, 112] on div "Ações" at bounding box center [436, 108] width 260 height 18
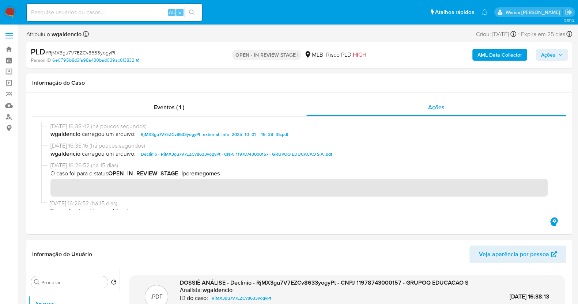
drag, startPoint x: 538, startPoint y: 54, endPoint x: 547, endPoint y: 52, distance: 9.6
click at [547, 52] on button "Ações" at bounding box center [552, 55] width 32 height 12
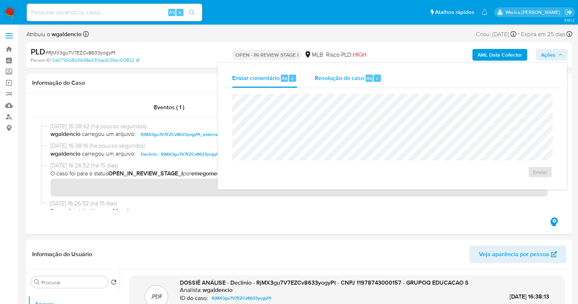
click at [379, 78] on div "Resolução do caso Alt r" at bounding box center [348, 78] width 67 height 19
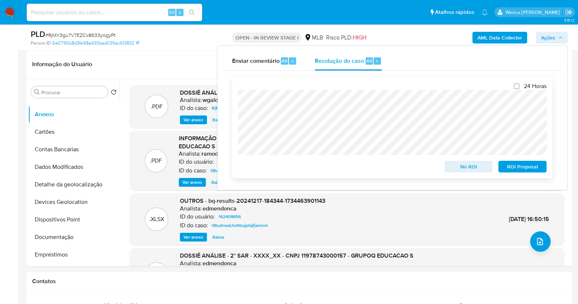
scroll to position [182, 0]
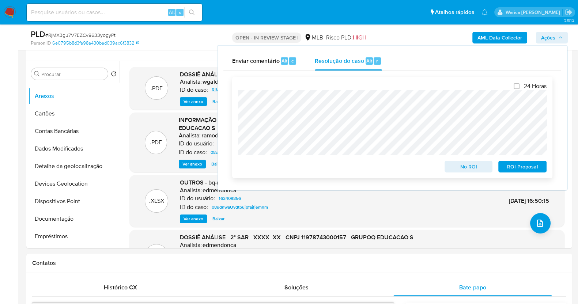
click at [462, 168] on span "No ROI" at bounding box center [468, 166] width 38 height 10
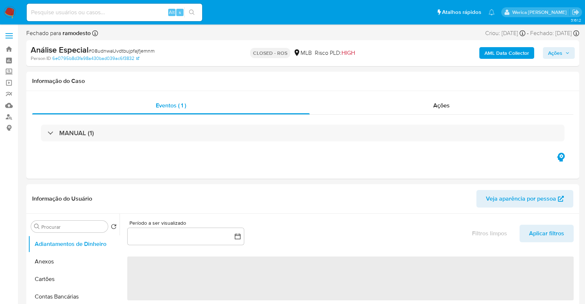
select select "10"
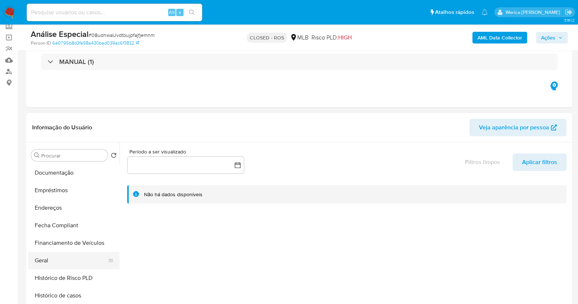
scroll to position [91, 0]
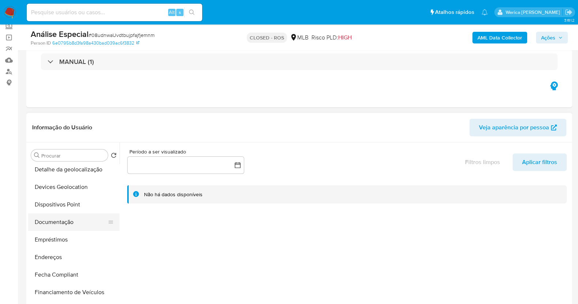
click at [79, 220] on button "Documentação" at bounding box center [70, 222] width 85 height 18
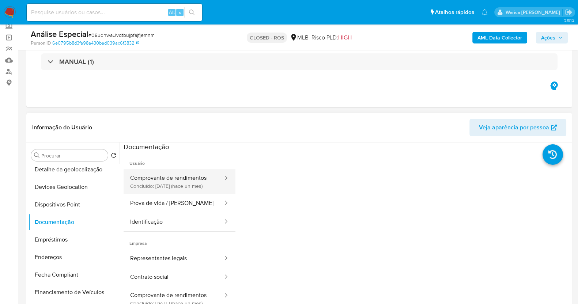
click at [185, 191] on button "Comprovante de rendimentos Concluído: [DATE] (hace un mes)" at bounding box center [173, 181] width 100 height 25
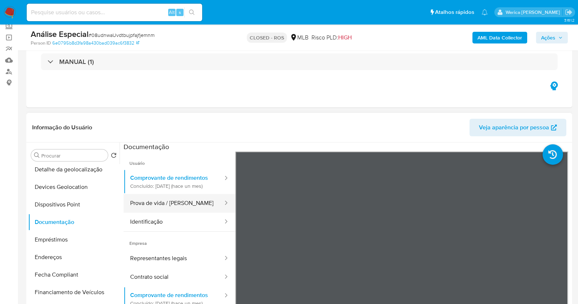
click at [195, 213] on button "Prova de vida / [PERSON_NAME]" at bounding box center [173, 203] width 100 height 19
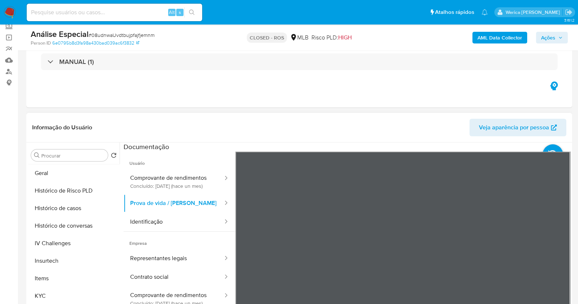
scroll to position [228, 0]
click at [72, 209] on button "Histórico de casos" at bounding box center [70, 208] width 85 height 18
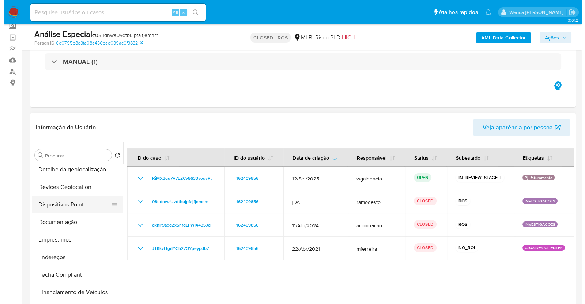
scroll to position [0, 0]
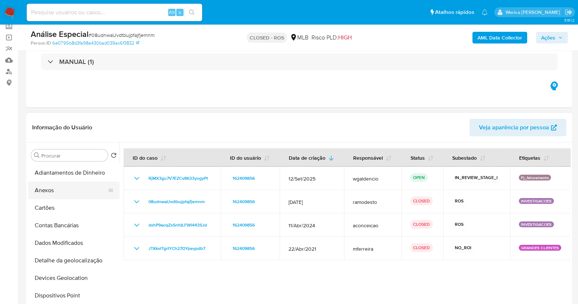
click at [81, 189] on button "Anexos" at bounding box center [70, 191] width 85 height 18
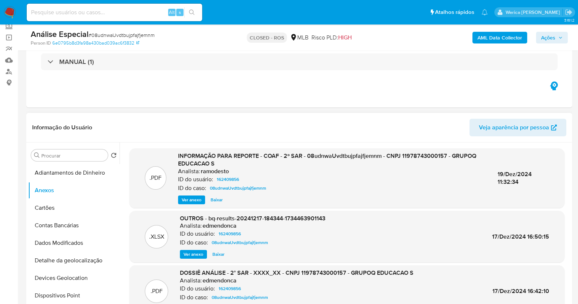
click at [192, 200] on span "Ver anexo" at bounding box center [192, 199] width 20 height 7
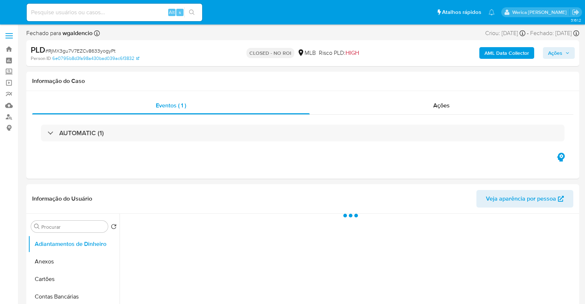
select select "10"
